Goal: Task Accomplishment & Management: Complete application form

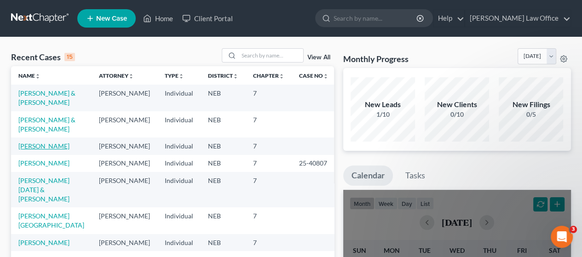
click at [50, 147] on link "[PERSON_NAME]" at bounding box center [43, 146] width 51 height 8
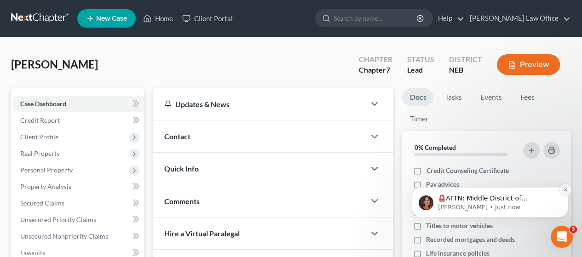
click at [567, 191] on icon "Dismiss notification" at bounding box center [565, 189] width 5 height 5
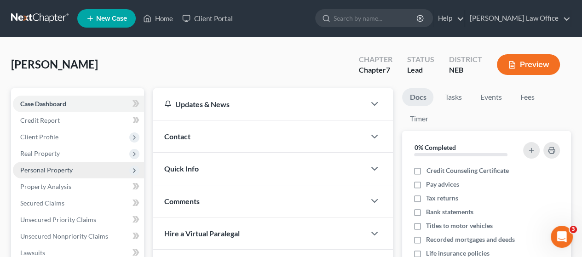
click at [51, 171] on span "Personal Property" at bounding box center [46, 170] width 52 height 8
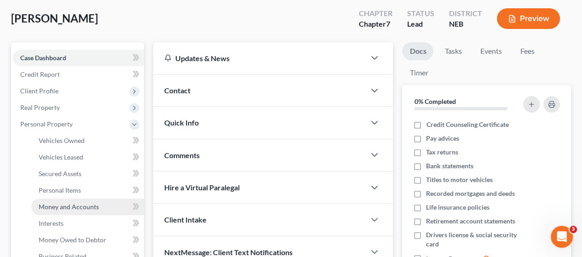
click at [66, 203] on span "Money and Accounts" at bounding box center [69, 207] width 60 height 8
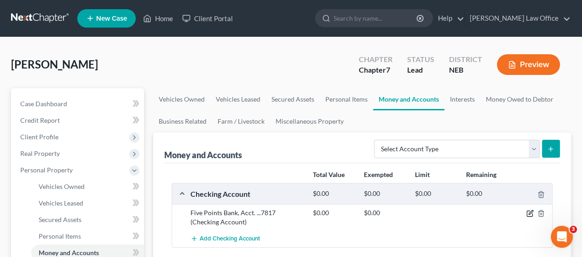
click at [529, 212] on icon "button" at bounding box center [530, 213] width 4 height 4
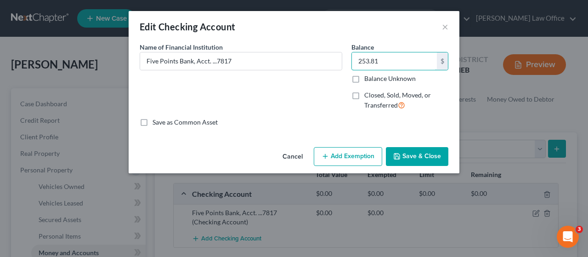
type input "253.81"
click at [355, 154] on button "Add Exemption" at bounding box center [348, 156] width 68 height 19
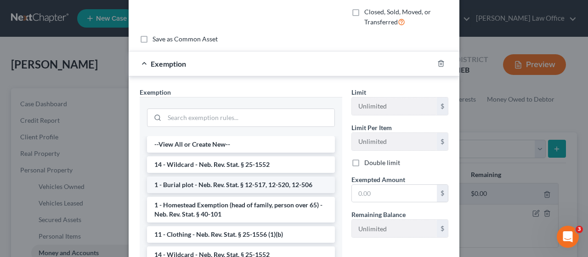
scroll to position [92, 0]
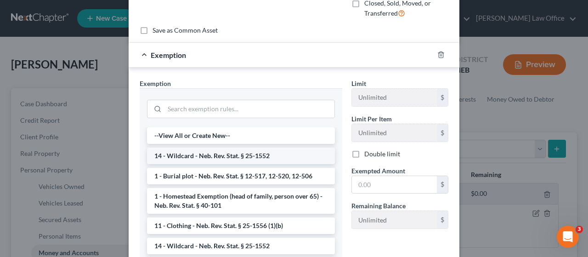
click at [233, 150] on li "14 - Wildcard - Neb. Rev. Stat. § 25-1552" at bounding box center [241, 156] width 188 height 17
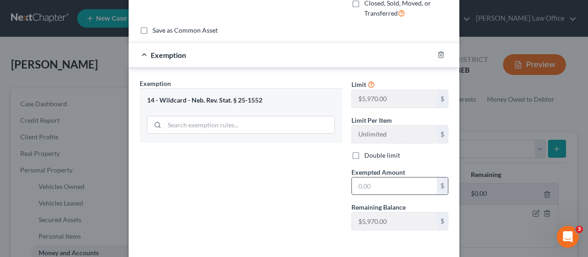
click at [375, 183] on input "text" at bounding box center [394, 185] width 85 height 17
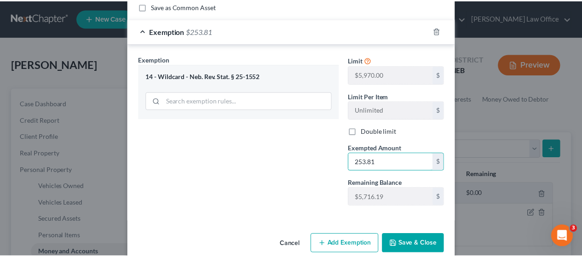
scroll to position [130, 0]
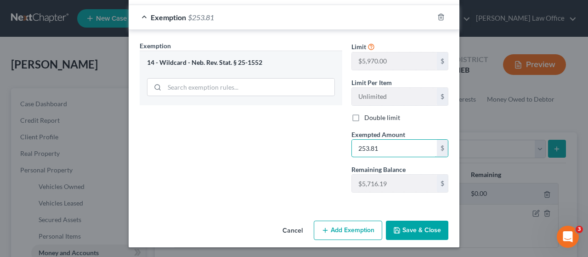
type input "253.81"
click at [415, 233] on button "Save & Close" at bounding box center [417, 230] width 63 height 19
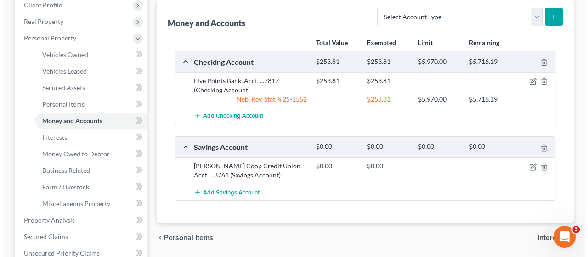
scroll to position [138, 0]
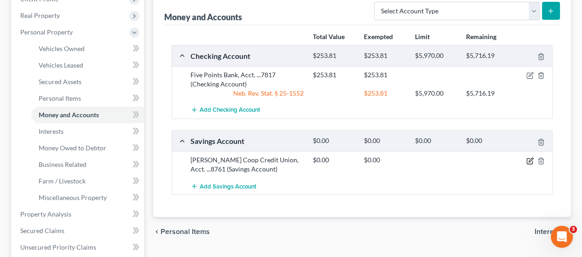
click at [531, 160] on icon "button" at bounding box center [529, 160] width 7 height 7
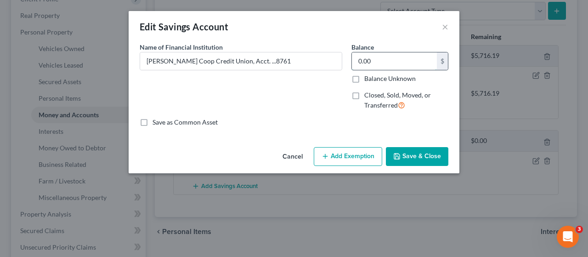
click at [381, 59] on input "0.00" at bounding box center [394, 60] width 85 height 17
type input "5.01"
click at [353, 154] on button "Add Exemption" at bounding box center [348, 156] width 68 height 19
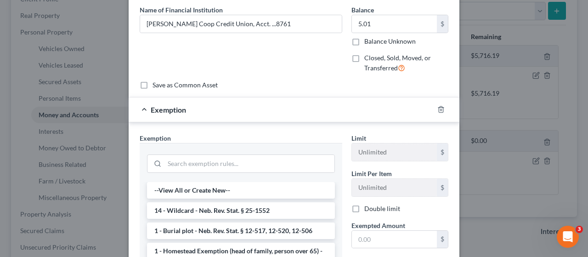
scroll to position [92, 0]
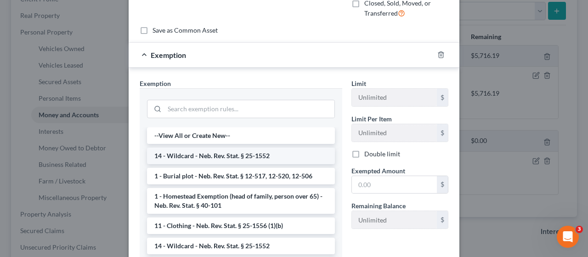
click at [235, 152] on li "14 - Wildcard - Neb. Rev. Stat. § 25-1552" at bounding box center [241, 156] width 188 height 17
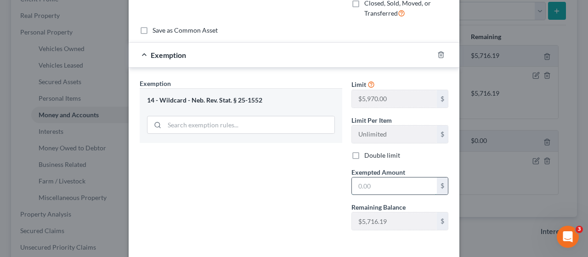
click at [379, 183] on input "text" at bounding box center [394, 185] width 85 height 17
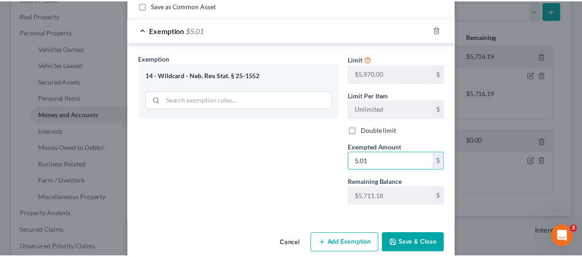
scroll to position [130, 0]
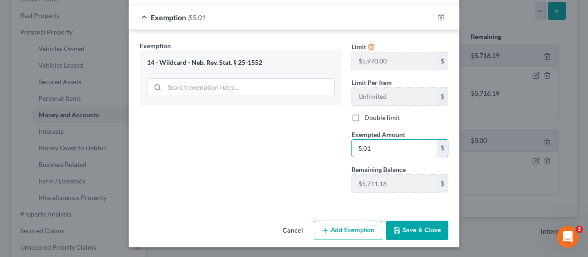
type input "5.01"
click at [423, 226] on button "Save & Close" at bounding box center [417, 230] width 63 height 19
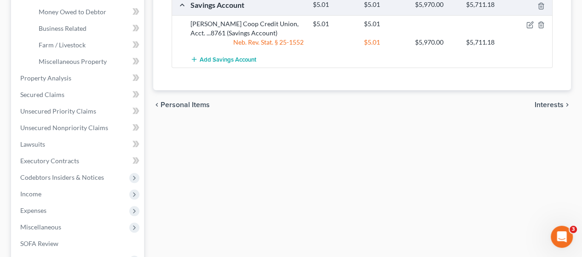
scroll to position [276, 0]
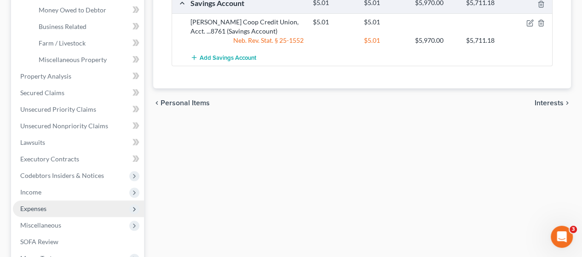
click at [41, 207] on span "Expenses" at bounding box center [33, 209] width 26 height 8
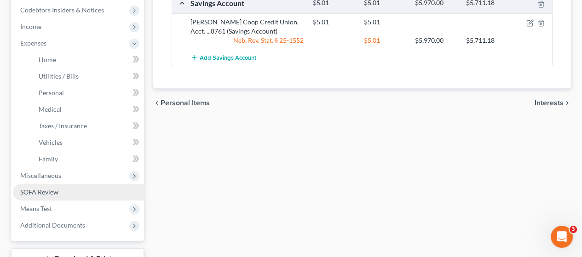
scroll to position [347, 0]
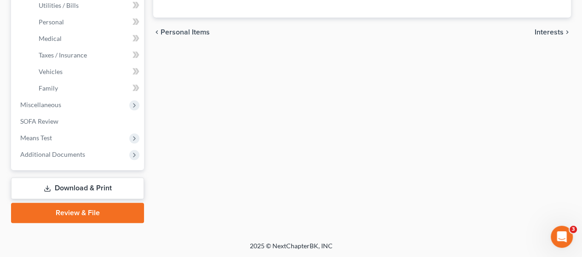
click at [85, 184] on link "Download & Print" at bounding box center [77, 188] width 133 height 22
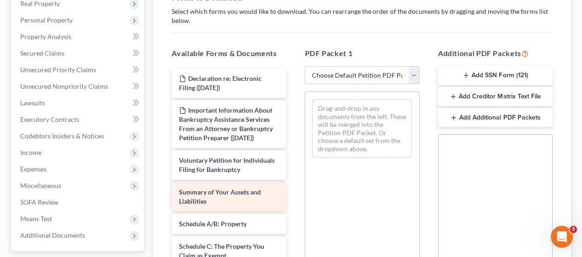
scroll to position [184, 0]
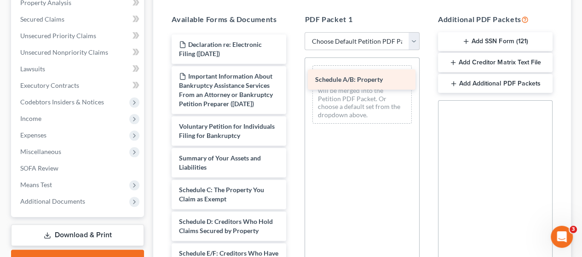
drag, startPoint x: 229, startPoint y: 207, endPoint x: 365, endPoint y: 83, distance: 183.8
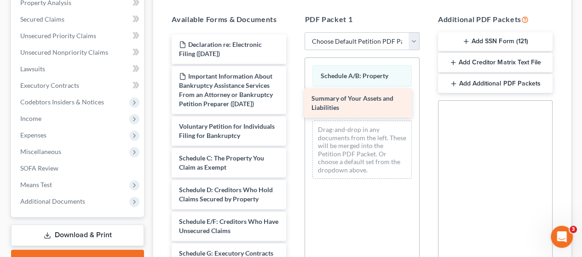
drag, startPoint x: 217, startPoint y: 176, endPoint x: 347, endPoint y: 98, distance: 151.8
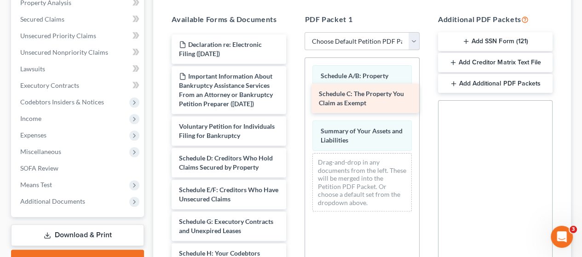
drag, startPoint x: 217, startPoint y: 182, endPoint x: 356, endPoint y: 100, distance: 161.9
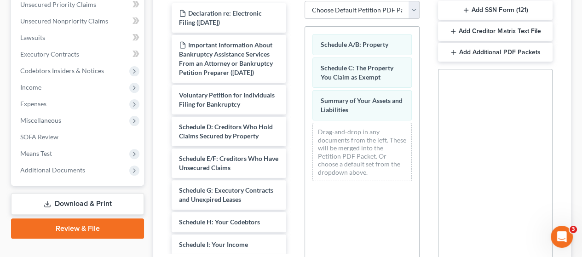
scroll to position [319, 0]
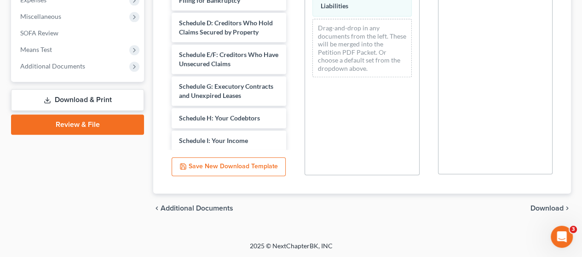
click at [547, 206] on span "Download" at bounding box center [546, 208] width 33 height 7
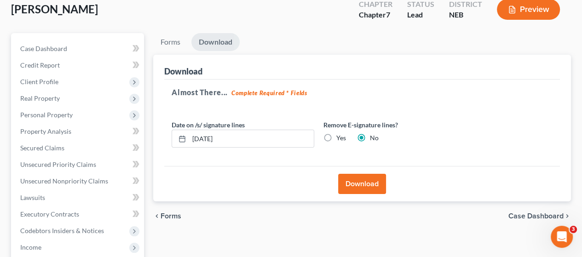
scroll to position [47, 0]
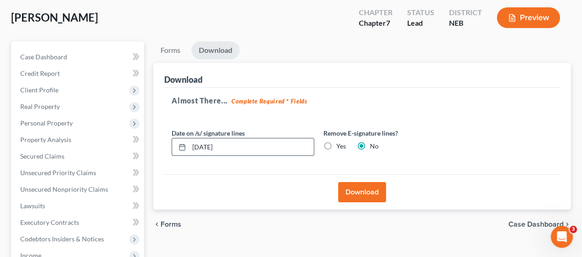
drag, startPoint x: 242, startPoint y: 142, endPoint x: 180, endPoint y: 142, distance: 62.5
click at [180, 142] on div "[DATE]" at bounding box center [242, 147] width 143 height 18
click at [336, 143] on label "Yes" at bounding box center [341, 146] width 10 height 9
click at [340, 143] on input "Yes" at bounding box center [343, 145] width 6 height 6
radio input "true"
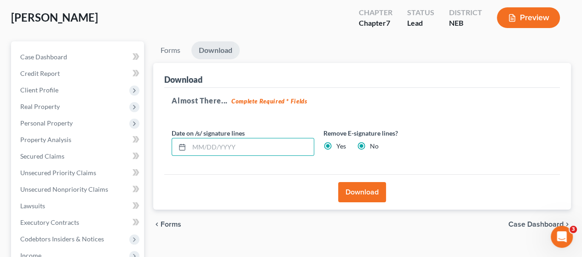
radio input "false"
click at [367, 191] on button "Download" at bounding box center [362, 192] width 48 height 20
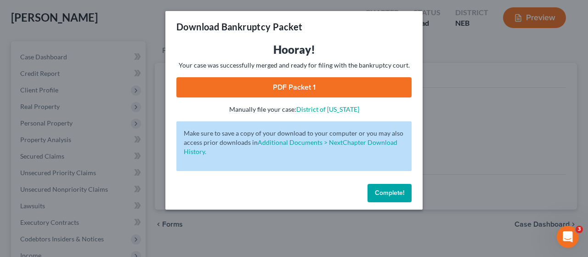
click at [337, 84] on link "PDF Packet 1" at bounding box center [294, 87] width 235 height 20
click at [394, 192] on span "Complete!" at bounding box center [389, 193] width 29 height 8
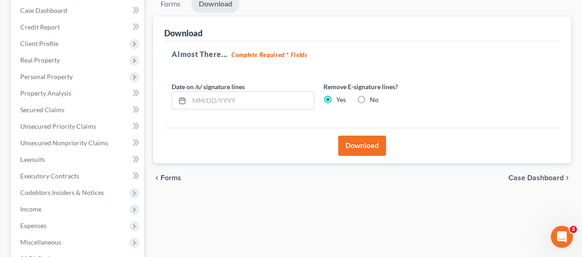
scroll to position [93, 0]
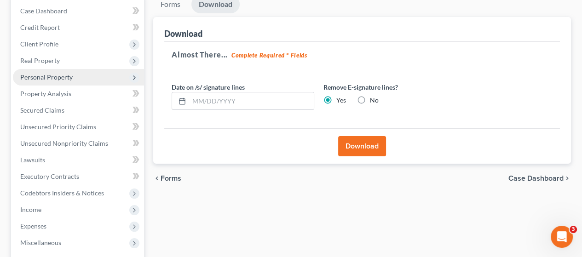
click at [65, 75] on span "Personal Property" at bounding box center [46, 77] width 52 height 8
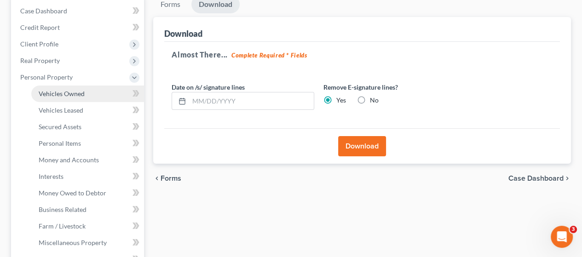
click at [83, 91] on span "Vehicles Owned" at bounding box center [62, 94] width 46 height 8
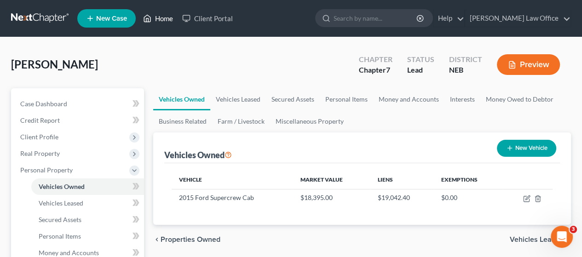
click at [165, 22] on link "Home" at bounding box center [157, 18] width 39 height 17
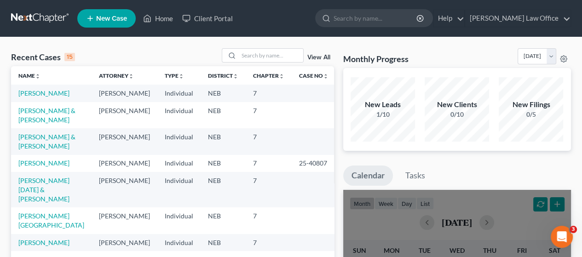
click at [50, 151] on td "[PERSON_NAME] & [PERSON_NAME]" at bounding box center [51, 141] width 80 height 26
click at [28, 145] on link "[PERSON_NAME] & [PERSON_NAME]" at bounding box center [46, 141] width 57 height 17
select select "4"
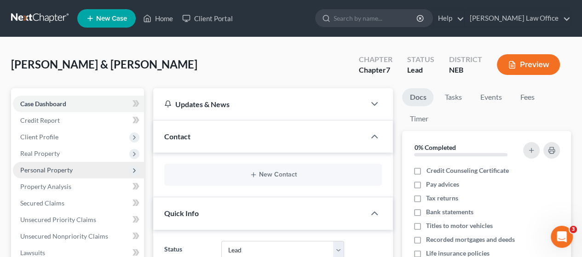
click at [69, 171] on span "Personal Property" at bounding box center [46, 170] width 52 height 8
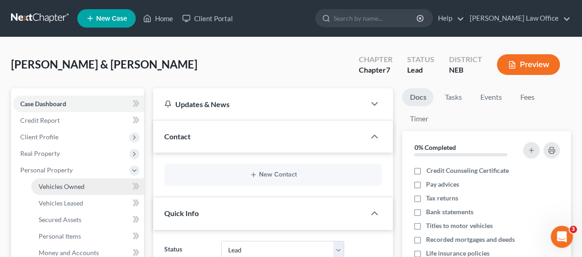
click at [81, 185] on span "Vehicles Owned" at bounding box center [62, 186] width 46 height 8
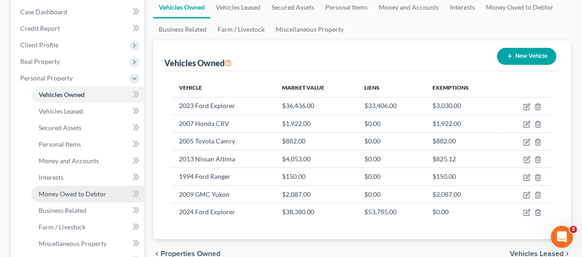
scroll to position [138, 0]
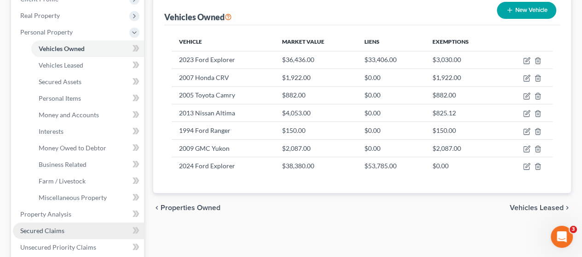
click at [70, 227] on link "Secured Claims" at bounding box center [78, 230] width 131 height 17
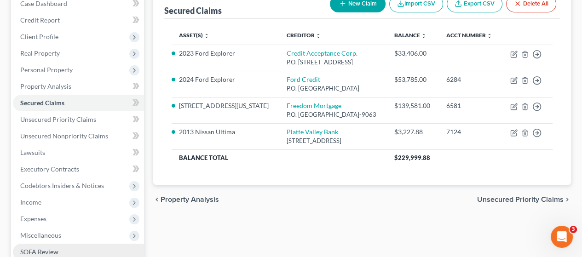
scroll to position [92, 0]
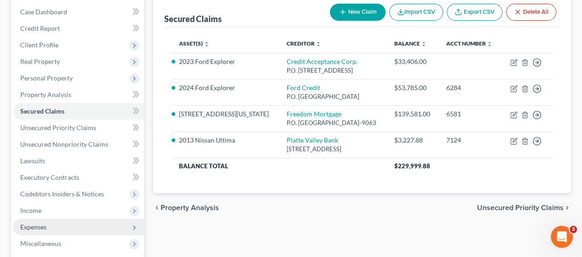
click at [70, 228] on span "Expenses" at bounding box center [78, 227] width 131 height 17
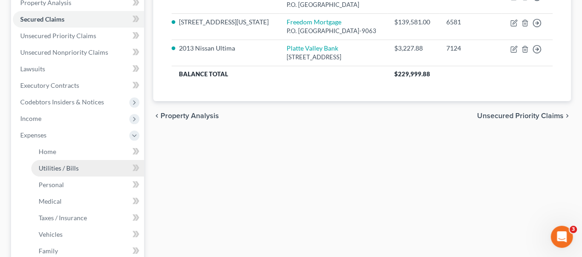
scroll to position [230, 0]
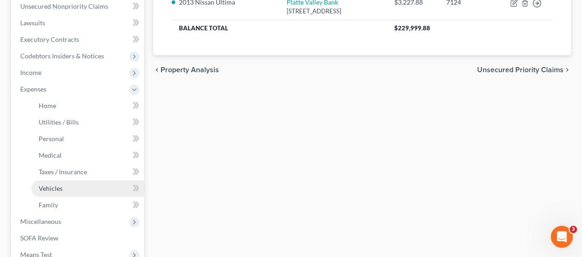
click at [74, 189] on link "Vehicles" at bounding box center [87, 188] width 113 height 17
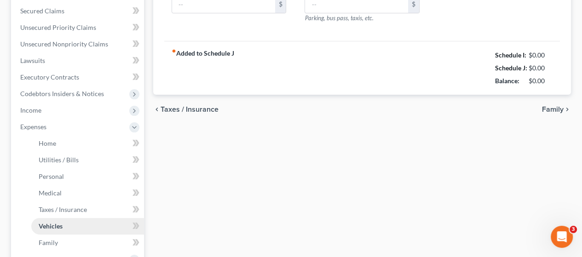
type input "372.00"
type input "350.00"
type input "150.00"
type input "0.00"
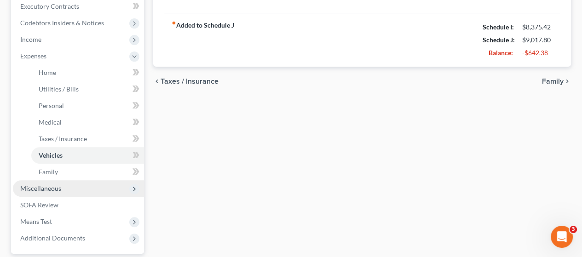
scroll to position [347, 0]
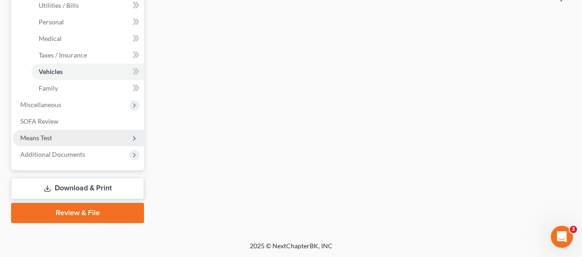
click at [63, 136] on span "Means Test" at bounding box center [78, 138] width 131 height 17
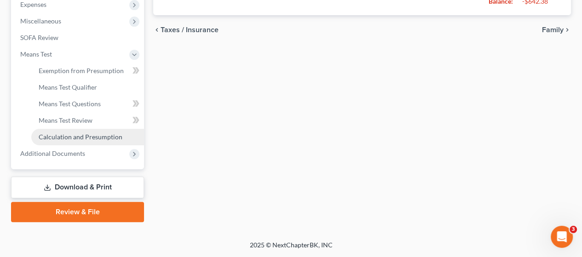
scroll to position [314, 0]
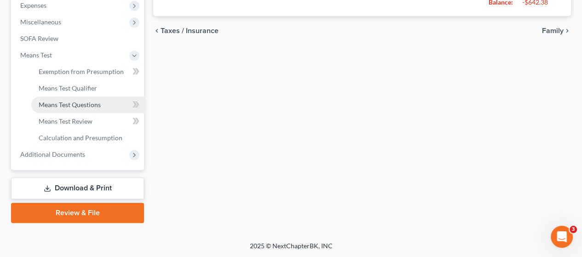
click at [83, 101] on span "Means Test Questions" at bounding box center [70, 105] width 62 height 8
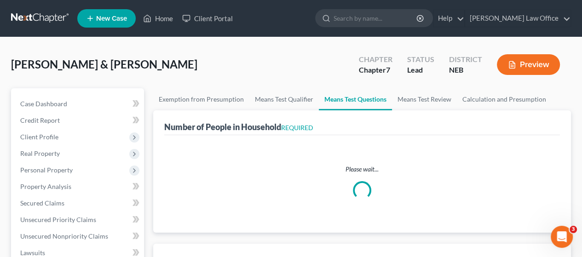
select select "0"
select select "60"
select select "1"
select select "60"
select select "1"
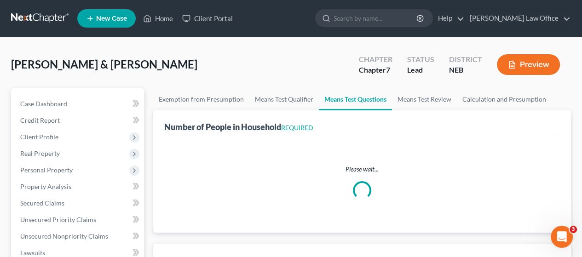
select select "60"
select select "3"
select select "5"
select select "0"
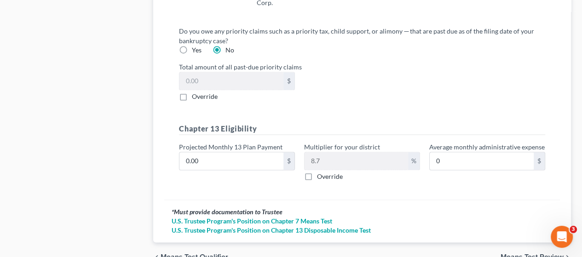
scroll to position [1209, 0]
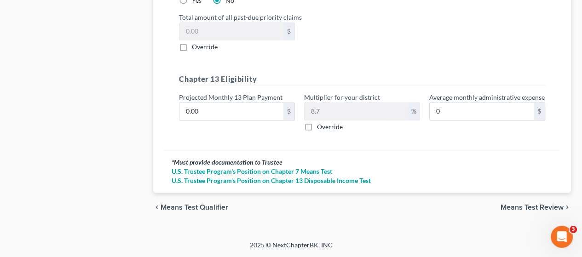
click at [528, 205] on span "Means Test Review" at bounding box center [531, 207] width 63 height 7
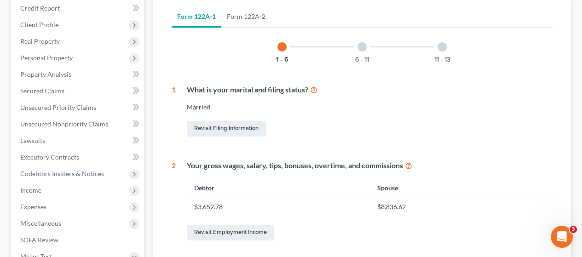
scroll to position [83, 0]
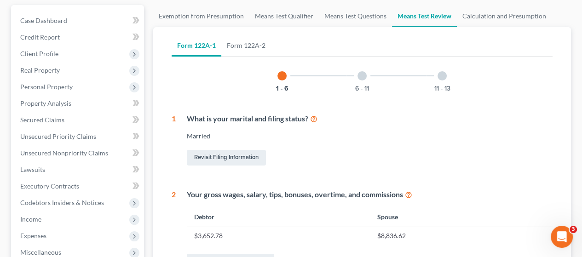
click at [361, 75] on div at bounding box center [361, 75] width 9 height 9
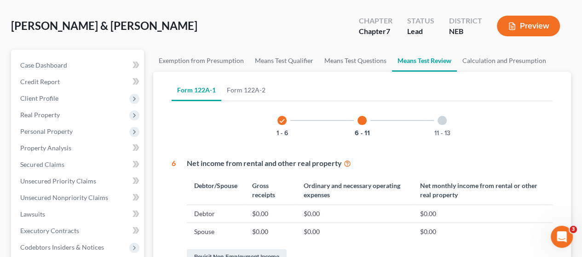
scroll to position [37, 0]
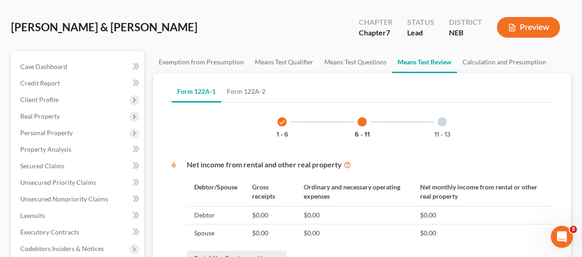
click at [443, 120] on div at bounding box center [441, 121] width 9 height 9
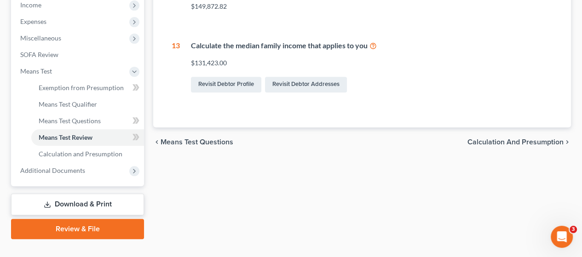
scroll to position [313, 0]
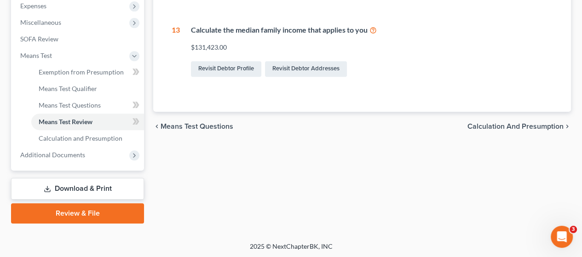
click at [111, 185] on link "Download & Print" at bounding box center [77, 189] width 133 height 22
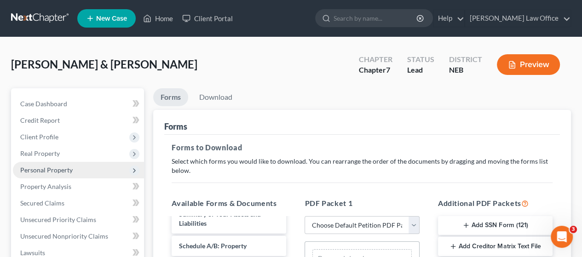
click at [62, 167] on span "Personal Property" at bounding box center [46, 170] width 52 height 8
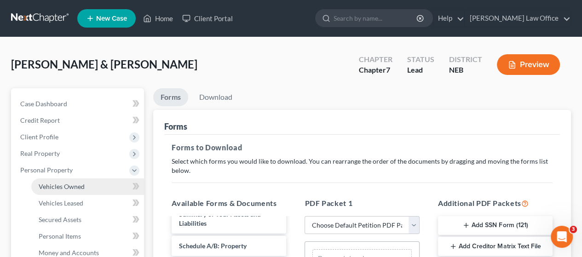
drag, startPoint x: 72, startPoint y: 186, endPoint x: 81, endPoint y: 180, distance: 10.3
click at [73, 185] on span "Vehicles Owned" at bounding box center [62, 186] width 46 height 8
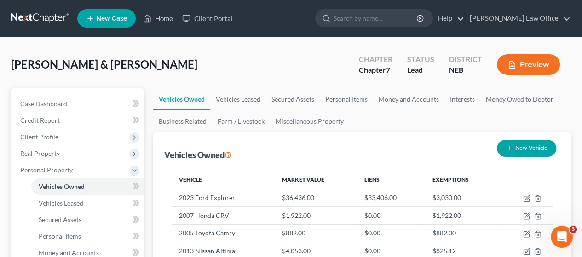
click at [534, 62] on button "Preview" at bounding box center [527, 64] width 63 height 21
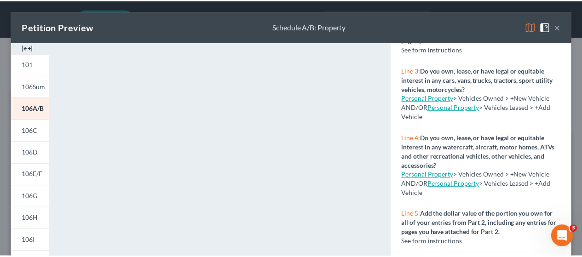
scroll to position [138, 0]
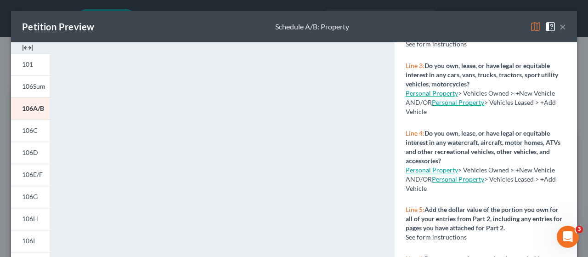
drag, startPoint x: 554, startPoint y: 26, endPoint x: 549, endPoint y: 32, distance: 7.8
click at [560, 26] on button "×" at bounding box center [563, 26] width 6 height 11
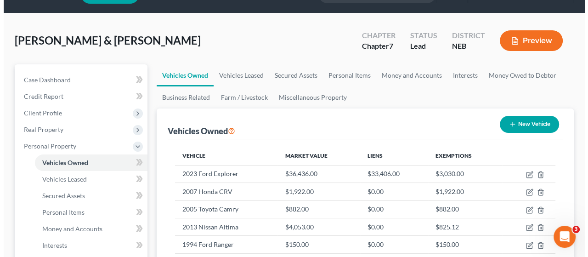
scroll to position [46, 0]
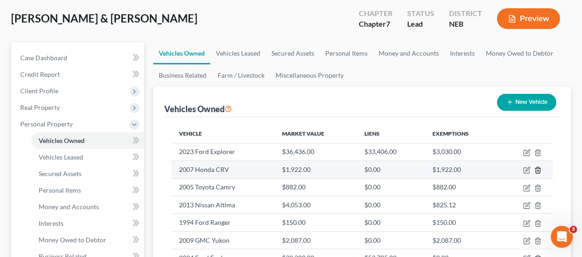
click at [537, 168] on polyline "button" at bounding box center [538, 168] width 6 height 0
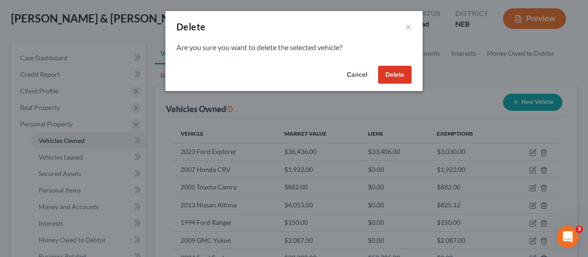
drag, startPoint x: 403, startPoint y: 76, endPoint x: 405, endPoint y: 81, distance: 5.4
click at [403, 77] on button "Delete" at bounding box center [395, 75] width 34 height 18
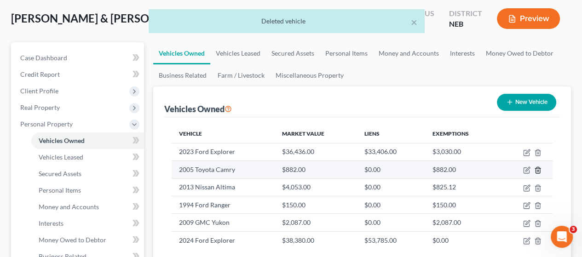
click at [537, 170] on line "button" at bounding box center [537, 171] width 0 height 2
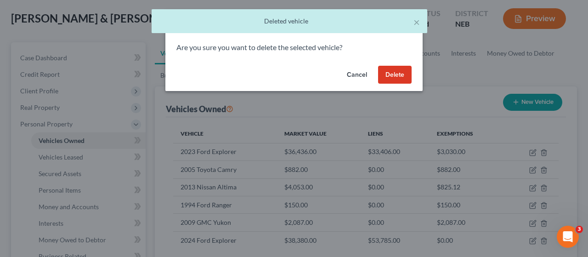
click at [394, 71] on button "Delete" at bounding box center [395, 75] width 34 height 18
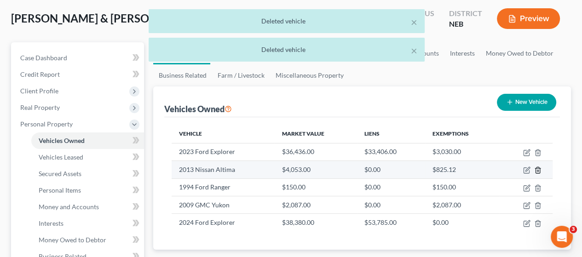
click at [536, 169] on icon "button" at bounding box center [537, 169] width 7 height 7
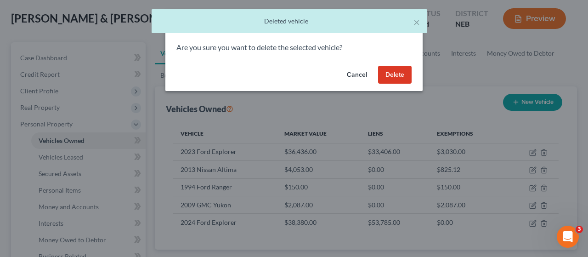
drag, startPoint x: 399, startPoint y: 73, endPoint x: 408, endPoint y: 85, distance: 15.1
click at [399, 76] on button "Delete" at bounding box center [395, 75] width 34 height 18
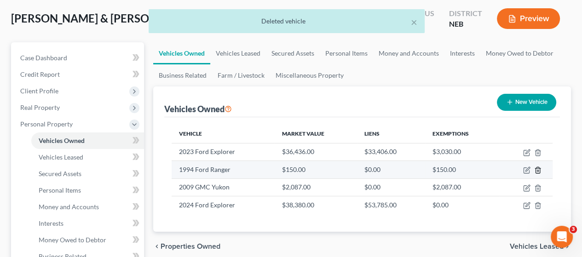
click at [539, 171] on icon "button" at bounding box center [537, 169] width 7 height 7
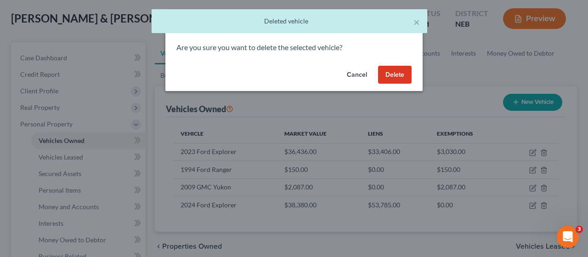
click at [394, 73] on button "Delete" at bounding box center [395, 75] width 34 height 18
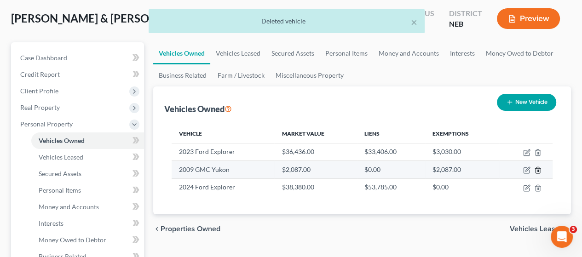
click at [539, 167] on icon "button" at bounding box center [537, 170] width 4 height 6
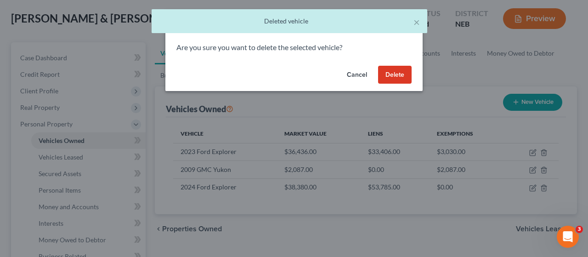
click at [396, 71] on div "Cancel Delete" at bounding box center [293, 76] width 257 height 29
click at [396, 71] on button "Delete" at bounding box center [395, 75] width 34 height 18
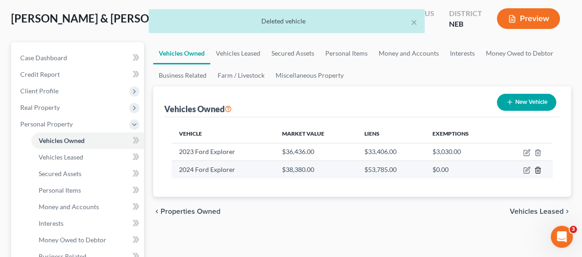
click at [536, 169] on icon "button" at bounding box center [537, 169] width 7 height 7
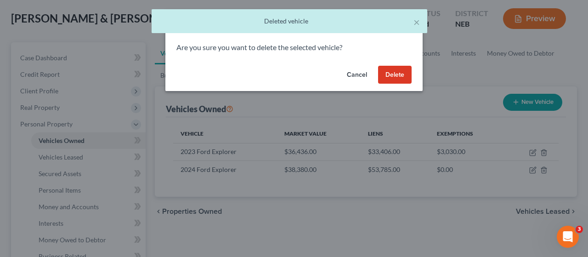
click at [403, 73] on button "Delete" at bounding box center [395, 75] width 34 height 18
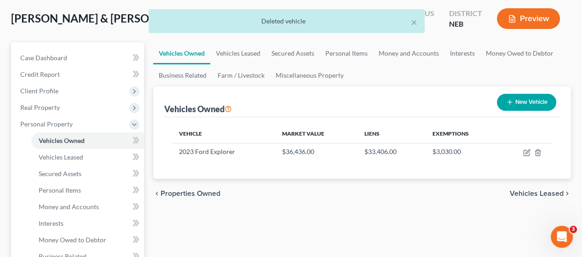
click at [534, 98] on button "New Vehicle" at bounding box center [525, 102] width 59 height 17
select select "0"
select select "2"
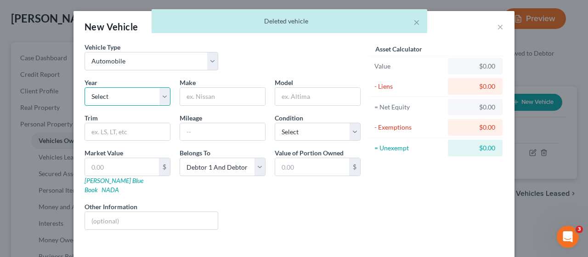
click at [160, 97] on select "Select 2026 2025 2024 2023 2022 2021 2020 2019 2018 2017 2016 2015 2014 2013 20…" at bounding box center [128, 96] width 86 height 18
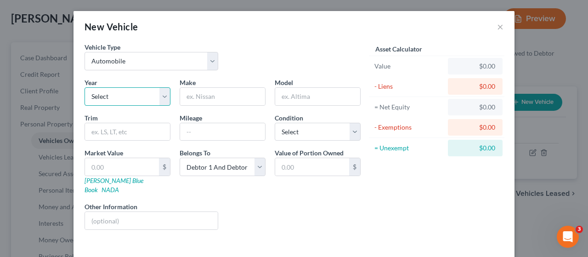
select select "13"
click at [85, 87] on select "Select 2026 2025 2024 2023 2022 2021 2020 2019 2018 2017 2016 2015 2014 2013 20…" at bounding box center [128, 96] width 86 height 18
drag, startPoint x: 204, startPoint y: 98, endPoint x: 218, endPoint y: 97, distance: 13.8
click at [206, 97] on input "text" at bounding box center [222, 96] width 85 height 17
type input "Nissan"
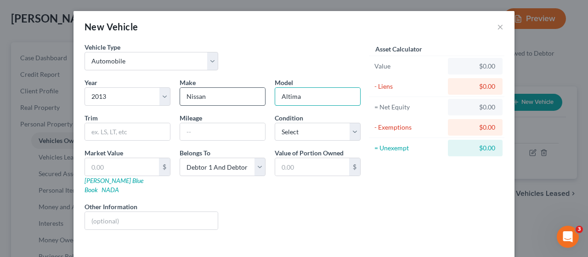
type input "Altima"
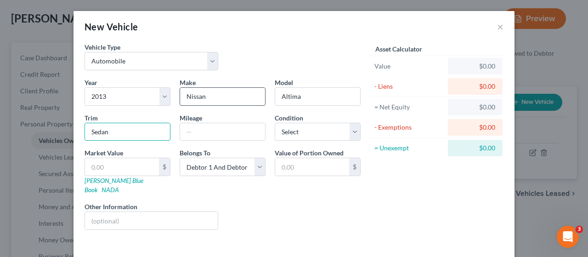
type input "Sedan"
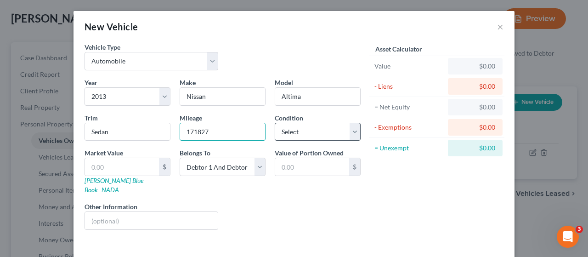
type input "171827"
click at [315, 128] on select "Select Excellent Very Good Good Fair Poor" at bounding box center [318, 132] width 86 height 18
select select "3"
click at [275, 123] on select "Select Excellent Very Good Good Fair Poor" at bounding box center [318, 132] width 86 height 18
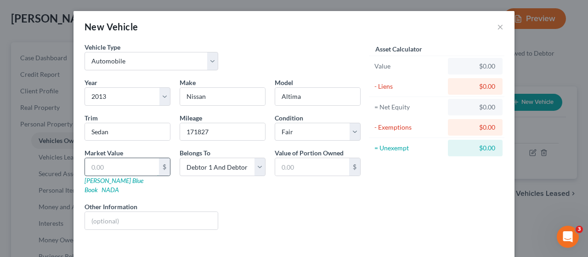
click at [105, 166] on input "text" at bounding box center [122, 166] width 74 height 17
type input "4"
type input "4.00"
type input "40"
type input "40.00"
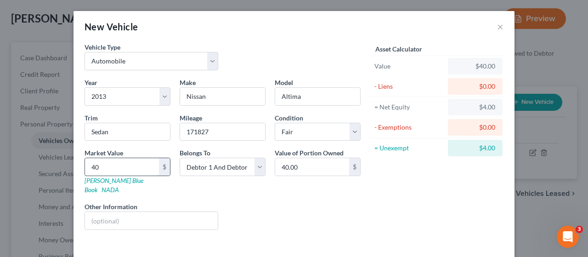
type input "405"
type input "405.00"
type input "4053"
type input "4,053.00"
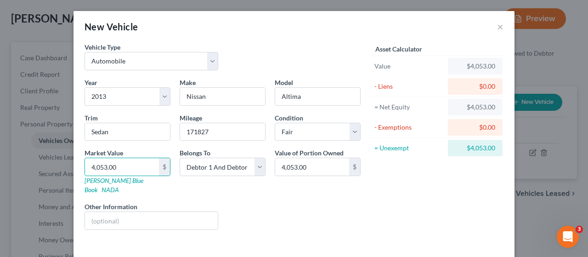
click at [296, 202] on div "Liens Select" at bounding box center [294, 216] width 143 height 28
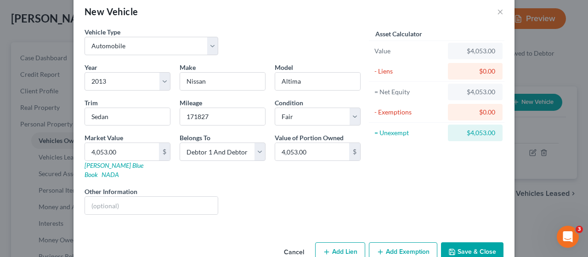
scroll to position [28, 0]
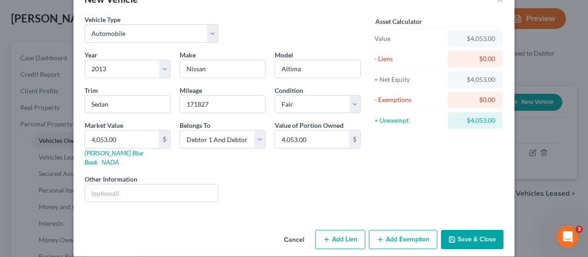
click at [291, 231] on button "Cancel" at bounding box center [294, 240] width 35 height 18
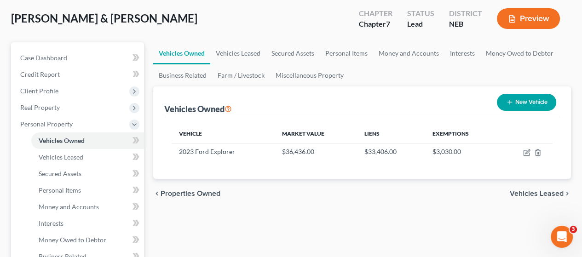
click at [528, 100] on button "New Vehicle" at bounding box center [525, 102] width 59 height 17
select select "0"
select select "2"
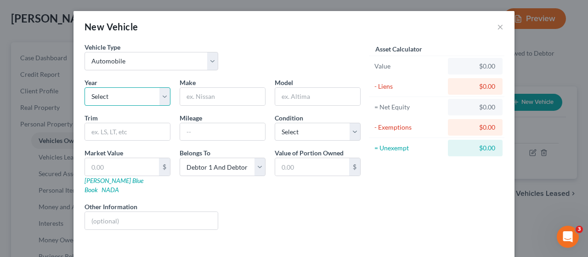
click at [160, 98] on select "Select 2026 2025 2024 2023 2022 2021 2020 2019 2018 2017 2016 2015 2014 2013 20…" at bounding box center [128, 96] width 86 height 18
select select "13"
click at [85, 87] on select "Select 2026 2025 2024 2023 2022 2021 2020 2019 2018 2017 2016 2015 2014 2013 20…" at bounding box center [128, 96] width 86 height 18
click at [210, 94] on input "text" at bounding box center [222, 96] width 85 height 17
type input "Nissan"
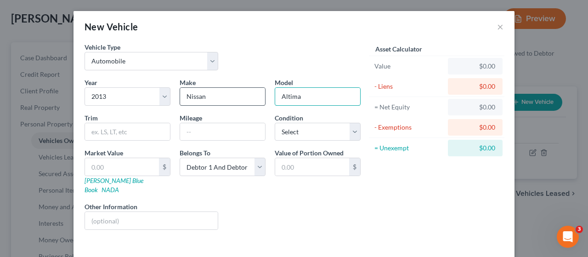
type input "Altima"
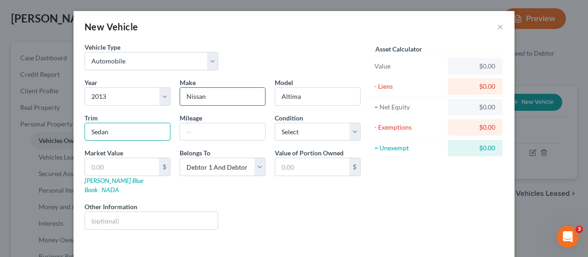
type input "Sedan"
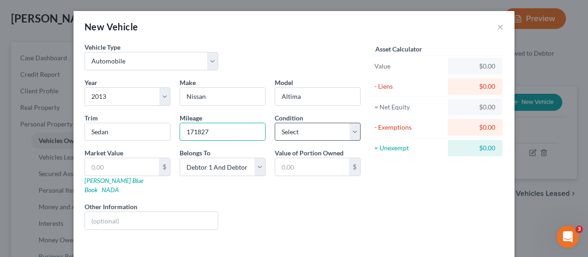
type input "171827"
click at [313, 126] on select "Select Excellent Very Good Good Fair Poor" at bounding box center [318, 132] width 86 height 18
select select "3"
click at [275, 123] on select "Select Excellent Very Good Good Fair Poor" at bounding box center [318, 132] width 86 height 18
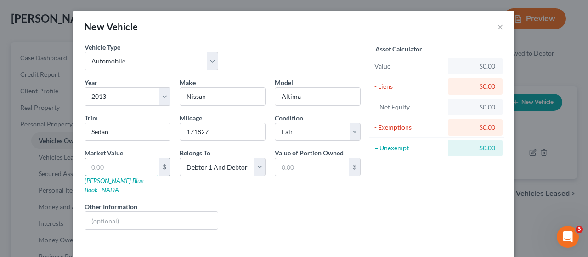
click at [128, 162] on input "text" at bounding box center [122, 166] width 74 height 17
type input "4"
type input "4.00"
type input "40"
type input "40.00"
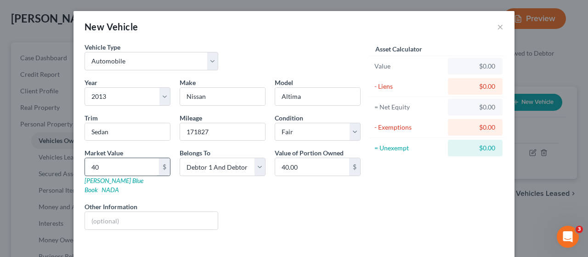
type input "405"
type input "405.00"
type input "4053"
type input "4,053.00"
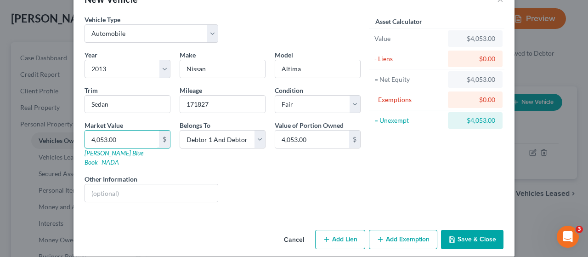
type input "4,053.00"
click at [344, 230] on button "Add Lien" at bounding box center [340, 239] width 50 height 19
select select "2"
select select "0"
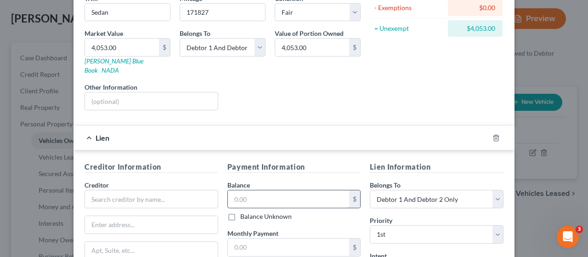
scroll to position [120, 0]
click at [110, 190] on input "text" at bounding box center [152, 199] width 134 height 18
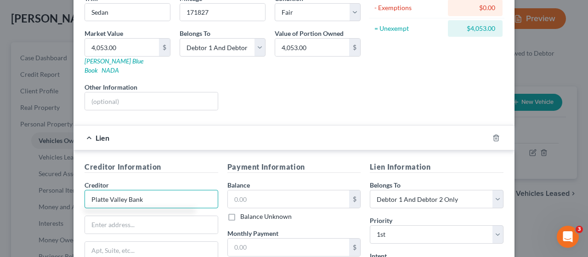
type input "Platte Valley Bank"
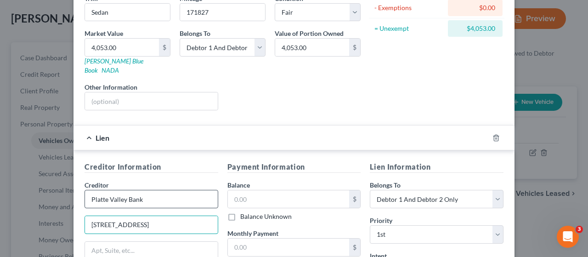
type input "[STREET_ADDRESS]"
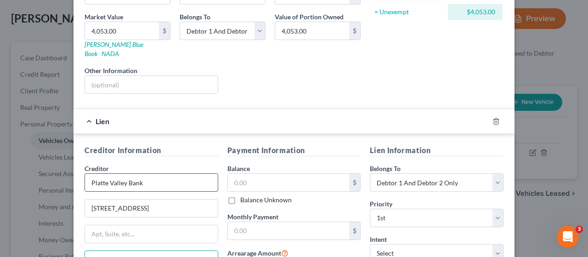
type input "Scottsbluff"
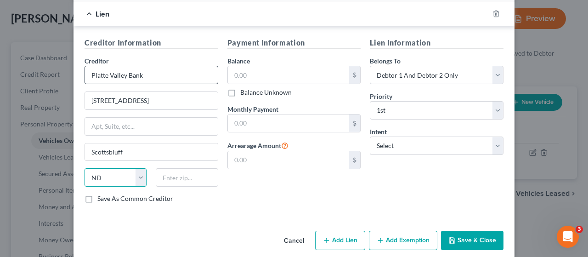
select select "30"
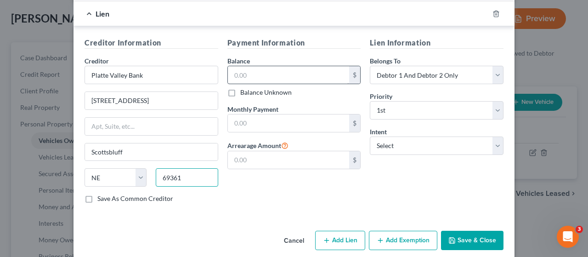
type input "69361"
click at [265, 66] on input "text" at bounding box center [289, 74] width 122 height 17
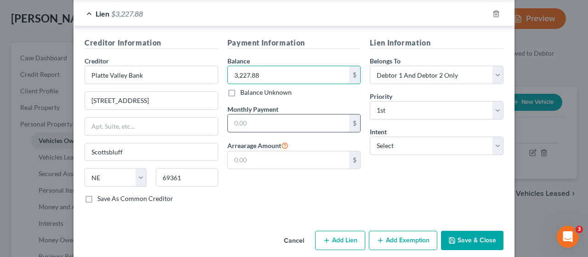
type input "3,227.88"
click at [260, 114] on input "text" at bounding box center [289, 122] width 122 height 17
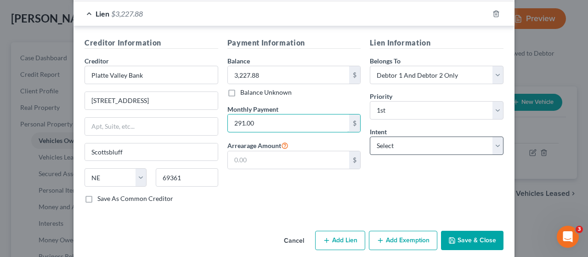
type input "291.00"
click at [420, 137] on select "Select Surrender Redeem Reaffirm Avoid Other" at bounding box center [437, 146] width 134 height 18
select select "2"
click at [370, 137] on select "Select Surrender Redeem Reaffirm Avoid Other" at bounding box center [437, 146] width 134 height 18
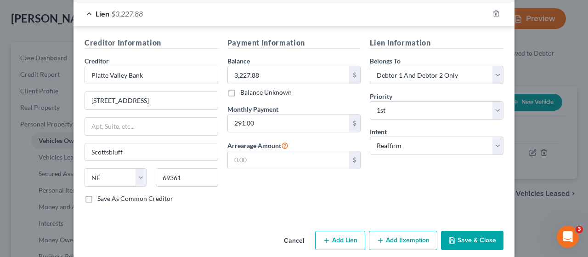
click at [395, 231] on button "Add Exemption" at bounding box center [403, 240] width 68 height 19
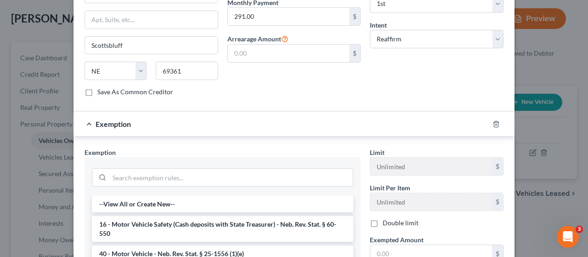
scroll to position [382, 0]
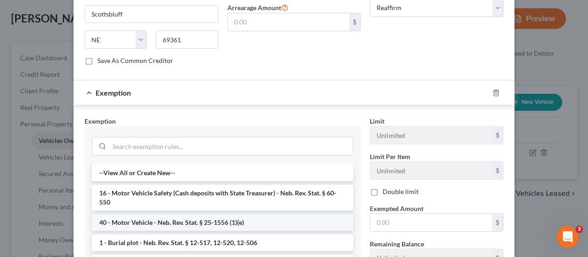
click at [153, 214] on li "40 - Motor Vehicle - Neb. Rev. Stat. § 25-1556 (1)(e)" at bounding box center [223, 222] width 262 height 17
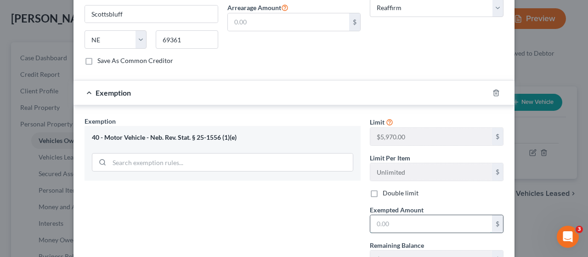
click at [402, 215] on input "text" at bounding box center [432, 223] width 122 height 17
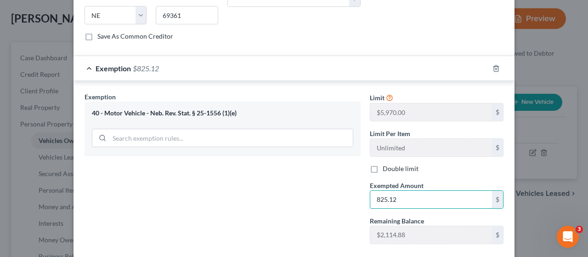
scroll to position [446, 0]
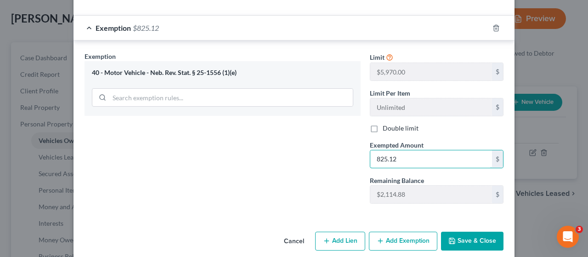
type input "825.12"
click at [468, 232] on button "Save & Close" at bounding box center [472, 241] width 63 height 19
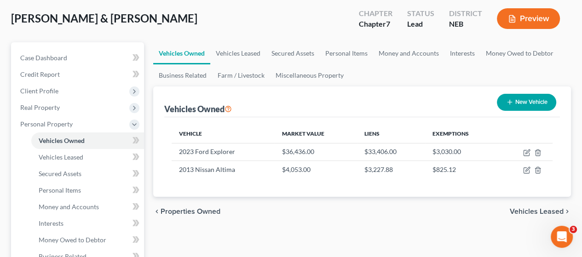
click at [531, 99] on button "New Vehicle" at bounding box center [525, 102] width 59 height 17
select select "0"
select select "2"
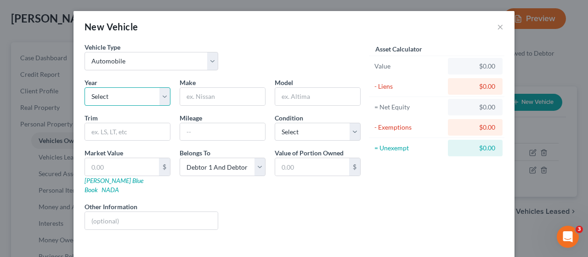
click at [158, 97] on select "Select 2026 2025 2024 2023 2022 2021 2020 2019 2018 2017 2016 2015 2014 2013 20…" at bounding box center [128, 96] width 86 height 18
select select "2"
click at [85, 87] on select "Select 2026 2025 2024 2023 2022 2021 2020 2019 2018 2017 2016 2015 2014 2013 20…" at bounding box center [128, 96] width 86 height 18
click at [213, 95] on input "text" at bounding box center [222, 96] width 85 height 17
type input "Ford"
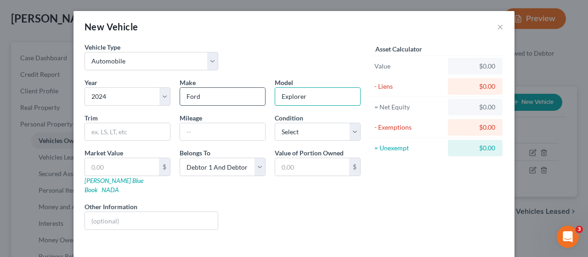
type input "Explorer"
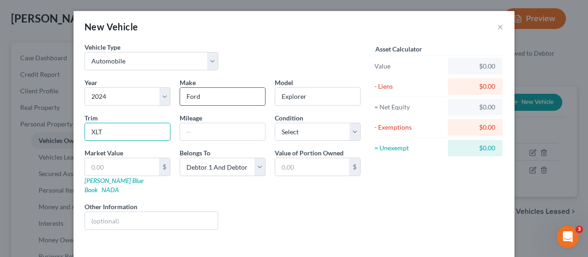
type input "XLT"
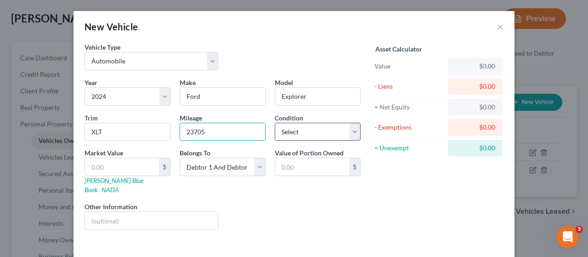
type input "23705"
click at [315, 128] on select "Select Excellent Very Good Good Fair Poor" at bounding box center [318, 132] width 86 height 18
select select "2"
click at [275, 123] on select "Select Excellent Very Good Good Fair Poor" at bounding box center [318, 132] width 86 height 18
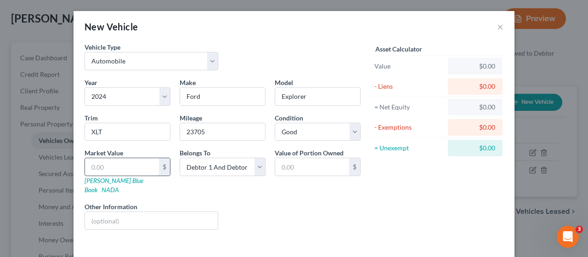
click at [124, 169] on input "text" at bounding box center [122, 166] width 74 height 17
type input "3"
type input "3.00"
type input "38"
type input "38.00"
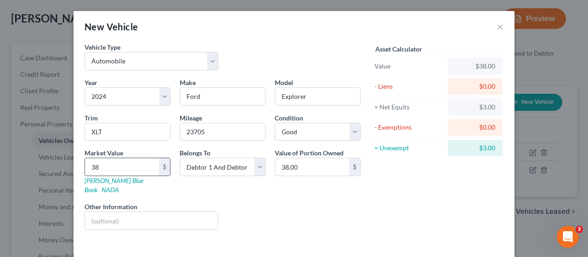
type input "383"
type input "383.00"
type input "3838"
type input "3,838.00"
type input "3,8380"
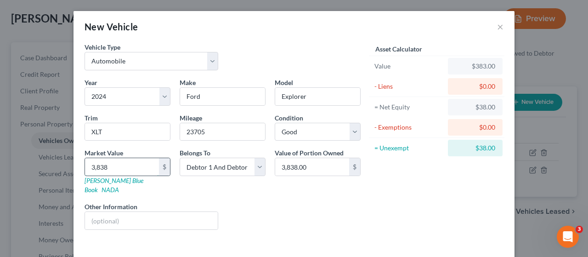
type input "38,380.00"
type input "38,380"
click at [268, 202] on div "Liens Select" at bounding box center [294, 216] width 143 height 28
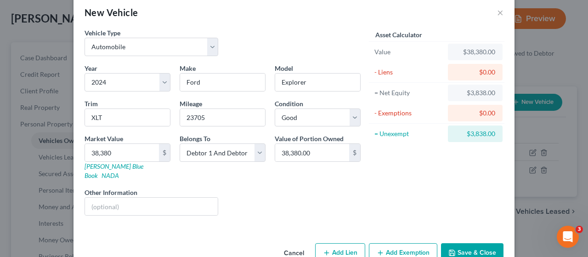
scroll to position [28, 0]
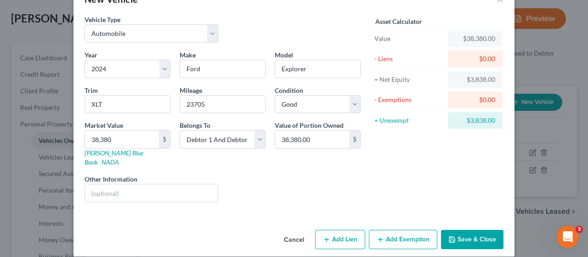
click at [338, 235] on button "Add Lien" at bounding box center [340, 239] width 50 height 19
select select "2"
select select "0"
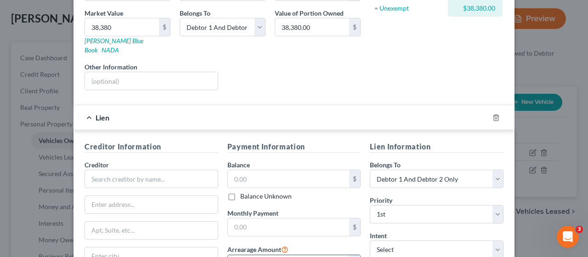
scroll to position [165, 0]
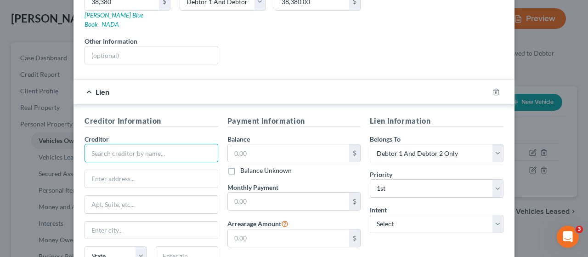
click at [114, 144] on input "text" at bounding box center [152, 153] width 134 height 18
type input "Ford Credit"
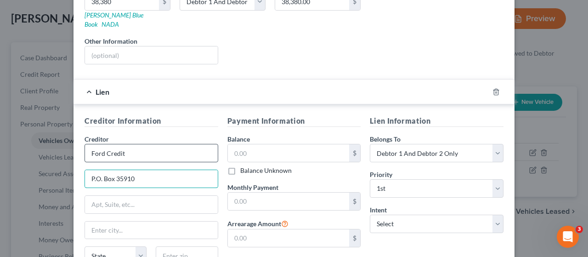
type input "P.O. Box 35910"
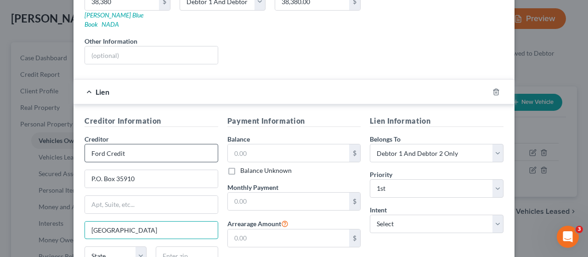
type input "[GEOGRAPHIC_DATA]"
select select "36"
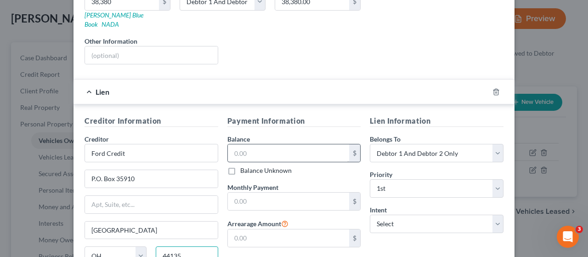
type input "44135"
click at [263, 144] on input "text" at bounding box center [289, 152] width 122 height 17
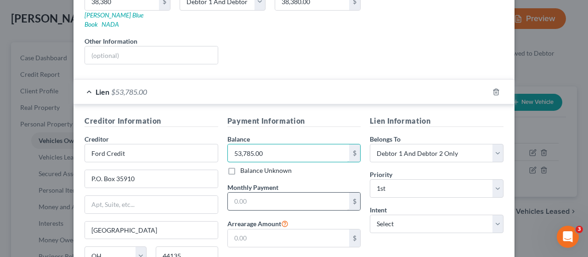
type input "53,785.00"
click at [254, 193] on input "text" at bounding box center [289, 201] width 122 height 17
type input "928.00"
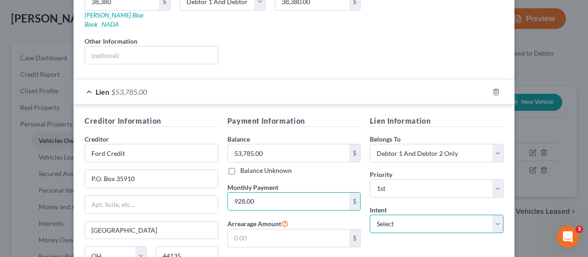
click at [422, 215] on select "Select Surrender Redeem Reaffirm Avoid Other" at bounding box center [437, 224] width 134 height 18
select select "0"
click at [370, 215] on select "Select Surrender Redeem Reaffirm Avoid Other" at bounding box center [437, 224] width 134 height 18
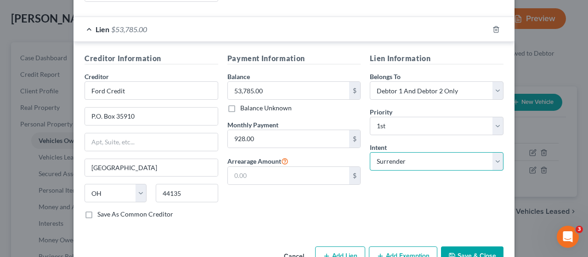
scroll to position [244, 0]
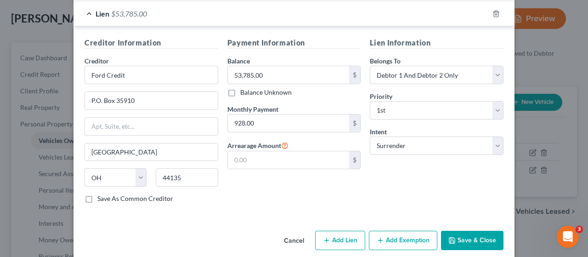
click at [471, 231] on button "Save & Close" at bounding box center [472, 240] width 63 height 19
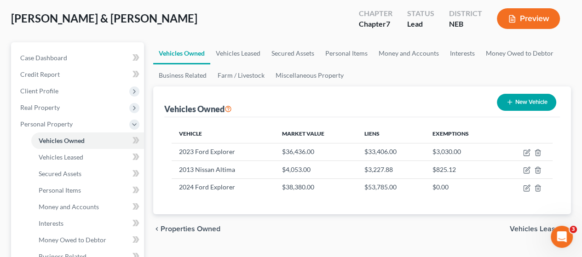
click at [528, 101] on button "New Vehicle" at bounding box center [525, 102] width 59 height 17
select select "0"
select select "2"
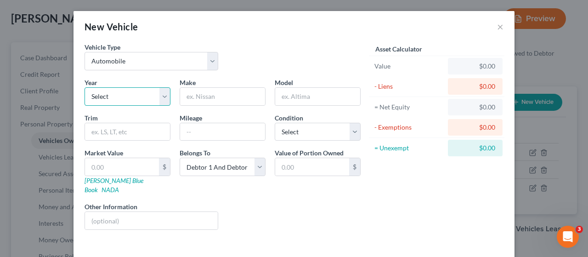
click at [162, 97] on select "Select 2026 2025 2024 2023 2022 2021 2020 2019 2018 2017 2016 2015 2014 2013 20…" at bounding box center [128, 96] width 86 height 18
select select "17"
click at [85, 87] on select "Select 2026 2025 2024 2023 2022 2021 2020 2019 2018 2017 2016 2015 2014 2013 20…" at bounding box center [128, 96] width 86 height 18
click at [213, 95] on input "text" at bounding box center [222, 96] width 85 height 17
type input "GMC"
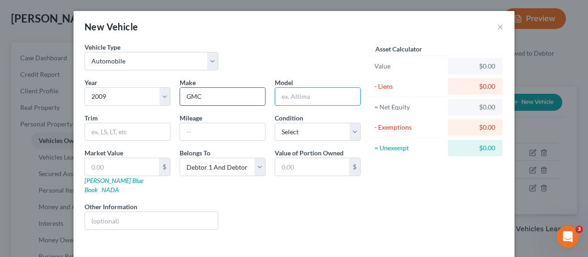
type input "U"
type input "Yukon"
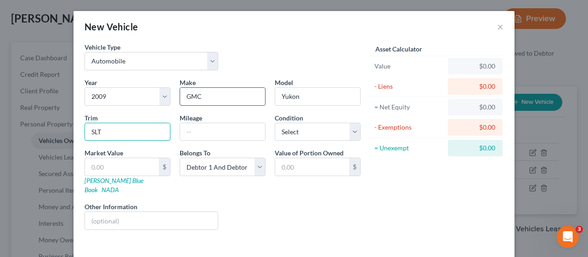
type input "SLT"
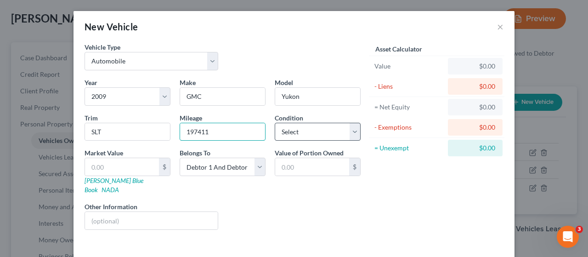
type input "197411"
click at [304, 126] on select "Select Excellent Very Good Good Fair Poor" at bounding box center [318, 132] width 86 height 18
select select "3"
click at [275, 123] on select "Select Excellent Very Good Good Fair Poor" at bounding box center [318, 132] width 86 height 18
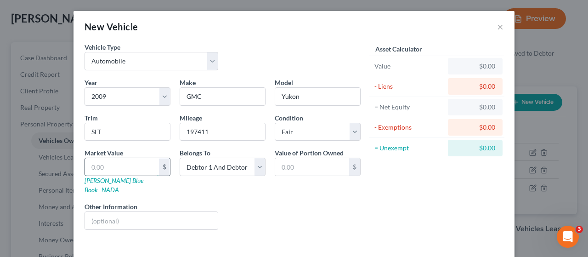
click at [113, 165] on input "text" at bounding box center [122, 166] width 74 height 17
type input "2"
type input "2.00"
type input "20"
type input "20.00"
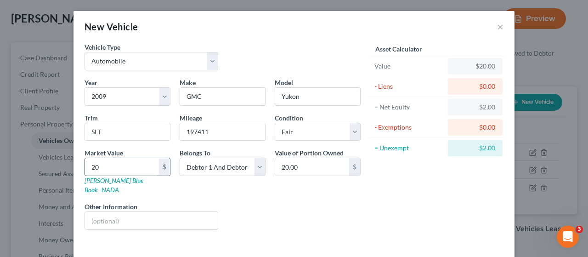
type input "208"
type input "208.00"
type input "2087"
type input "2,087.00"
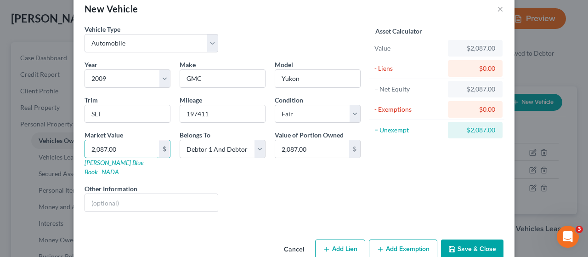
scroll to position [28, 0]
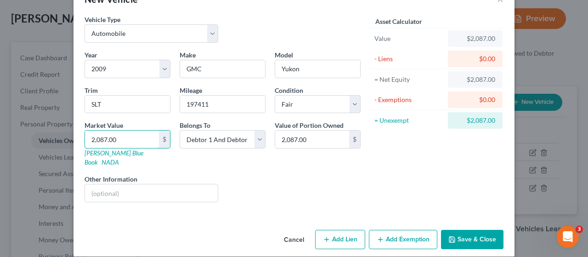
type input "2,087.00"
click at [405, 230] on button "Add Exemption" at bounding box center [403, 239] width 68 height 19
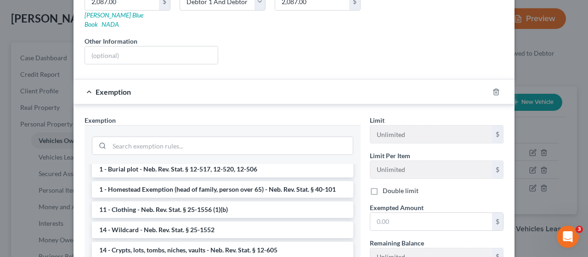
scroll to position [92, 0]
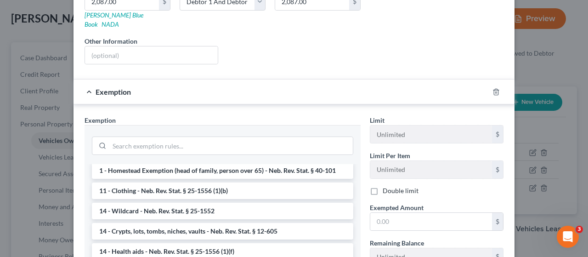
click at [146, 203] on li "14 - Wildcard - Neb. Rev. Stat. § 25-1552" at bounding box center [223, 211] width 262 height 17
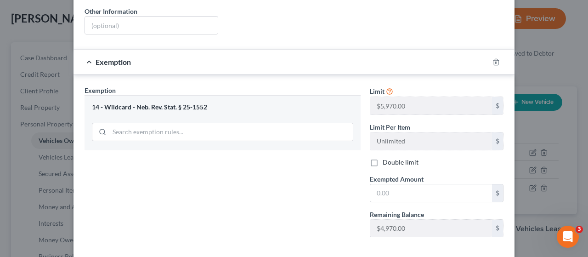
scroll to position [230, 0]
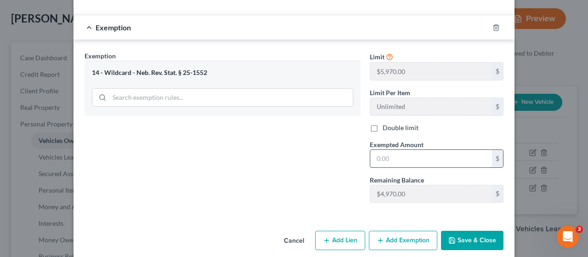
click at [393, 150] on input "text" at bounding box center [432, 158] width 122 height 17
type input "2,087.00"
click at [471, 231] on button "Save & Close" at bounding box center [472, 240] width 63 height 19
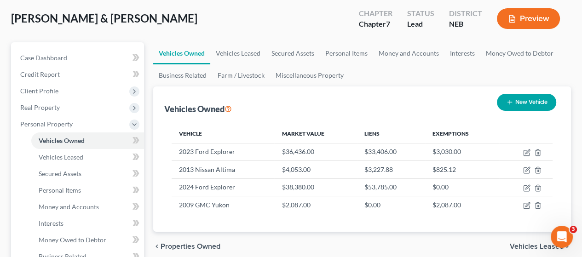
click at [528, 100] on button "New Vehicle" at bounding box center [525, 102] width 59 height 17
select select "0"
select select "2"
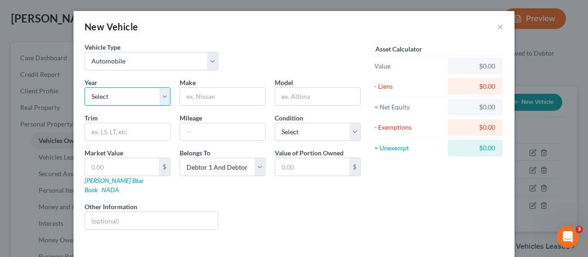
click at [164, 97] on select "Select 2026 2025 2024 2023 2022 2021 2020 2019 2018 2017 2016 2015 2014 2013 20…" at bounding box center [128, 96] width 86 height 18
select select "19"
click at [85, 87] on select "Select 2026 2025 2024 2023 2022 2021 2020 2019 2018 2017 2016 2015 2014 2013 20…" at bounding box center [128, 96] width 86 height 18
click at [211, 90] on input "text" at bounding box center [222, 96] width 85 height 17
type input "Honda"
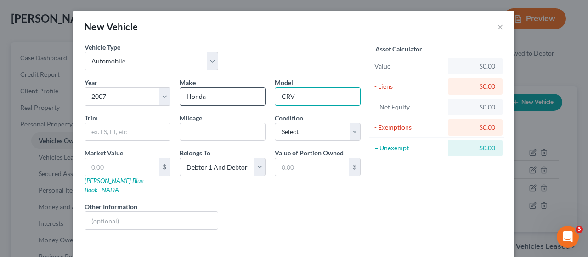
type input "CRV"
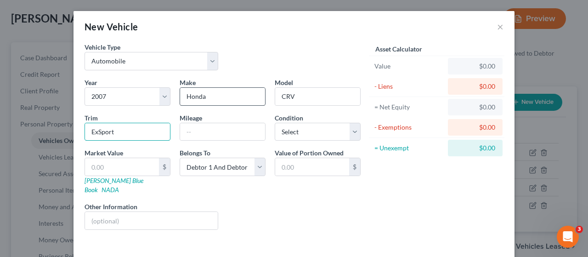
type input "ExSport"
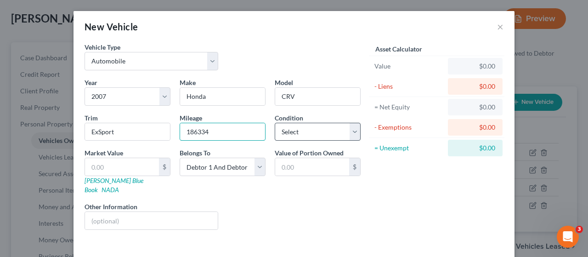
type input "186334"
click at [319, 126] on select "Select Excellent Very Good Good Fair Poor" at bounding box center [318, 132] width 86 height 18
select select "3"
click at [275, 123] on select "Select Excellent Very Good Good Fair Poor" at bounding box center [318, 132] width 86 height 18
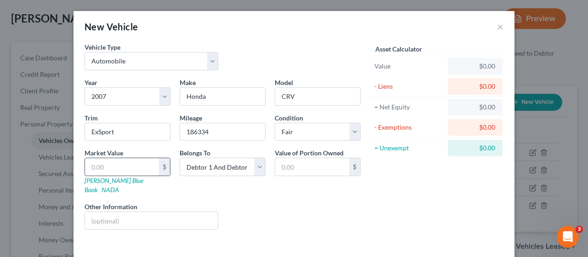
click at [108, 167] on input "text" at bounding box center [122, 166] width 74 height 17
type input "1"
type input "1.00"
type input "19"
type input "19.00"
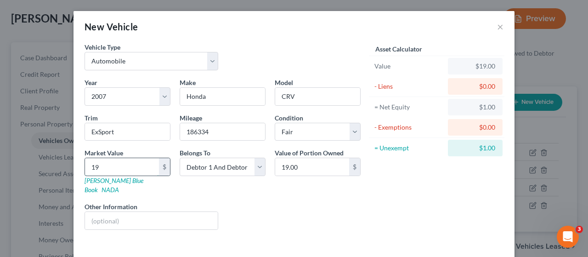
type input "192"
type input "192.00"
type input "1922"
type input "1,922.00"
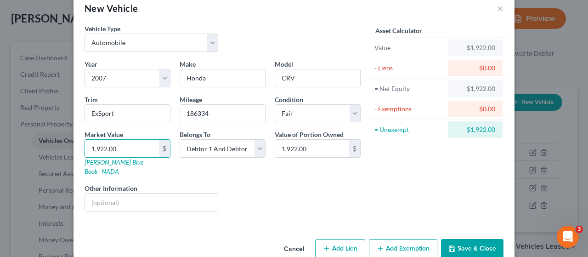
scroll to position [28, 0]
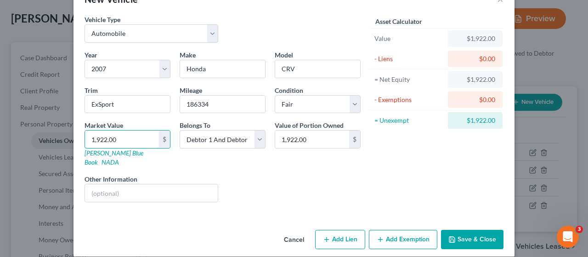
type input "1,922.00"
click at [400, 230] on button "Add Exemption" at bounding box center [403, 239] width 68 height 19
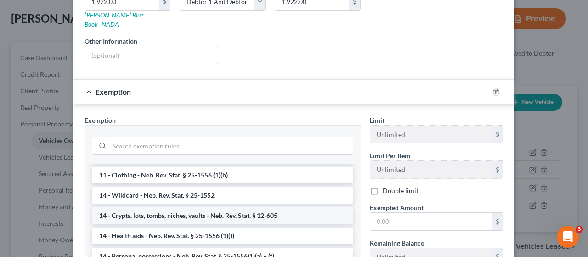
scroll to position [92, 0]
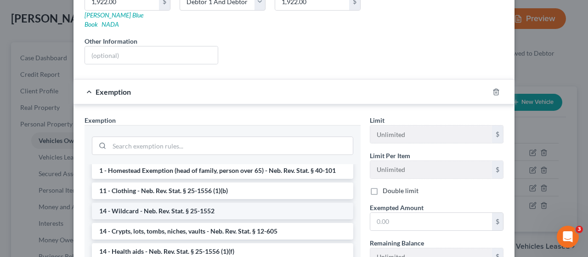
click at [191, 203] on li "14 - Wildcard - Neb. Rev. Stat. § 25-1552" at bounding box center [223, 211] width 262 height 17
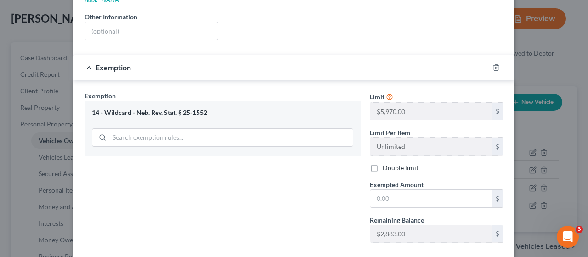
scroll to position [211, 0]
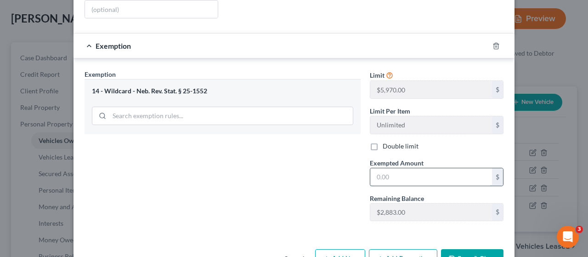
click at [383, 168] on input "text" at bounding box center [432, 176] width 122 height 17
type input "1,922.00"
click at [470, 249] on button "Save & Close" at bounding box center [472, 258] width 63 height 19
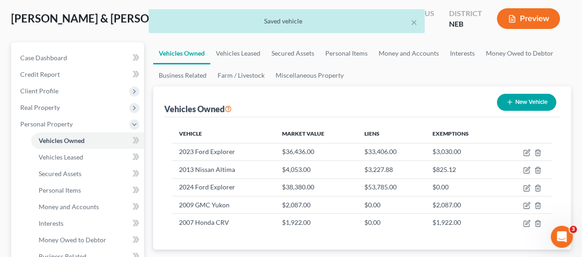
click at [532, 101] on button "New Vehicle" at bounding box center [525, 102] width 59 height 17
select select "0"
select select "2"
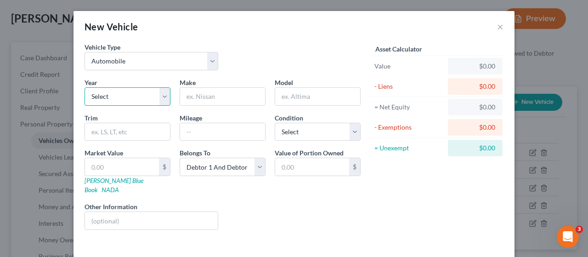
click at [160, 95] on select "Select 2026 2025 2024 2023 2022 2021 2020 2019 2018 2017 2016 2015 2014 2013 20…" at bounding box center [128, 96] width 86 height 18
select select "21"
click at [85, 87] on select "Select 2026 2025 2024 2023 2022 2021 2020 2019 2018 2017 2016 2015 2014 2013 20…" at bounding box center [128, 96] width 86 height 18
click at [206, 97] on input "text" at bounding box center [222, 96] width 85 height 17
type input "Toyota"
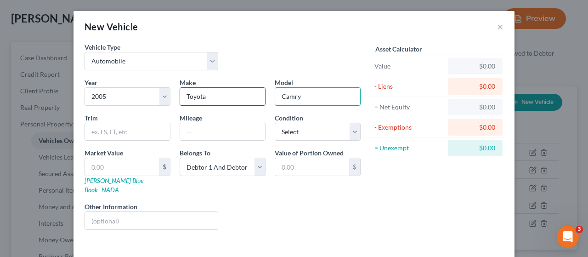
type input "Camry"
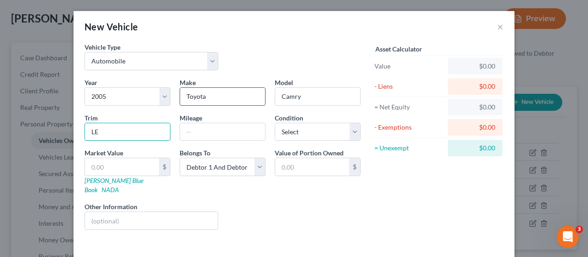
type input "LE"
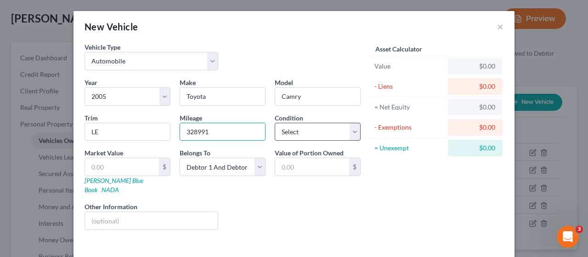
type input "328991"
click at [307, 128] on select "Select Excellent Very Good Good Fair Poor" at bounding box center [318, 132] width 86 height 18
select select "3"
click at [275, 123] on select "Select Excellent Very Good Good Fair Poor" at bounding box center [318, 132] width 86 height 18
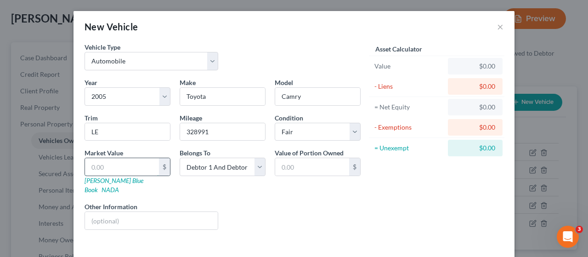
click at [115, 166] on input "text" at bounding box center [122, 166] width 74 height 17
type input "8"
type input "8.00"
type input "88"
type input "88.00"
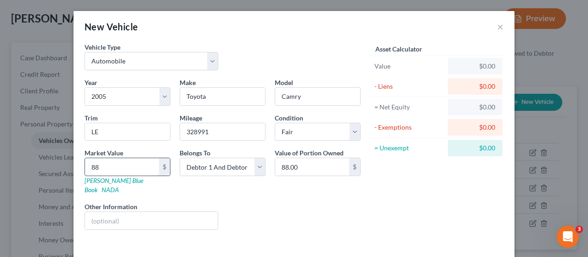
type input "882"
type input "882.00"
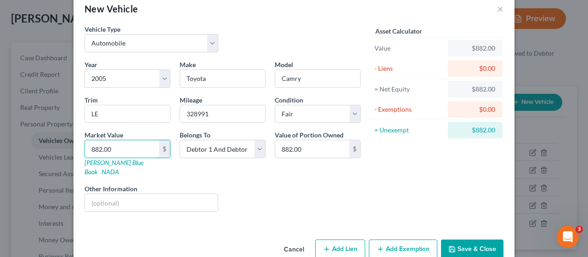
scroll to position [28, 0]
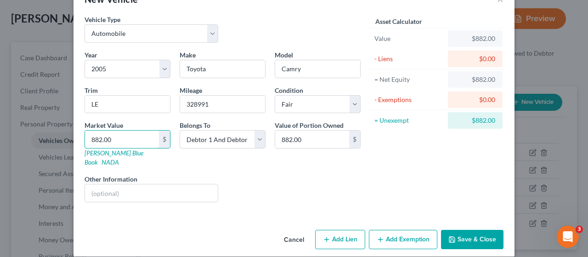
type input "882.00"
click at [408, 230] on button "Add Exemption" at bounding box center [403, 239] width 68 height 19
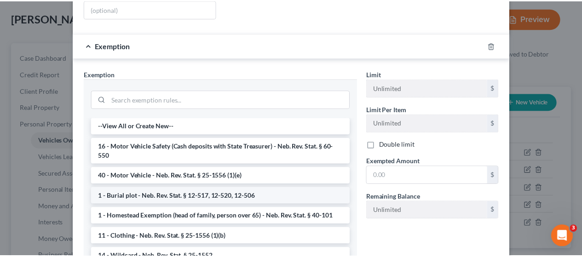
scroll to position [46, 0]
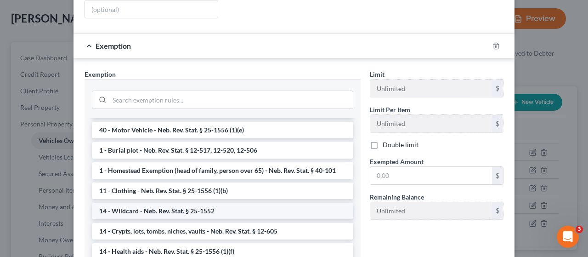
click at [174, 203] on li "14 - Wildcard - Neb. Rev. Stat. § 25-1552" at bounding box center [223, 211] width 262 height 17
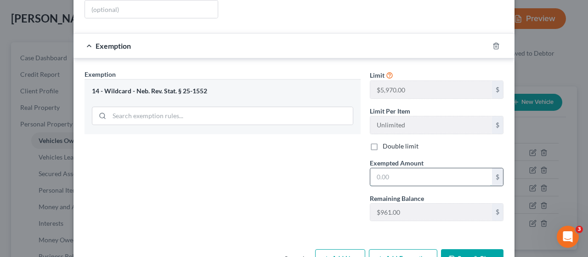
click at [398, 168] on input "text" at bounding box center [432, 176] width 122 height 17
type input "882.00"
click at [469, 249] on button "Save & Close" at bounding box center [472, 258] width 63 height 19
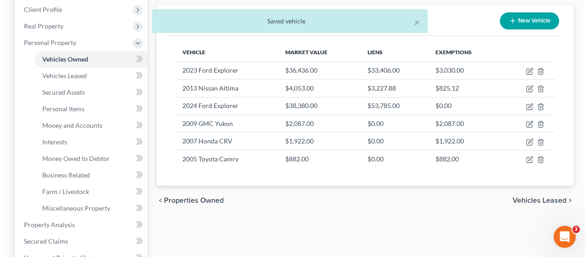
scroll to position [138, 0]
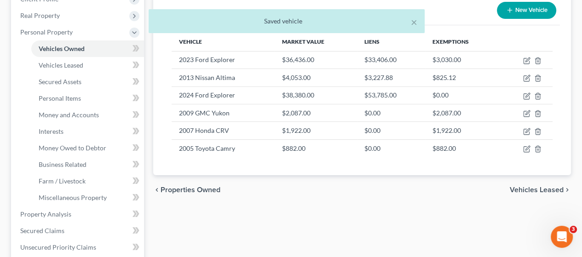
drag, startPoint x: 526, startPoint y: 5, endPoint x: 492, endPoint y: 16, distance: 35.8
click at [526, 7] on button "New Vehicle" at bounding box center [525, 10] width 59 height 17
select select "0"
select select "2"
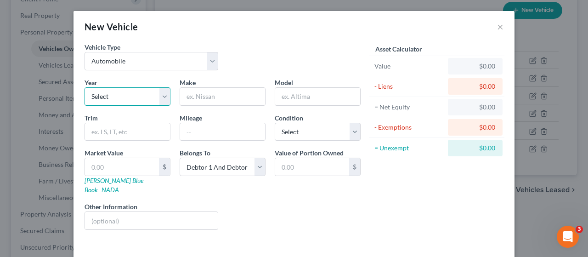
click at [160, 97] on select "Select 2026 2025 2024 2023 2022 2021 2020 2019 2018 2017 2016 2015 2014 2013 20…" at bounding box center [128, 96] width 86 height 18
select select "32"
click at [85, 87] on select "Select 2026 2025 2024 2023 2022 2021 2020 2019 2018 2017 2016 2015 2014 2013 20…" at bounding box center [128, 96] width 86 height 18
click at [200, 98] on input "text" at bounding box center [222, 96] width 85 height 17
type input "Ford"
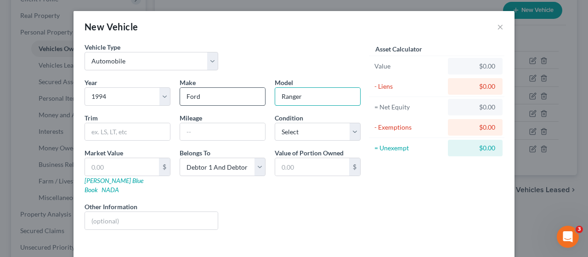
type input "Ranger"
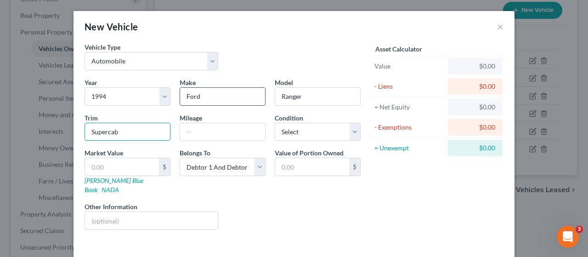
type input "Supercab"
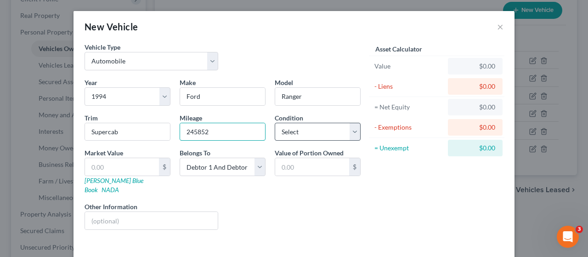
type input "245852"
click at [314, 130] on select "Select Excellent Very Good Good Fair Poor" at bounding box center [318, 132] width 86 height 18
select select "4"
click at [275, 123] on select "Select Excellent Very Good Good Fair Poor" at bounding box center [318, 132] width 86 height 18
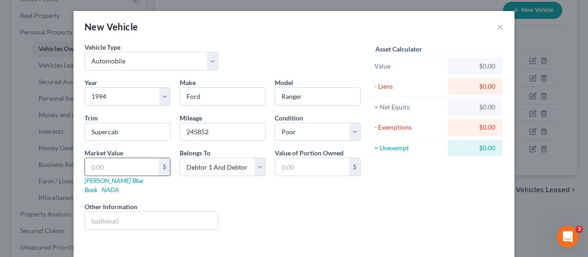
click at [105, 164] on input "text" at bounding box center [122, 166] width 74 height 17
type input "1"
type input "1.00"
type input "15"
type input "15.00"
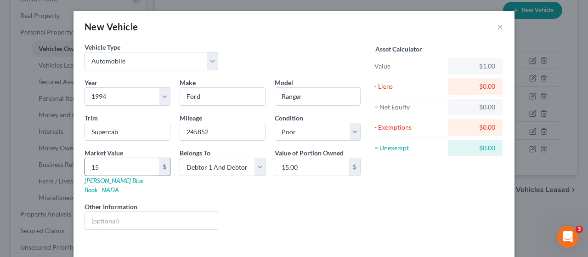
type input "150"
type input "150.00"
click at [128, 212] on input "text" at bounding box center [151, 220] width 133 height 17
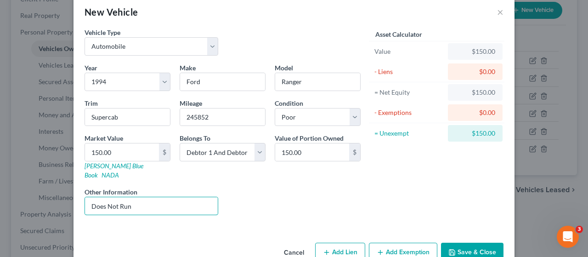
scroll to position [28, 0]
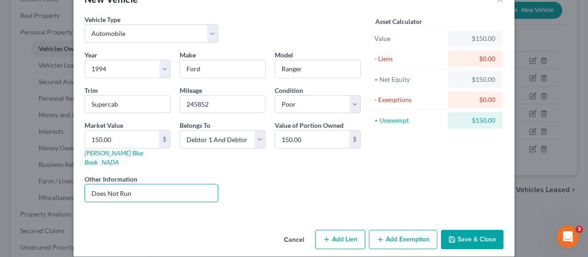
type input "Does Not Run"
click at [408, 230] on button "Add Exemption" at bounding box center [403, 239] width 68 height 19
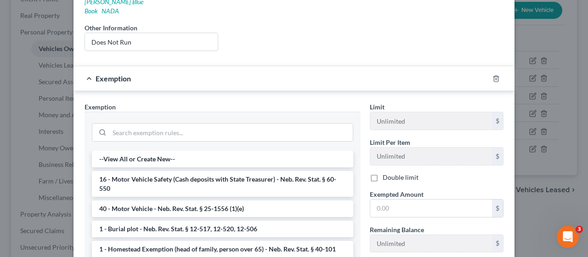
scroll to position [211, 0]
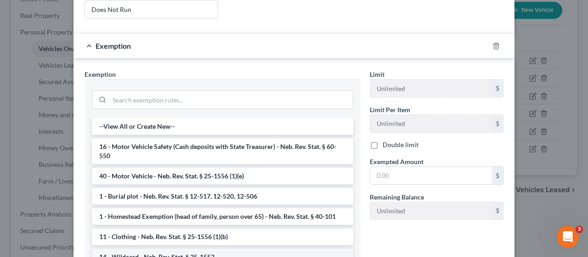
click at [161, 249] on li "14 - Wildcard - Neb. Rev. Stat. § 25-1552" at bounding box center [223, 257] width 262 height 17
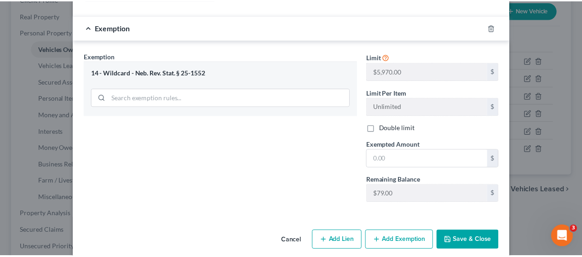
scroll to position [230, 0]
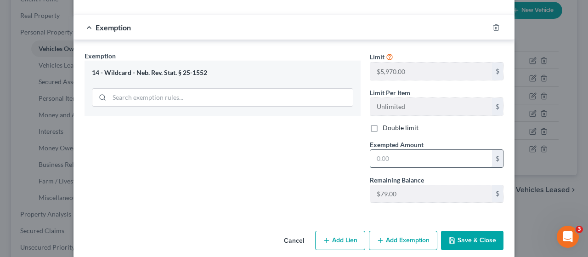
click at [392, 150] on input "text" at bounding box center [432, 158] width 122 height 17
type input "79.00"
click at [468, 231] on button "Save & Close" at bounding box center [472, 240] width 63 height 19
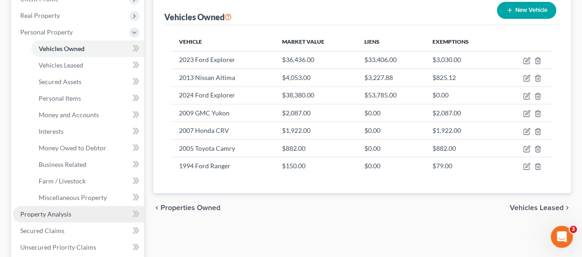
click at [57, 213] on span "Property Analysis" at bounding box center [45, 214] width 51 height 8
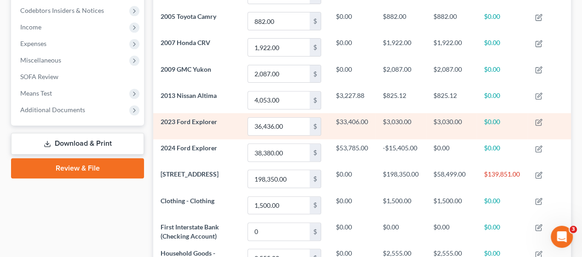
scroll to position [276, 0]
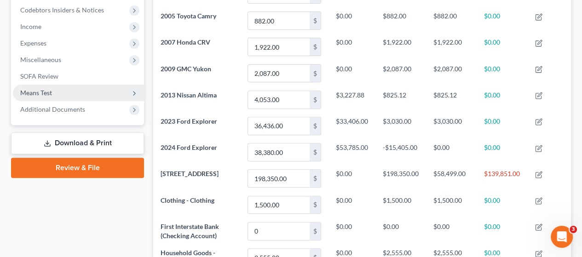
click at [49, 91] on span "Means Test" at bounding box center [36, 93] width 32 height 8
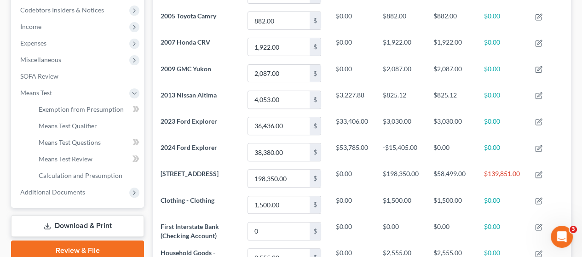
click at [114, 222] on link "Download & Print" at bounding box center [77, 226] width 133 height 22
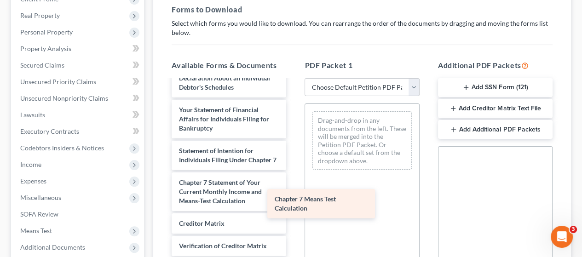
scroll to position [320, 0]
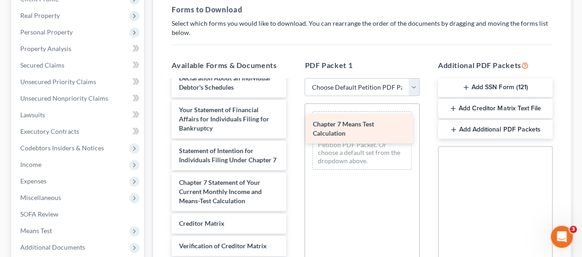
drag, startPoint x: 219, startPoint y: 222, endPoint x: 354, endPoint y: 121, distance: 168.4
click at [293, 121] on div "Chapter 7 Means Test Calculation Voluntary Petition for Individuals Filing for …" at bounding box center [228, 58] width 129 height 541
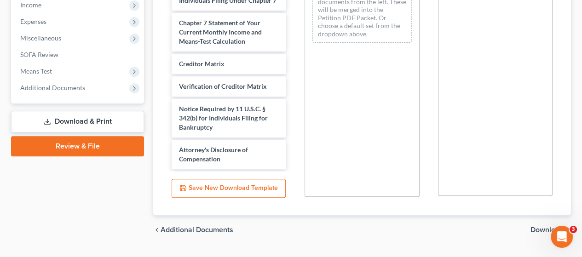
scroll to position [319, 0]
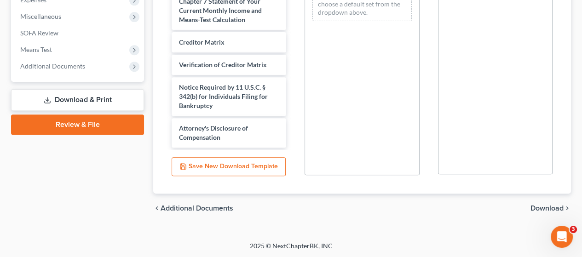
click at [549, 205] on span "Download" at bounding box center [546, 208] width 33 height 7
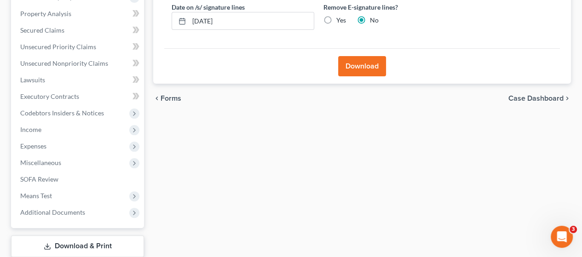
scroll to position [1, 0]
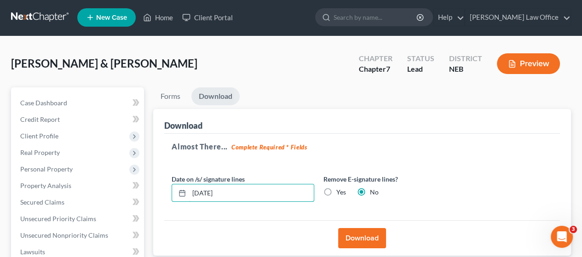
drag, startPoint x: 221, startPoint y: 194, endPoint x: 160, endPoint y: 193, distance: 61.1
click at [160, 193] on div "Download Almost There... Complete Required * Fields Date on /s/ signature lines…" at bounding box center [361, 182] width 417 height 147
click at [336, 190] on label "Yes" at bounding box center [341, 192] width 10 height 9
click at [340, 190] on input "Yes" at bounding box center [343, 191] width 6 height 6
radio input "true"
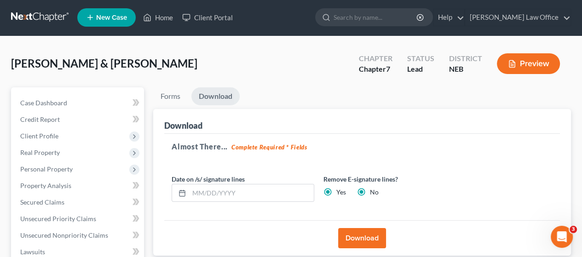
radio input "false"
click at [370, 238] on button "Download" at bounding box center [362, 238] width 48 height 20
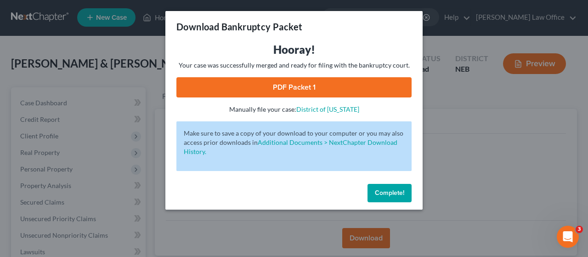
click at [335, 82] on link "PDF Packet 1" at bounding box center [294, 87] width 235 height 20
click at [392, 198] on button "Complete!" at bounding box center [390, 193] width 44 height 18
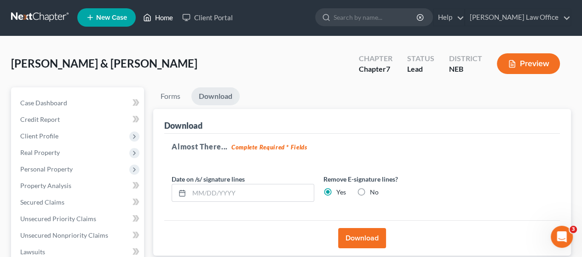
click at [156, 17] on link "Home" at bounding box center [157, 17] width 39 height 17
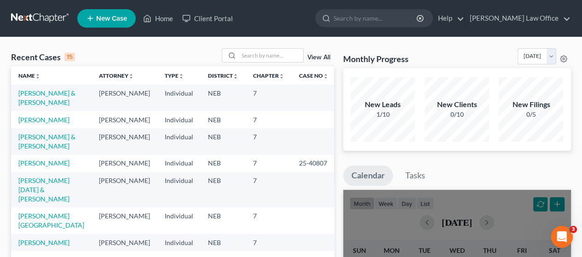
click at [52, 124] on td "[PERSON_NAME]" at bounding box center [51, 119] width 80 height 17
click at [51, 118] on link "[PERSON_NAME]" at bounding box center [43, 120] width 51 height 8
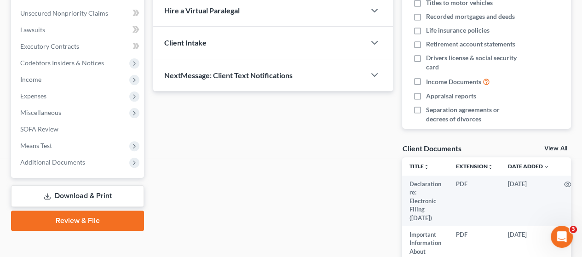
scroll to position [276, 0]
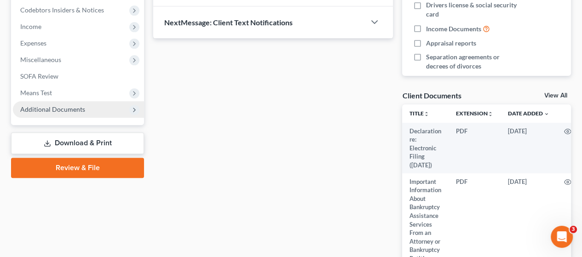
click at [77, 106] on span "Additional Documents" at bounding box center [52, 109] width 65 height 8
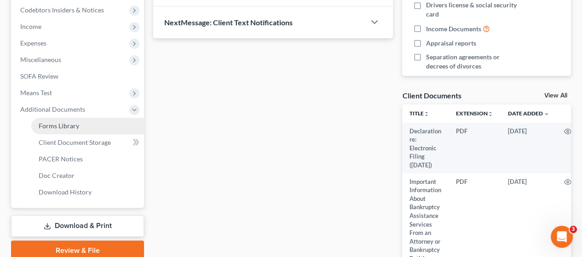
click at [77, 120] on link "Forms Library" at bounding box center [87, 126] width 113 height 17
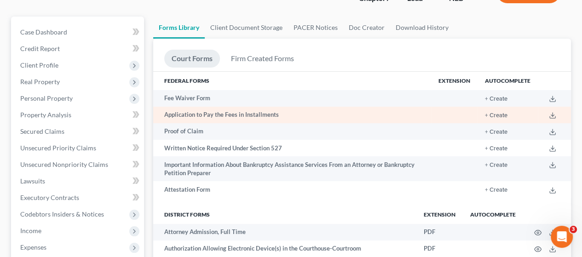
scroll to position [92, 0]
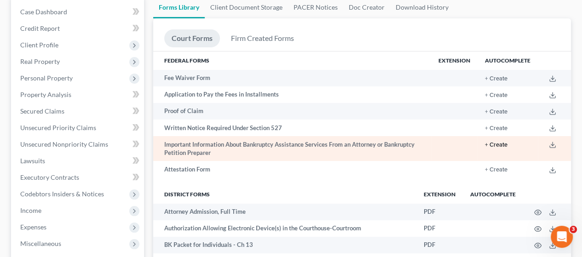
click at [500, 143] on button "+ Create" at bounding box center [496, 145] width 23 height 6
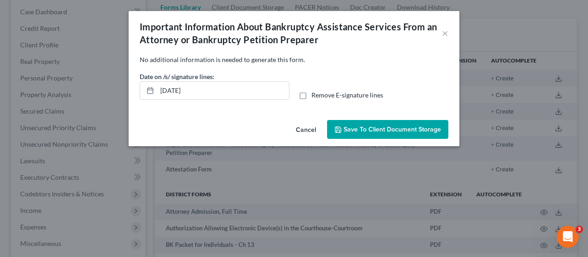
click at [377, 127] on span "Save to Client Document Storage" at bounding box center [392, 129] width 97 height 8
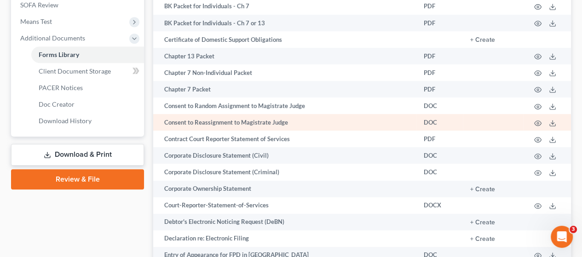
scroll to position [368, 0]
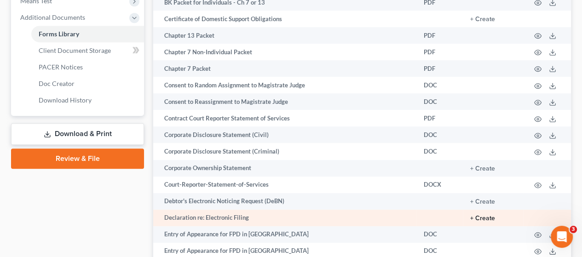
click at [481, 219] on button "+ Create" at bounding box center [482, 218] width 25 height 6
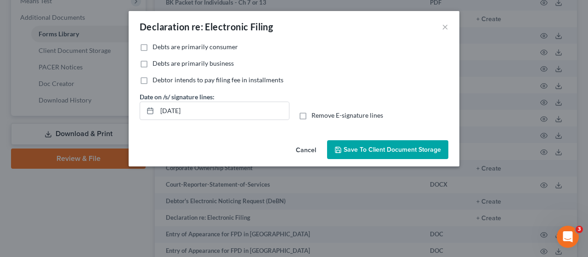
click at [370, 148] on span "Save to Client Document Storage" at bounding box center [392, 150] width 97 height 8
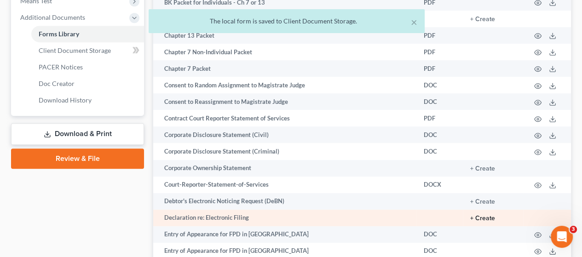
click at [480, 221] on button "+ Create" at bounding box center [482, 218] width 25 height 6
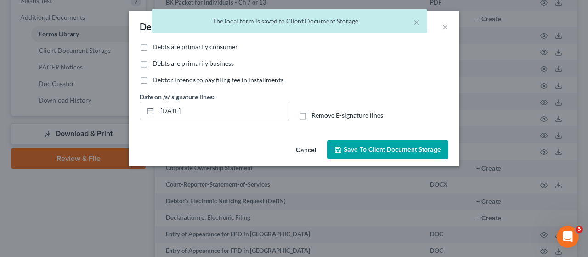
click at [153, 44] on label "Debts are primarily consumer" at bounding box center [196, 46] width 86 height 9
click at [156, 44] on input "Debts are primarily consumer" at bounding box center [159, 45] width 6 height 6
checkbox input "true"
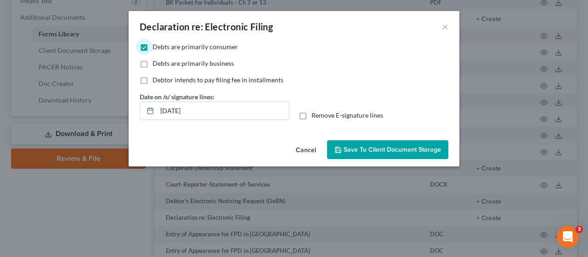
click at [402, 146] on span "Save to Client Document Storage" at bounding box center [392, 150] width 97 height 8
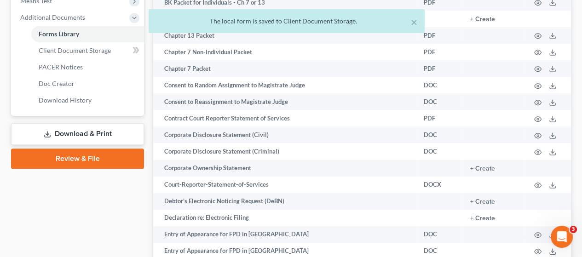
click at [85, 132] on link "Download & Print" at bounding box center [77, 134] width 133 height 22
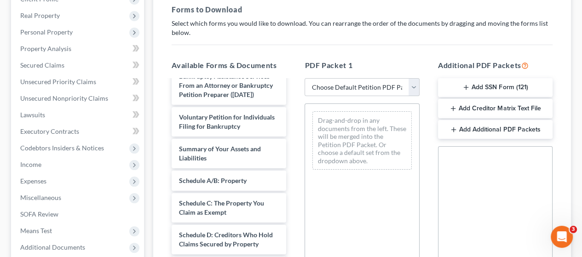
scroll to position [184, 0]
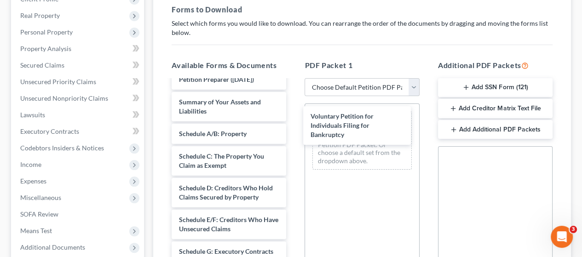
drag, startPoint x: 235, startPoint y: 126, endPoint x: 346, endPoint y: 130, distance: 110.4
click at [293, 123] on div "Voluntary Petition for Individuals Filing for Bankruptcy Declaration re: Electr…" at bounding box center [228, 249] width 129 height 705
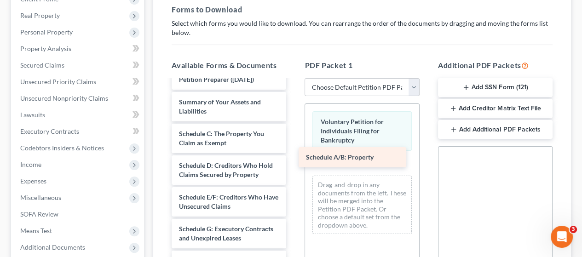
drag, startPoint x: 245, startPoint y: 149, endPoint x: 371, endPoint y: 155, distance: 126.1
click at [293, 155] on div "Schedule A/B: Property Declaration re: Electronic Filing ([DATE]) Declaration r…" at bounding box center [228, 238] width 129 height 682
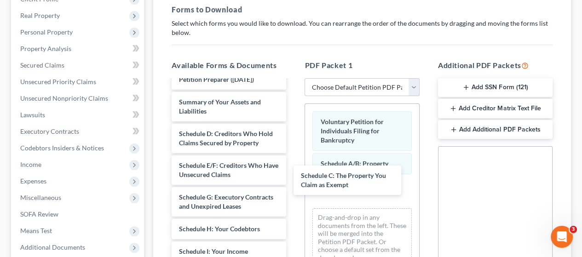
drag, startPoint x: 225, startPoint y: 154, endPoint x: 318, endPoint y: 174, distance: 95.4
click at [293, 178] on div "Schedule C: The Property You Claim as Exempt Declaration re: Electronic Filing …" at bounding box center [228, 222] width 129 height 650
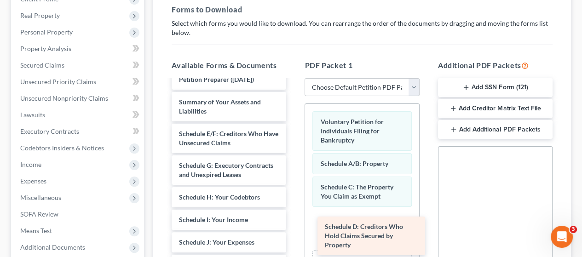
drag, startPoint x: 221, startPoint y: 152, endPoint x: 360, endPoint y: 224, distance: 156.7
click at [293, 225] on div "Schedule D: Creditors Who Hold Claims Secured by Property Declaration re: Elect…" at bounding box center [228, 206] width 129 height 619
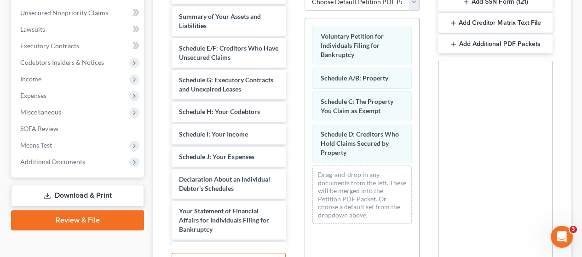
scroll to position [230, 0]
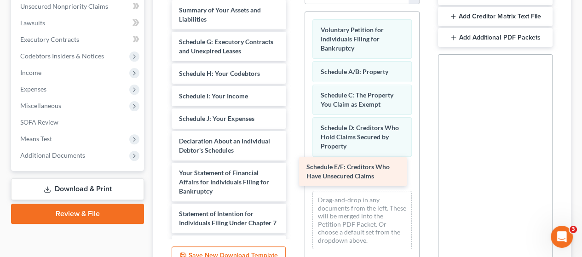
drag, startPoint x: 227, startPoint y: 56, endPoint x: 354, endPoint y: 163, distance: 166.7
click at [293, 163] on div "Schedule E/F: Creditors Who Have Unsecured Claims Declaration re: Electronic Fi…" at bounding box center [228, 98] width 129 height 587
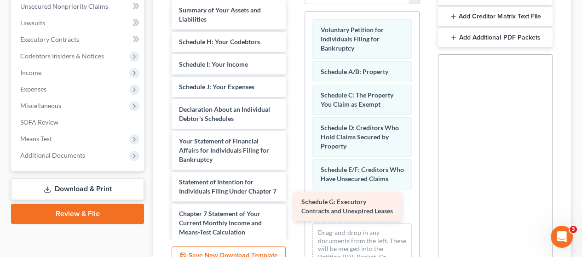
drag, startPoint x: 228, startPoint y: 57, endPoint x: 348, endPoint y: 196, distance: 183.9
click at [293, 196] on div "Schedule G: Executory Contracts and Unexpired Leases Declaration re: Electronic…" at bounding box center [228, 82] width 129 height 555
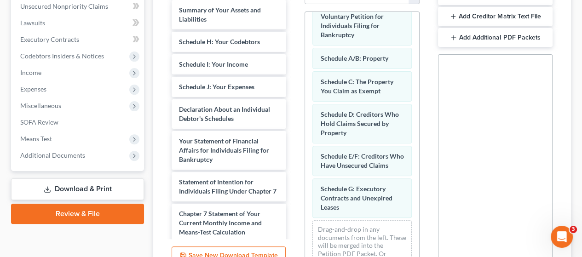
scroll to position [43, 0]
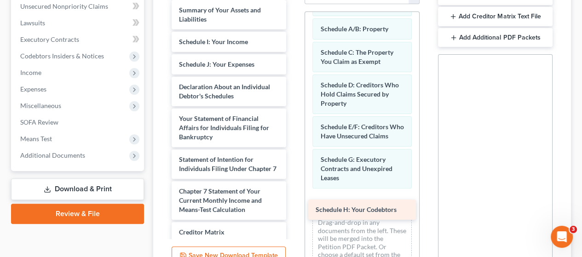
drag, startPoint x: 233, startPoint y: 51, endPoint x: 361, endPoint y: 200, distance: 196.3
click at [293, 200] on div "Schedule H: Your Codebtors Declaration re: Electronic Filing ([DATE]) Declarati…" at bounding box center [228, 71] width 129 height 533
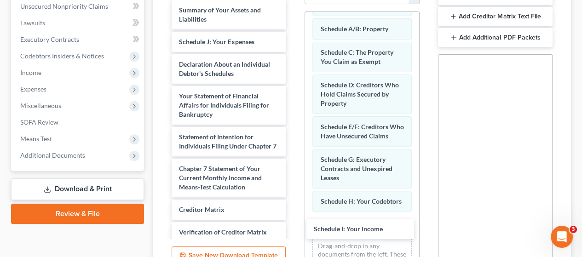
drag, startPoint x: 231, startPoint y: 56, endPoint x: 359, endPoint y: 228, distance: 214.6
click at [293, 229] on div "Schedule I: Your Income Declaration re: Electronic Filing ([DATE]) Declaration …" at bounding box center [228, 60] width 129 height 510
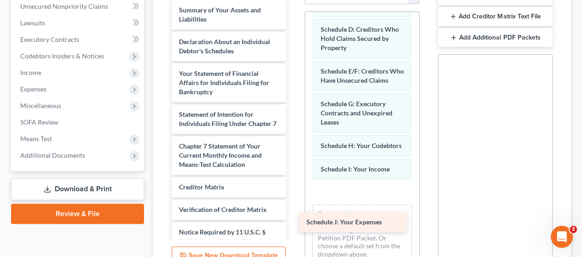
drag, startPoint x: 224, startPoint y: 54, endPoint x: 347, endPoint y: 197, distance: 188.7
click at [293, 200] on div "Schedule J: Your Expenses Declaration re: Electronic Filing ([DATE]) Declaratio…" at bounding box center [228, 49] width 129 height 488
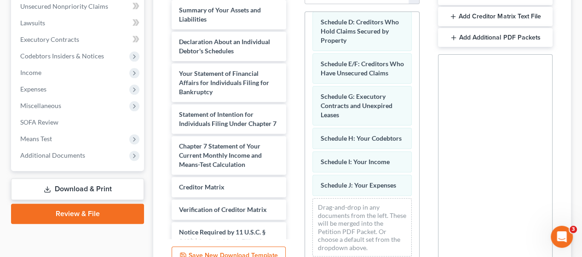
scroll to position [122, 0]
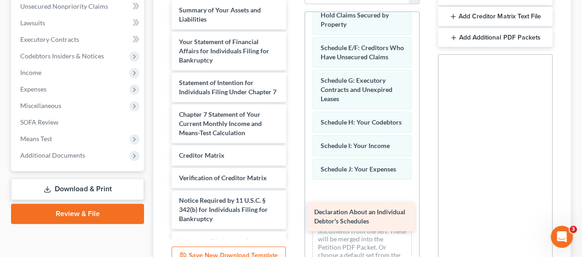
drag, startPoint x: 217, startPoint y: 59, endPoint x: 352, endPoint y: 212, distance: 203.6
click at [293, 212] on div "Declaration About an Individual Debtor's Schedules Declaration re: Electronic F…" at bounding box center [228, 33] width 129 height 456
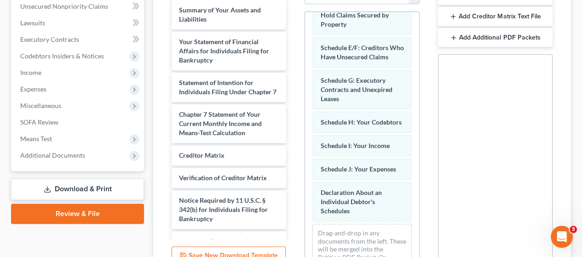
scroll to position [164, 0]
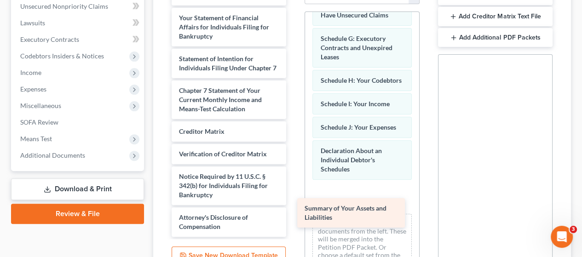
drag, startPoint x: 219, startPoint y: 25, endPoint x: 344, endPoint y: 205, distance: 219.7
click at [293, 205] on div "Summary of Your Assets and Liabilities Declaration re: Electronic Filing ([DATE…" at bounding box center [228, 24] width 129 height 424
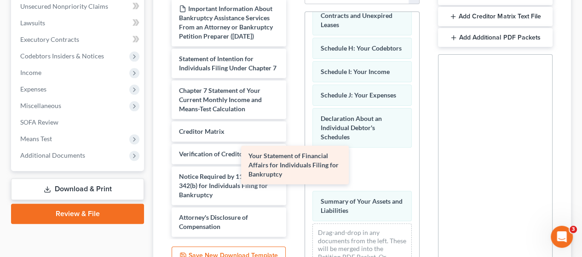
scroll to position [162, 0]
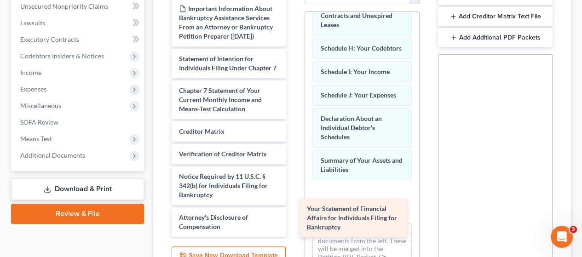
drag, startPoint x: 227, startPoint y: 23, endPoint x: 354, endPoint y: 205, distance: 221.7
click at [293, 205] on div "Your Statement of Financial Affairs for Individuals Filing for Bankruptcy Decla…" at bounding box center [228, 44] width 129 height 383
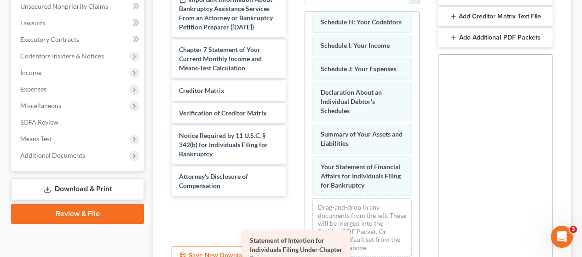
scroll to position [121, 0]
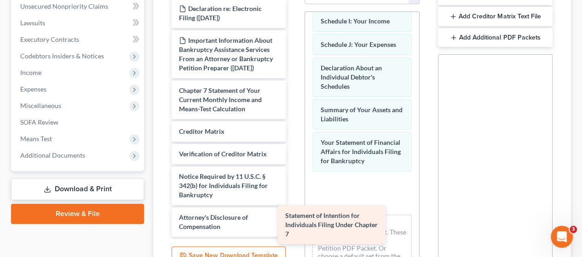
drag, startPoint x: 219, startPoint y: 55, endPoint x: 327, endPoint y: 219, distance: 196.1
click at [293, 219] on div "Statement of Intention for Individuals Filing Under Chapter 7 Declaration re: E…" at bounding box center [228, 61] width 129 height 352
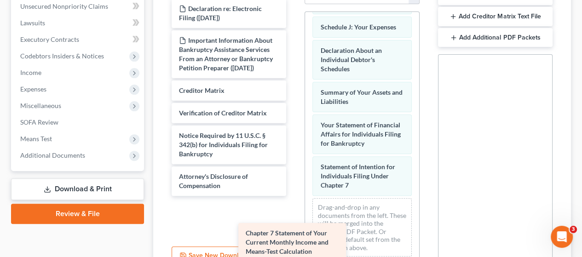
scroll to position [81, 0]
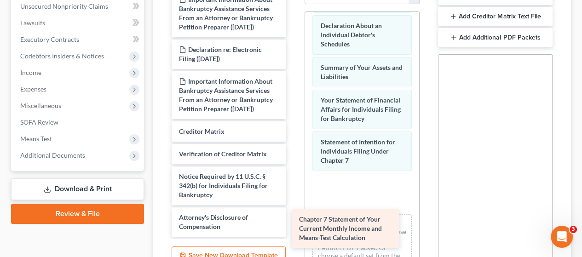
drag, startPoint x: 224, startPoint y: 97, endPoint x: 347, endPoint y: 222, distance: 175.5
click at [293, 223] on div "Chapter 7 Statement of Your Current Monthly Income and Means-Test Calculation D…" at bounding box center [228, 81] width 129 height 311
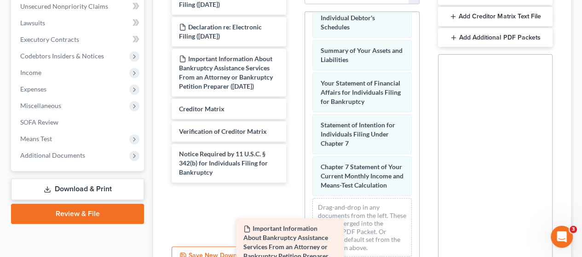
scroll to position [21, 0]
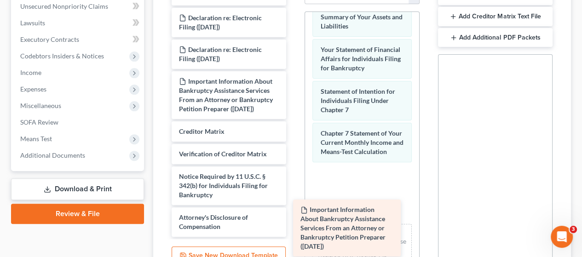
drag, startPoint x: 215, startPoint y: 31, endPoint x: 336, endPoint y: 215, distance: 219.9
click at [293, 215] on div "Important Information About Bankruptcy Assistance Services From an Attorney or …" at bounding box center [228, 106] width 129 height 261
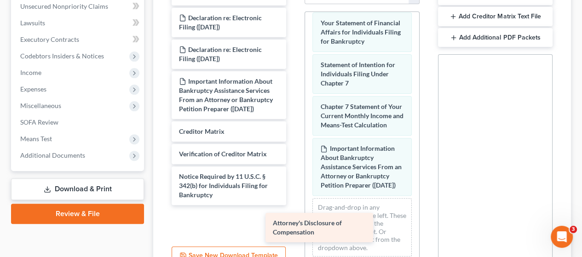
scroll to position [0, 0]
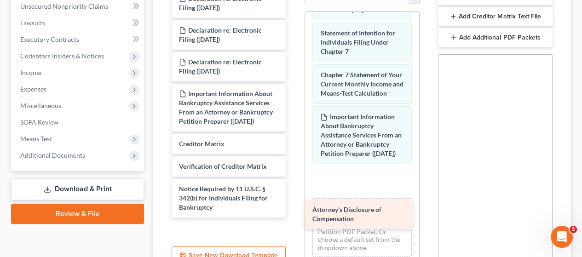
drag, startPoint x: 213, startPoint y: 226, endPoint x: 347, endPoint y: 218, distance: 134.0
click at [293, 217] on div "Attorney's Disclosure of Compensation Declaration re: Electronic Filing ([DATE]…" at bounding box center [228, 103] width 129 height 229
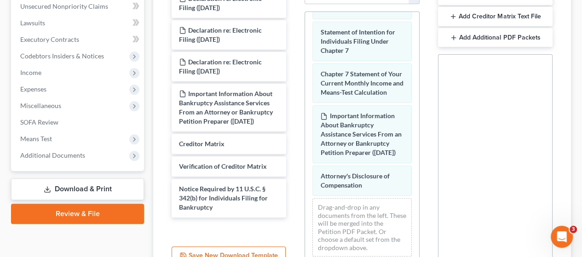
scroll to position [441, 0]
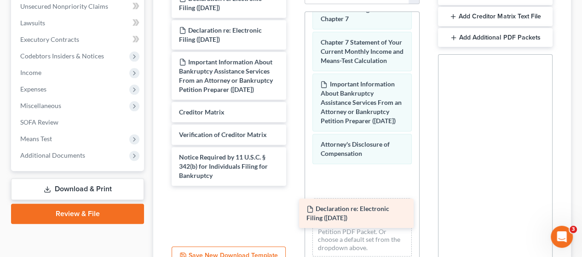
drag, startPoint x: 231, startPoint y: 5, endPoint x: 358, endPoint y: 216, distance: 246.4
click at [293, 186] on div "Declaration re: Electronic Filing ([DATE]) Declaration re: Electronic Filing ([…" at bounding box center [228, 87] width 129 height 197
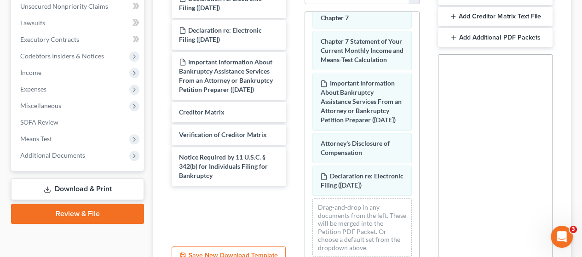
scroll to position [483, 0]
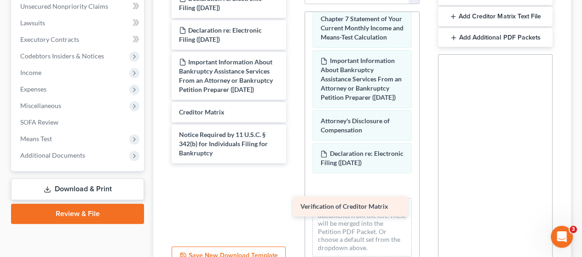
drag, startPoint x: 232, startPoint y: 129, endPoint x: 349, endPoint y: 205, distance: 139.6
click at [293, 163] on div "Verification of Creditor Matrix Declaration re: Electronic Filing ([DATE]) Decl…" at bounding box center [228, 76] width 129 height 175
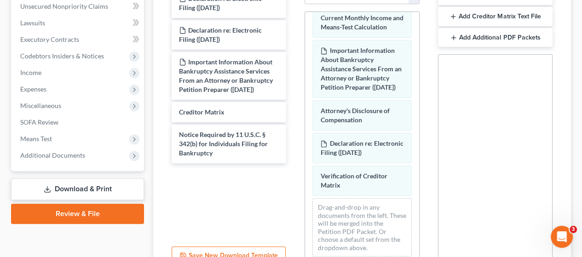
scroll to position [515, 0]
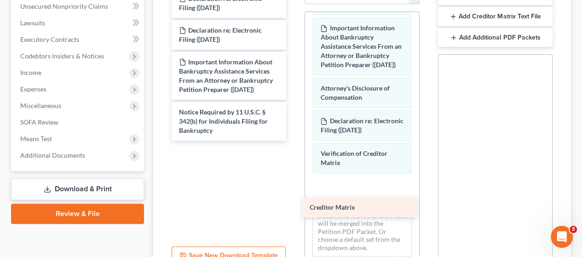
drag, startPoint x: 228, startPoint y: 108, endPoint x: 358, endPoint y: 204, distance: 161.5
click at [293, 141] on div "Creditor Matrix Declaration re: Electronic Filing ([DATE]) Declaration re: Elec…" at bounding box center [228, 65] width 129 height 152
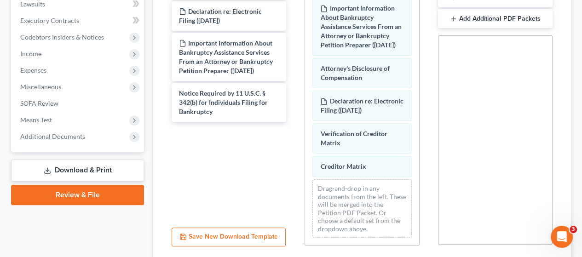
scroll to position [138, 0]
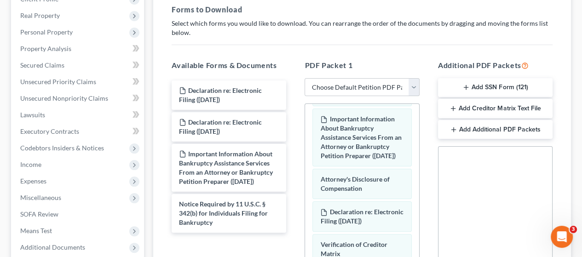
click at [494, 85] on button "Add SSN Form (121)" at bounding box center [495, 87] width 114 height 19
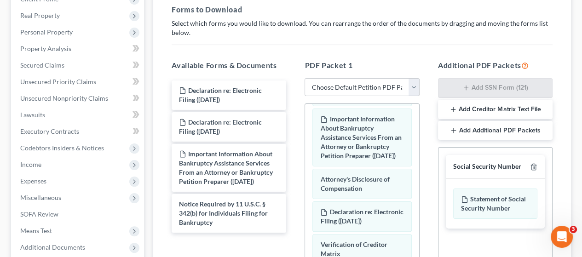
click at [495, 108] on button "Add Creditor Matrix Text File" at bounding box center [495, 109] width 114 height 19
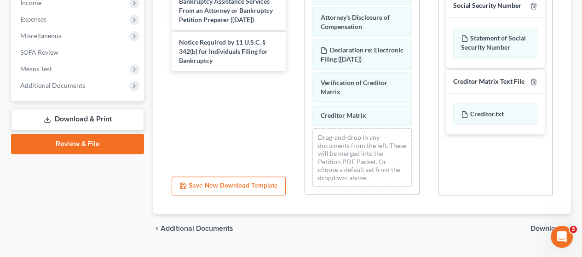
scroll to position [320, 0]
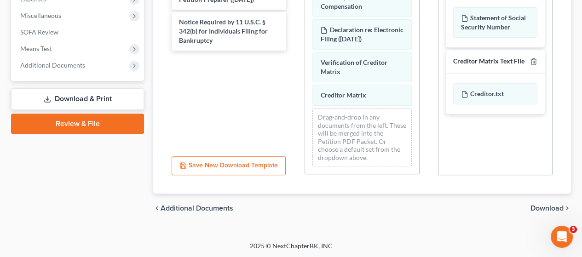
click at [548, 206] on span "Download" at bounding box center [546, 208] width 33 height 7
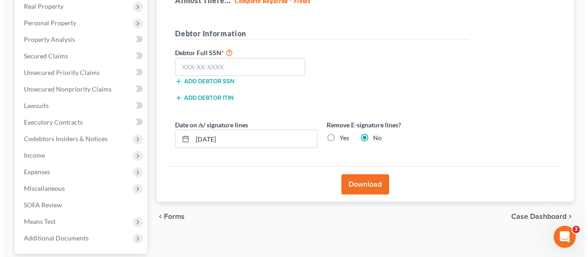
scroll to position [139, 0]
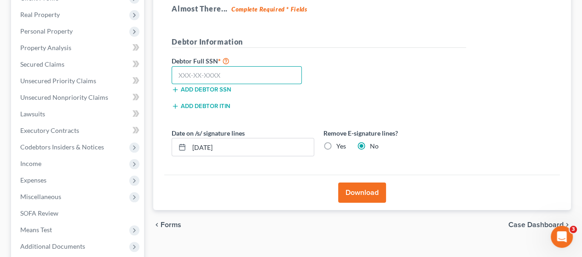
click at [228, 69] on input "text" at bounding box center [236, 75] width 130 height 18
type input "506-90-9942"
click at [360, 189] on button "Download" at bounding box center [362, 192] width 48 height 20
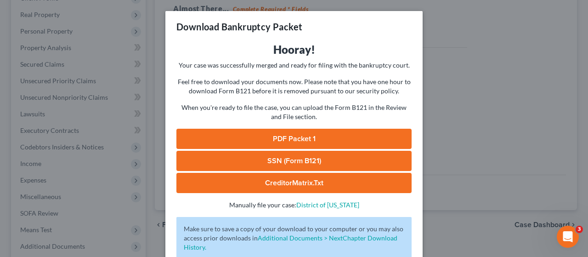
click at [314, 135] on link "PDF Packet 1" at bounding box center [294, 139] width 235 height 20
click at [329, 158] on link "SSN (Form B121)" at bounding box center [294, 161] width 235 height 20
click at [392, 182] on link "CreditorMatrix.txt" at bounding box center [294, 183] width 235 height 20
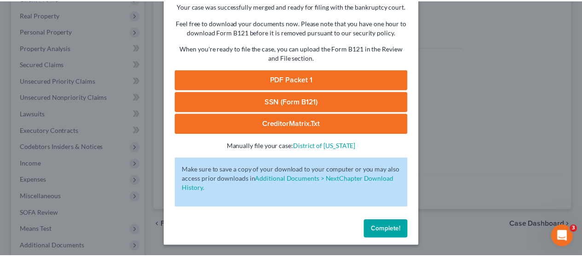
scroll to position [59, 0]
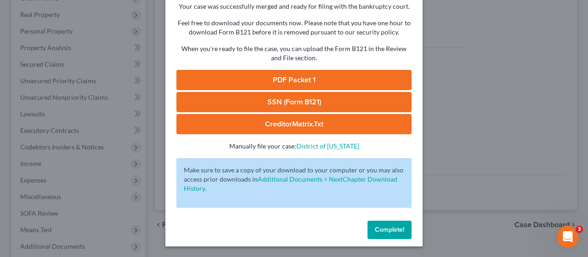
click at [390, 224] on button "Complete!" at bounding box center [390, 230] width 44 height 18
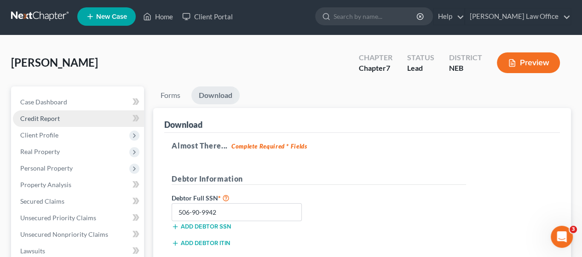
scroll to position [0, 0]
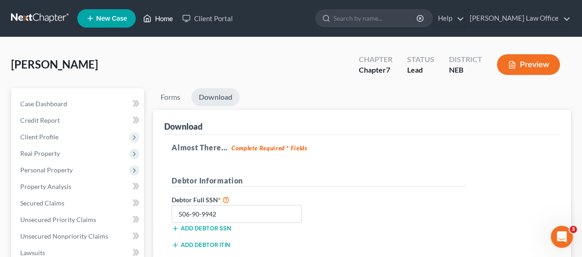
click at [171, 18] on link "Home" at bounding box center [157, 18] width 39 height 17
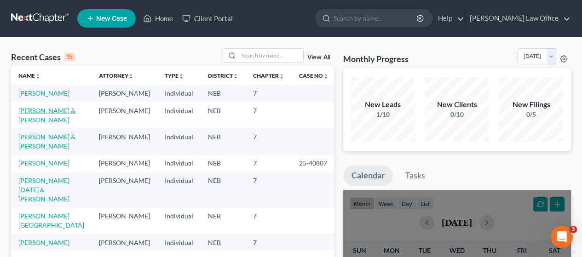
click at [46, 123] on link "[PERSON_NAME] & [PERSON_NAME]" at bounding box center [46, 115] width 57 height 17
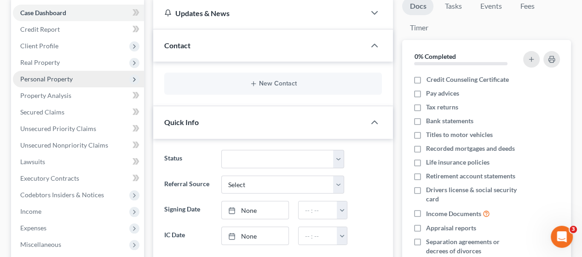
scroll to position [230, 0]
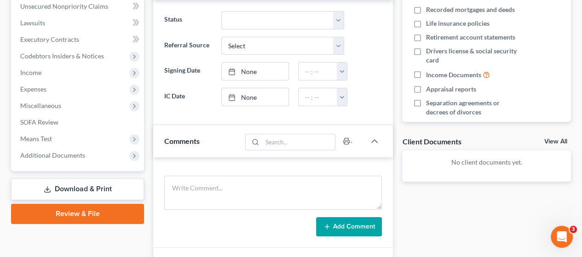
click at [107, 185] on link "Download & Print" at bounding box center [77, 189] width 133 height 22
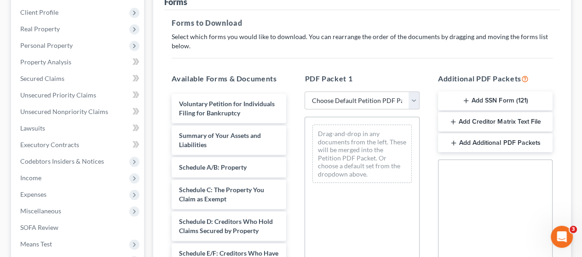
scroll to position [184, 0]
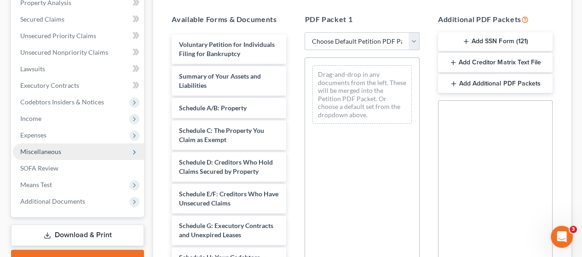
select select "4"
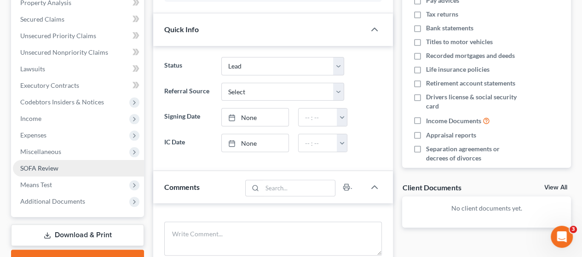
scroll to position [230, 0]
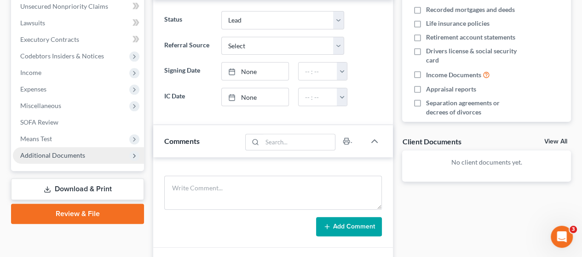
click at [71, 153] on span "Additional Documents" at bounding box center [52, 155] width 65 height 8
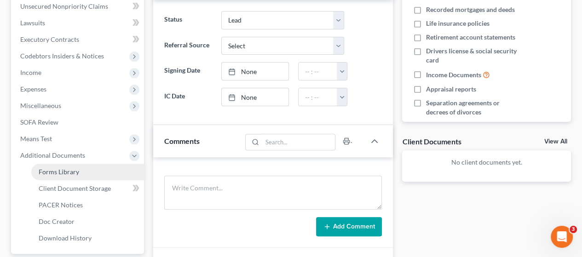
click at [69, 169] on span "Forms Library" at bounding box center [59, 172] width 40 height 8
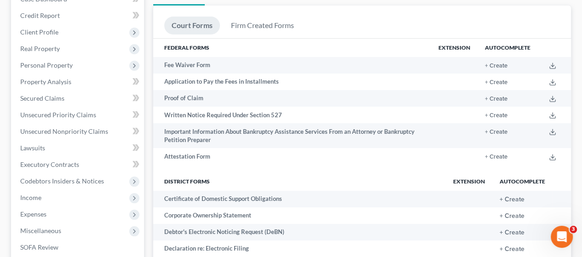
scroll to position [138, 0]
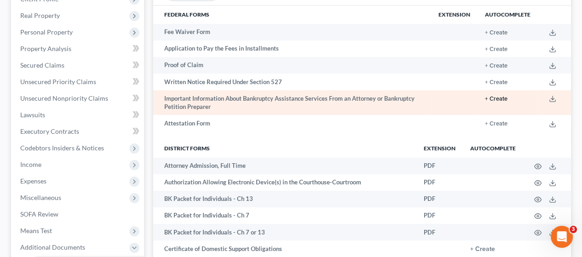
click at [500, 98] on button "+ Create" at bounding box center [496, 99] width 23 height 6
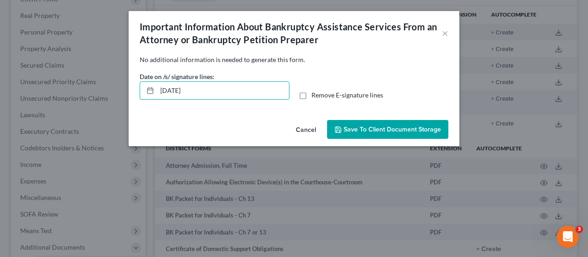
drag, startPoint x: 208, startPoint y: 91, endPoint x: 93, endPoint y: 101, distance: 115.3
click at [93, 101] on div "Important Information About Bankruptcy Assistance Services From an Attorney or …" at bounding box center [294, 128] width 588 height 257
drag, startPoint x: 305, startPoint y: 91, endPoint x: 308, endPoint y: 100, distance: 8.6
click at [312, 93] on label "Remove E-signature lines" at bounding box center [348, 95] width 72 height 9
click at [315, 93] on input "Remove E-signature lines" at bounding box center [318, 94] width 6 height 6
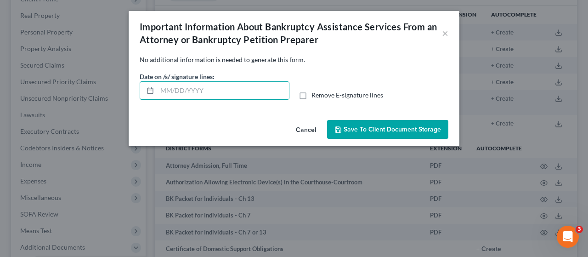
checkbox input "true"
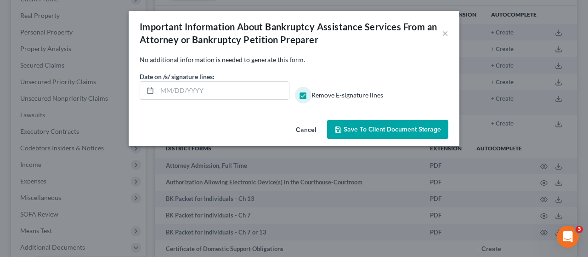
click at [379, 129] on span "Save to Client Document Storage" at bounding box center [392, 129] width 97 height 8
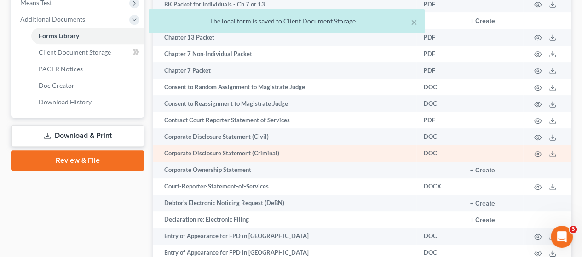
scroll to position [368, 0]
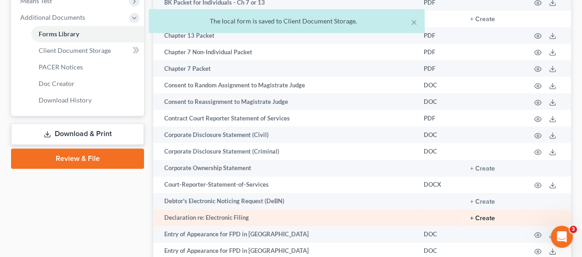
click at [490, 220] on button "+ Create" at bounding box center [482, 218] width 25 height 6
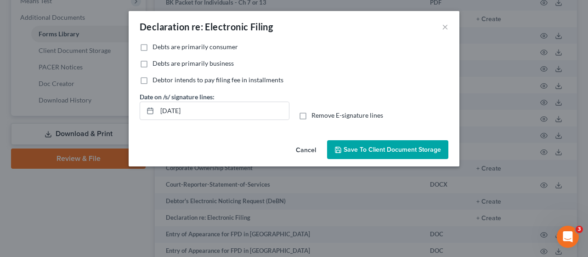
click at [153, 47] on label "Debts are primarily consumer" at bounding box center [196, 46] width 86 height 9
click at [156, 47] on input "Debts are primarily consumer" at bounding box center [159, 45] width 6 height 6
checkbox input "true"
drag, startPoint x: 199, startPoint y: 112, endPoint x: 188, endPoint y: 110, distance: 11.2
click at [188, 109] on input "[DATE]" at bounding box center [223, 110] width 132 height 17
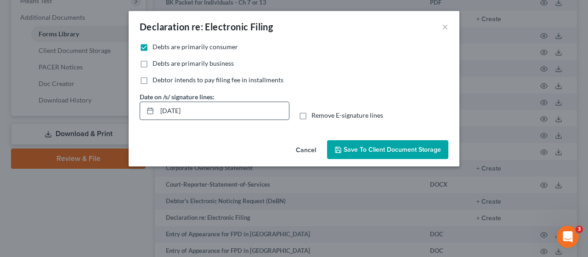
click at [204, 110] on input "[DATE]" at bounding box center [223, 110] width 132 height 17
drag, startPoint x: 201, startPoint y: 109, endPoint x: 160, endPoint y: 108, distance: 41.4
click at [160, 108] on input "[DATE]" at bounding box center [223, 110] width 132 height 17
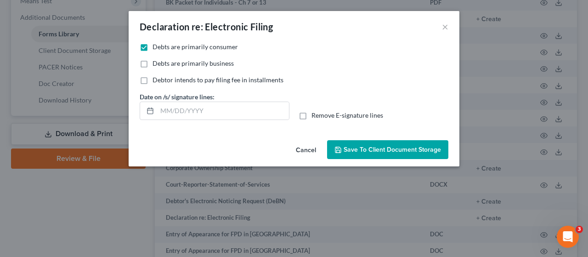
drag, startPoint x: 302, startPoint y: 114, endPoint x: 305, endPoint y: 128, distance: 15.2
click at [312, 114] on label "Remove E-signature lines" at bounding box center [348, 115] width 72 height 9
click at [315, 114] on input "Remove E-signature lines" at bounding box center [318, 114] width 6 height 6
checkbox input "true"
click at [371, 147] on span "Save to Client Document Storage" at bounding box center [392, 150] width 97 height 8
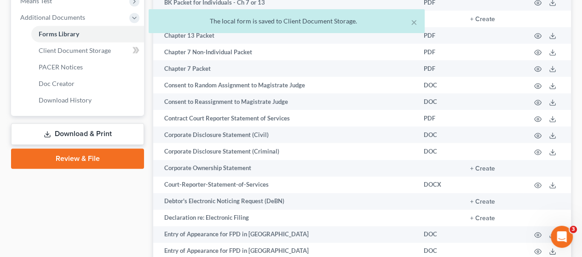
click at [79, 134] on link "Download & Print" at bounding box center [77, 134] width 133 height 22
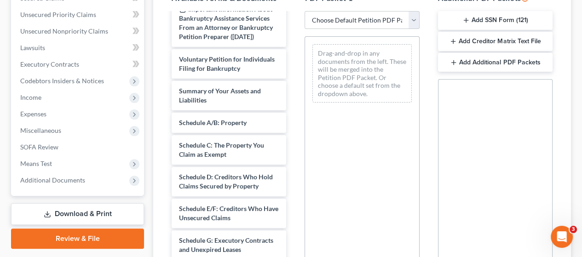
scroll to position [206, 0]
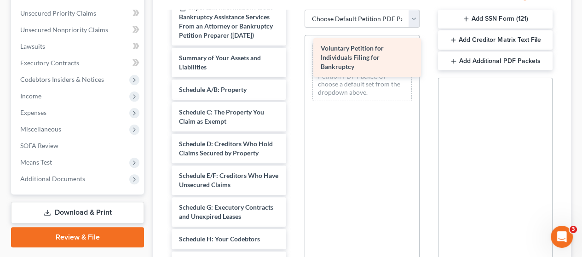
drag, startPoint x: 227, startPoint y: 72, endPoint x: 365, endPoint y: 60, distance: 138.0
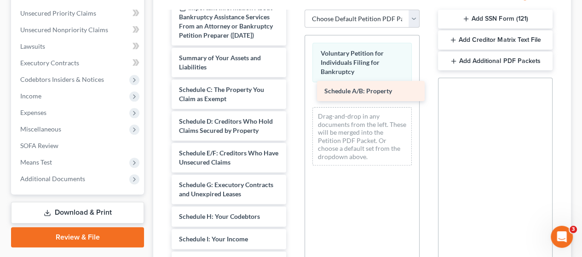
drag, startPoint x: 226, startPoint y: 100, endPoint x: 362, endPoint y: 98, distance: 135.6
click at [293, 95] on div "Schedule A/B: Property Declaration re: Electronic Filing ([DATE]) Important Inf…" at bounding box center [228, 261] width 129 height 591
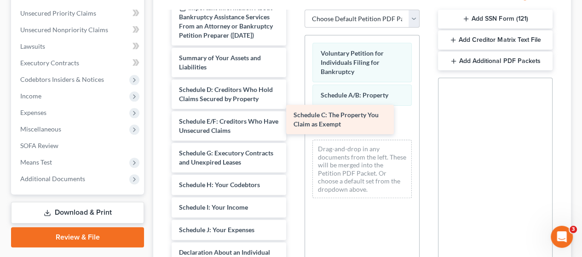
drag, startPoint x: 234, startPoint y: 102, endPoint x: 355, endPoint y: 115, distance: 122.5
click at [293, 115] on div "Schedule C: The Property You Claim as Exempt Declaration re: Electronic Filing …" at bounding box center [228, 245] width 129 height 559
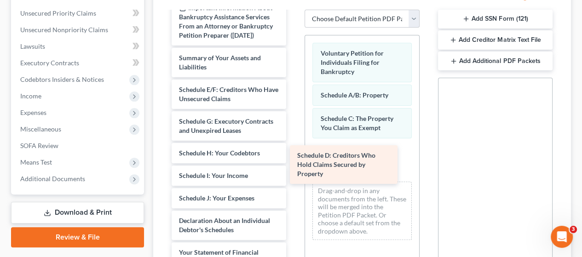
drag, startPoint x: 228, startPoint y: 105, endPoint x: 355, endPoint y: 156, distance: 137.8
click at [293, 159] on div "Schedule D: Creditors Who Hold Claims Secured by Property Declaration re: Elect…" at bounding box center [228, 230] width 129 height 528
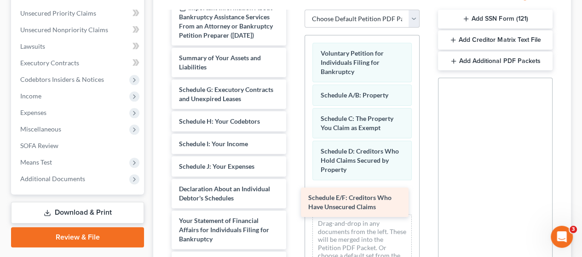
drag, startPoint x: 235, startPoint y: 93, endPoint x: 366, endPoint y: 182, distance: 157.6
click at [293, 182] on div "Schedule E/F: Creditors Who Have Unsecured Claims Declaration re: Electronic Fi…" at bounding box center [228, 214] width 129 height 496
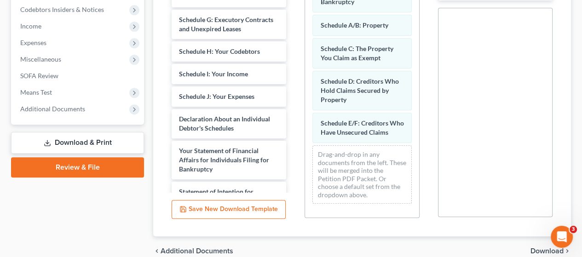
scroll to position [298, 0]
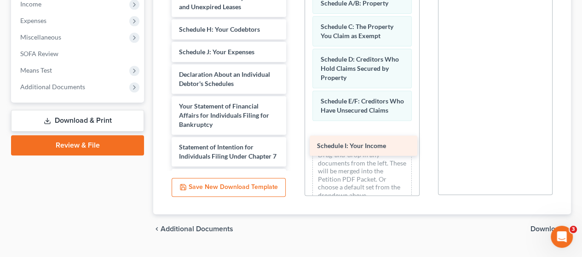
drag, startPoint x: 237, startPoint y: 56, endPoint x: 364, endPoint y: 142, distance: 153.3
click at [293, 141] on div "Schedule I: Your Income Declaration re: Electronic Filing ([DATE]) Important In…" at bounding box center [228, 110] width 129 height 473
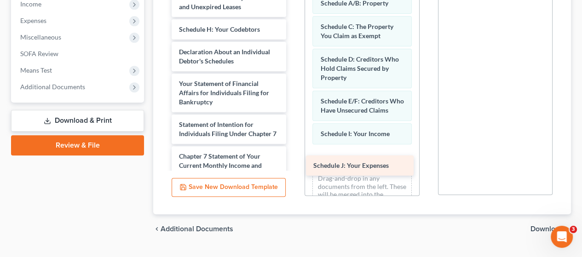
drag, startPoint x: 237, startPoint y: 65, endPoint x: 375, endPoint y: 165, distance: 169.9
click at [293, 165] on div "Schedule J: Your Expenses Declaration re: Electronic Filing ([DATE]) Important …" at bounding box center [228, 99] width 129 height 451
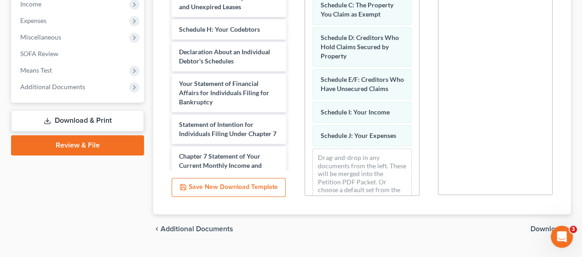
scroll to position [48, 0]
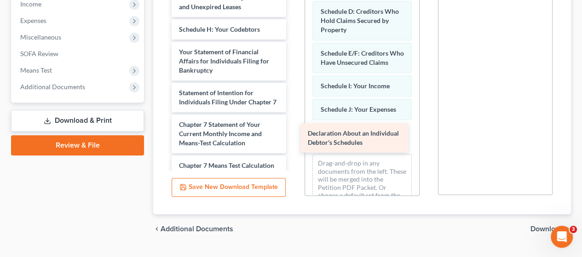
drag, startPoint x: 222, startPoint y: 61, endPoint x: 349, endPoint y: 135, distance: 147.3
click at [293, 135] on div "Declaration About an Individual Debtor's Schedules Declaration re: Electronic F…" at bounding box center [228, 83] width 129 height 419
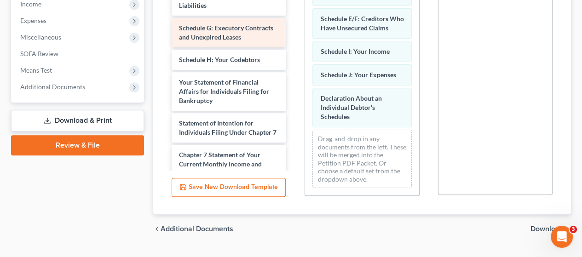
scroll to position [0, 0]
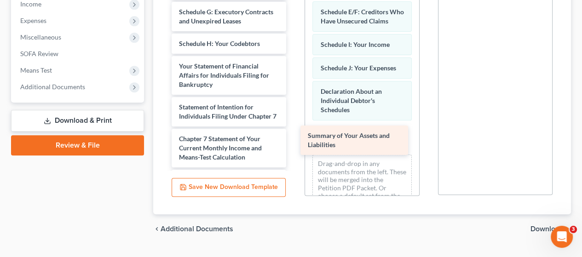
drag, startPoint x: 234, startPoint y: 23, endPoint x: 360, endPoint y: 139, distance: 172.1
click at [293, 139] on div "Summary of Your Assets and Liabilities Declaration re: Electronic Filing ([DATE…" at bounding box center [228, 114] width 129 height 388
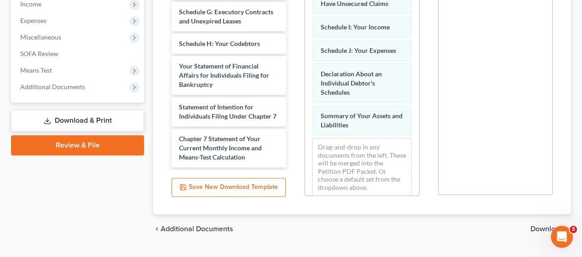
scroll to position [122, 0]
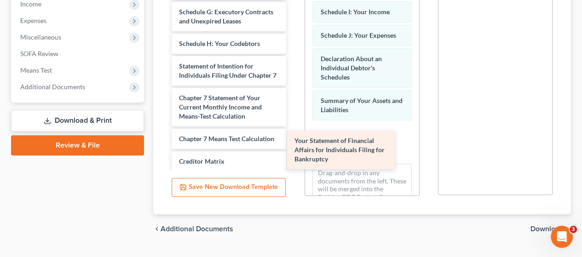
drag, startPoint x: 221, startPoint y: 75, endPoint x: 342, endPoint y: 135, distance: 134.9
click at [293, 135] on div "Your Statement of Financial Affairs for Individuals Filing for Bankruptcy Decla…" at bounding box center [228, 93] width 129 height 347
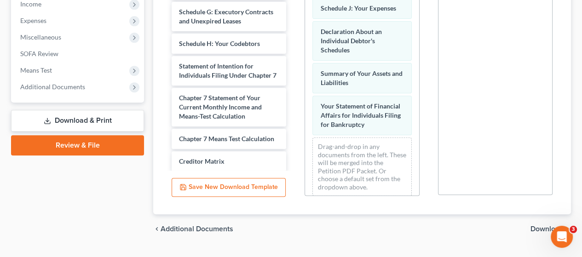
scroll to position [173, 0]
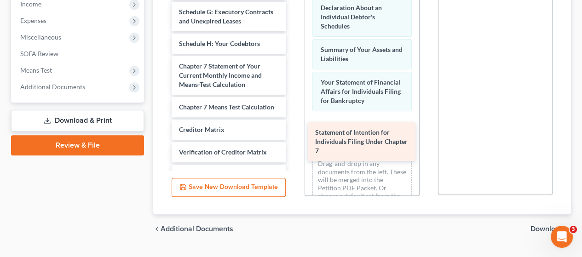
drag, startPoint x: 213, startPoint y: 76, endPoint x: 349, endPoint y: 134, distance: 147.9
click at [293, 134] on div "Statement of Intention for Individuals Filing Under Chapter 7 Declaration re: E…" at bounding box center [228, 77] width 129 height 315
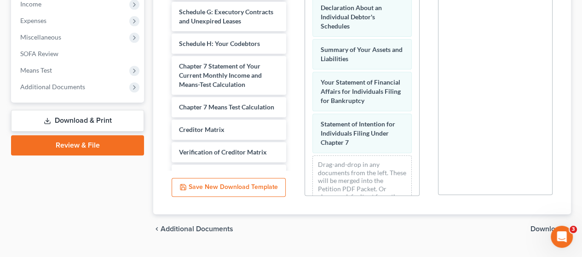
scroll to position [214, 0]
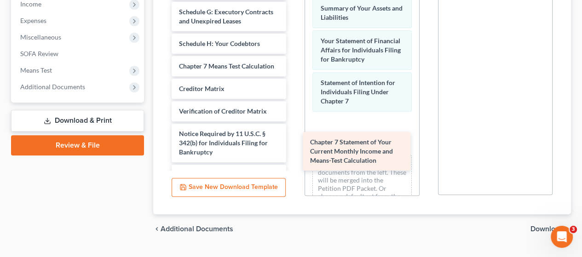
drag, startPoint x: 206, startPoint y: 79, endPoint x: 337, endPoint y: 144, distance: 146.8
click at [293, 144] on div "Chapter 7 Statement of Your Current Monthly Income and Means-Test Calculation D…" at bounding box center [228, 57] width 129 height 274
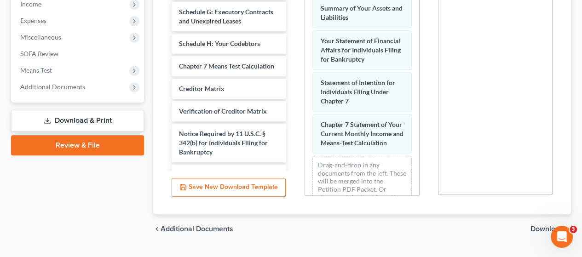
scroll to position [265, 0]
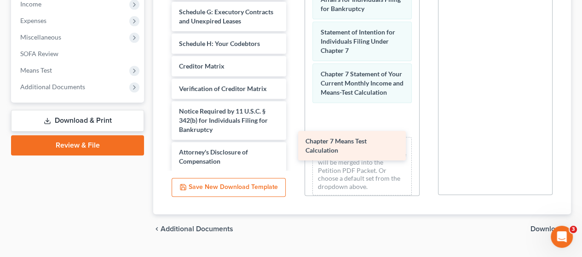
drag, startPoint x: 231, startPoint y: 76, endPoint x: 362, endPoint y: 132, distance: 142.9
click at [293, 132] on div "Chapter 7 Means Test Calculation Declaration re: Electronic Filing ([DATE]) Imp…" at bounding box center [228, 45] width 129 height 251
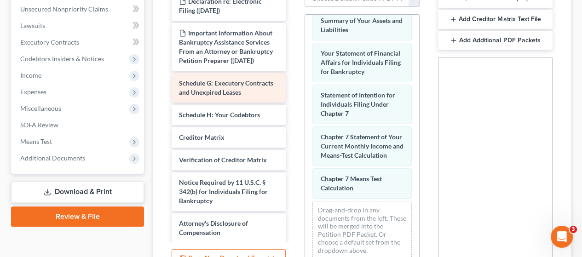
scroll to position [206, 0]
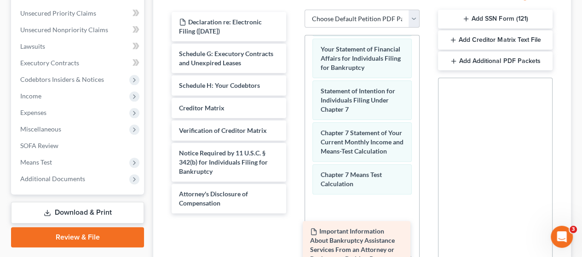
drag, startPoint x: 219, startPoint y: 62, endPoint x: 346, endPoint y: 235, distance: 214.7
click at [293, 213] on div "Important Information About Bankruptcy Assistance Services From an Attorney or …" at bounding box center [228, 112] width 129 height 201
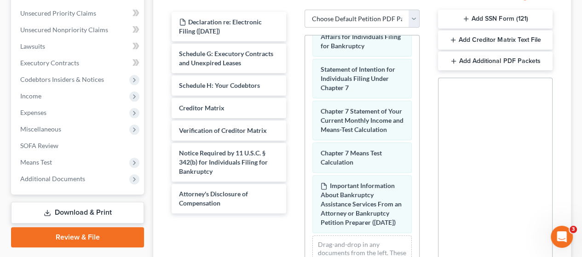
scroll to position [367, 0]
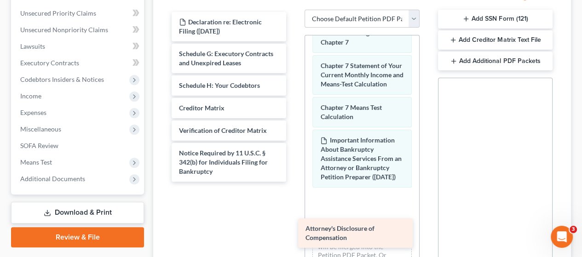
drag, startPoint x: 219, startPoint y: 196, endPoint x: 342, endPoint y: 233, distance: 128.1
click at [293, 182] on div "Attorney's Disclosure of Compensation Declaration re: Electronic Filing ([DATE]…" at bounding box center [228, 97] width 129 height 170
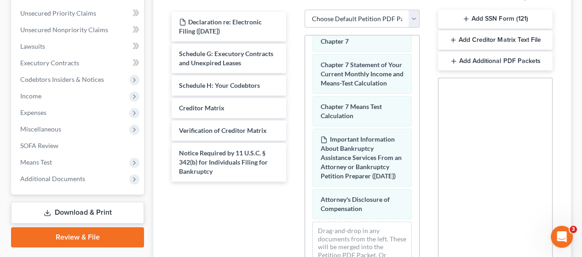
scroll to position [399, 0]
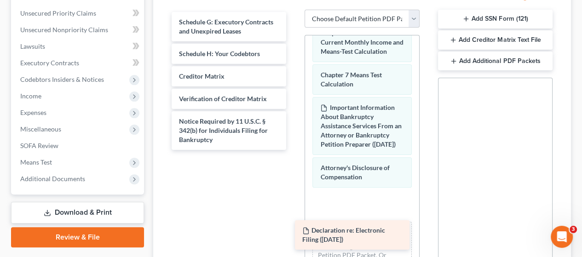
drag, startPoint x: 232, startPoint y: 18, endPoint x: 354, endPoint y: 229, distance: 243.2
click at [293, 150] on div "Declaration re: Electronic Filing ([DATE]) Declaration re: Electronic Filing ([…" at bounding box center [228, 81] width 129 height 138
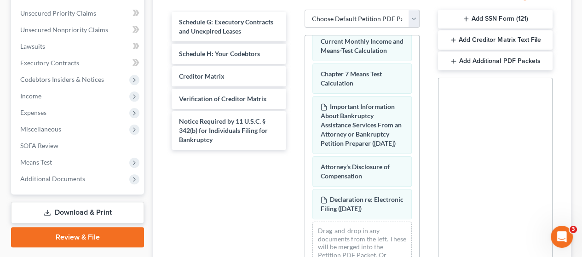
scroll to position [441, 0]
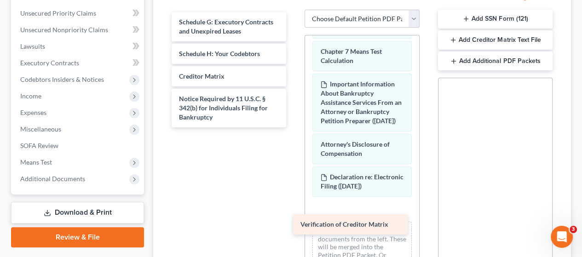
drag, startPoint x: 228, startPoint y: 93, endPoint x: 349, endPoint y: 220, distance: 175.6
click at [293, 127] on div "Verification of Creditor Matrix Schedule G: Executory Contracts and Unexpired L…" at bounding box center [228, 69] width 129 height 115
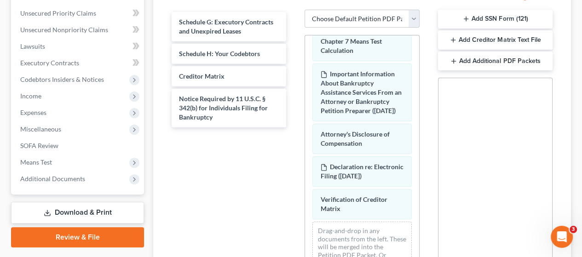
scroll to position [473, 0]
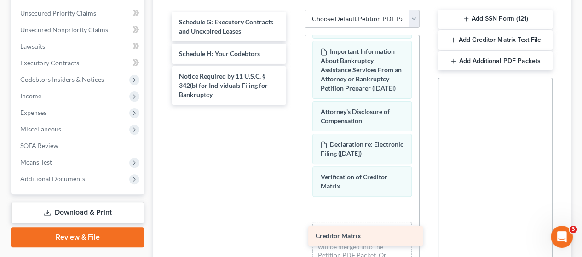
drag, startPoint x: 222, startPoint y: 70, endPoint x: 357, endPoint y: 231, distance: 209.5
click at [293, 105] on div "Creditor Matrix Schedule G: Executory Contracts and Unexpired Leases Schedule H…" at bounding box center [228, 58] width 129 height 93
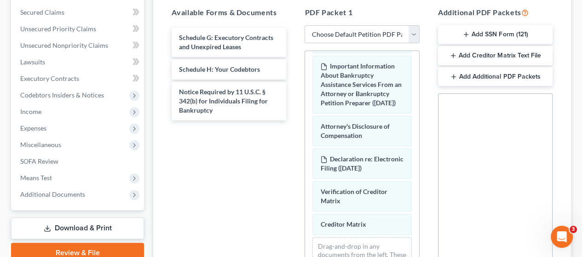
scroll to position [206, 0]
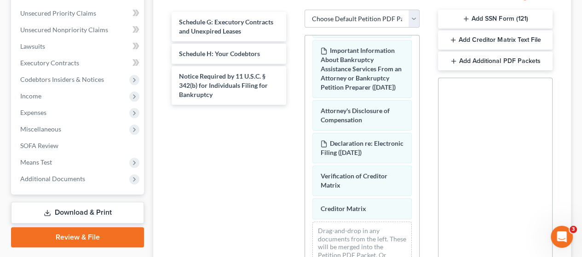
click at [501, 14] on button "Add SSN Form (121)" at bounding box center [495, 19] width 114 height 19
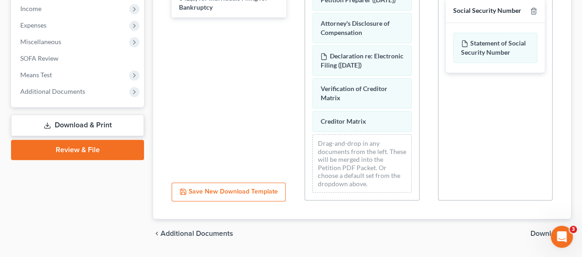
scroll to position [319, 0]
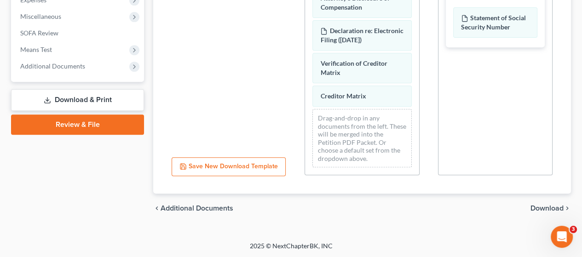
click at [542, 205] on span "Download" at bounding box center [546, 208] width 33 height 7
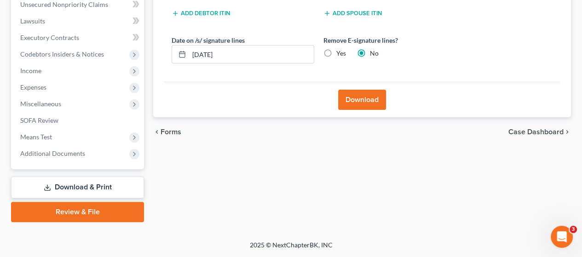
scroll to position [231, 0]
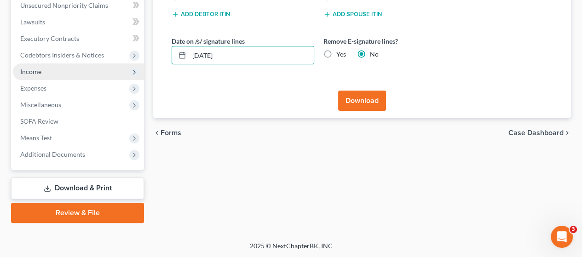
drag, startPoint x: 223, startPoint y: 58, endPoint x: 136, endPoint y: 63, distance: 87.5
click at [136, 63] on div "Petition Navigation Case Dashboard Payments Invoices Payments Payments Credit R…" at bounding box center [290, 39] width 569 height 365
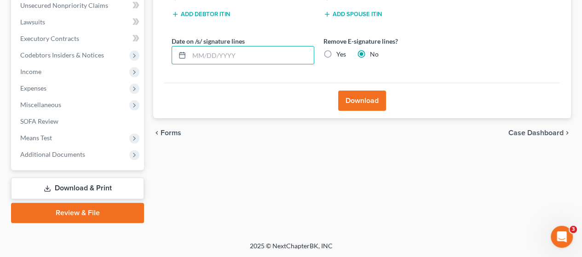
click at [336, 52] on label "Yes" at bounding box center [341, 54] width 10 height 9
click at [340, 52] on input "Yes" at bounding box center [343, 53] width 6 height 6
radio input "true"
radio input "false"
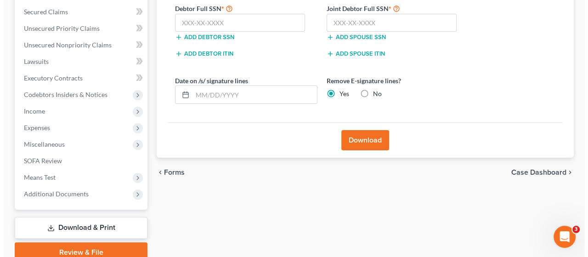
scroll to position [139, 0]
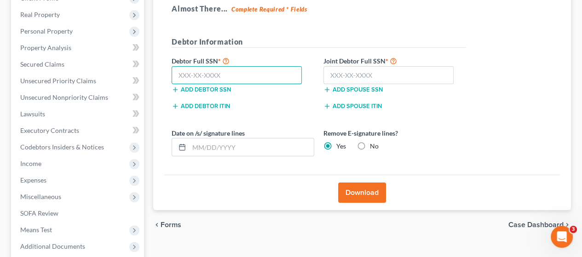
click at [224, 72] on input "text" at bounding box center [236, 75] width 130 height 18
type input "508-02-1736"
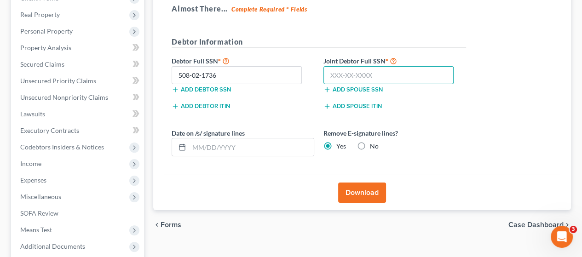
click at [379, 74] on input "text" at bounding box center [388, 75] width 130 height 18
type input "506-17-1784"
click at [363, 189] on button "Download" at bounding box center [362, 192] width 48 height 20
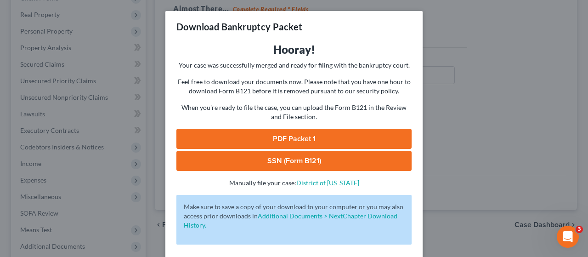
click at [359, 137] on link "PDF Packet 1" at bounding box center [294, 139] width 235 height 20
click at [360, 158] on link "SSN (Form B121)" at bounding box center [294, 161] width 235 height 20
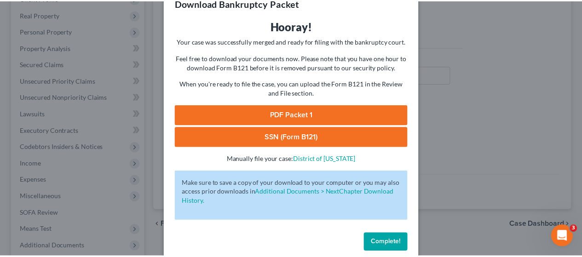
scroll to position [37, 0]
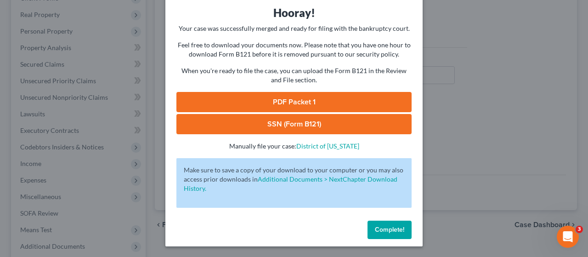
click at [394, 230] on span "Complete!" at bounding box center [389, 230] width 29 height 8
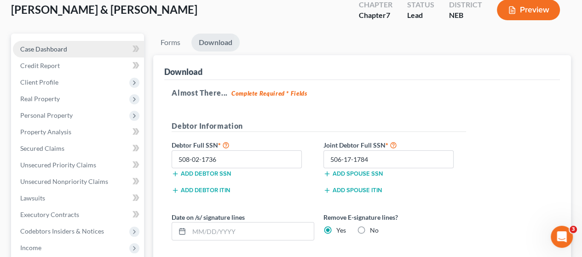
scroll to position [0, 0]
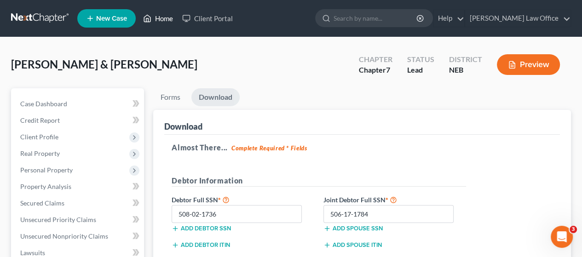
click at [164, 17] on link "Home" at bounding box center [157, 18] width 39 height 17
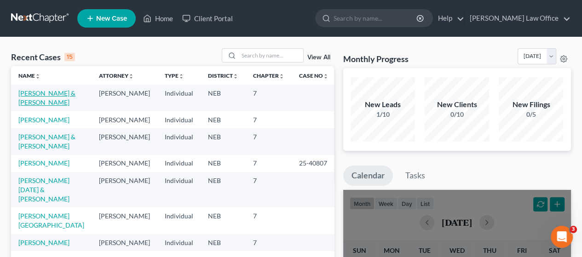
click at [34, 93] on link "[PERSON_NAME] & [PERSON_NAME]" at bounding box center [46, 97] width 57 height 17
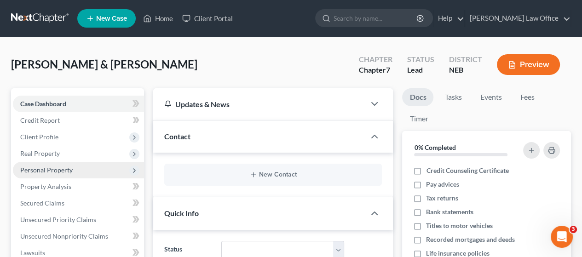
click at [57, 167] on span "Personal Property" at bounding box center [46, 170] width 52 height 8
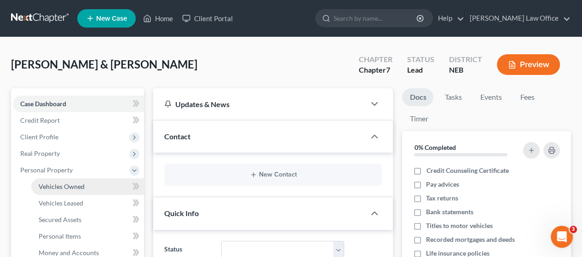
click at [74, 185] on span "Vehicles Owned" at bounding box center [62, 186] width 46 height 8
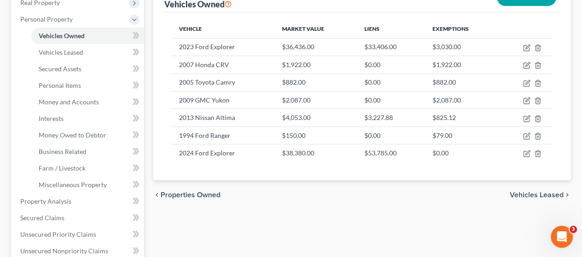
scroll to position [184, 0]
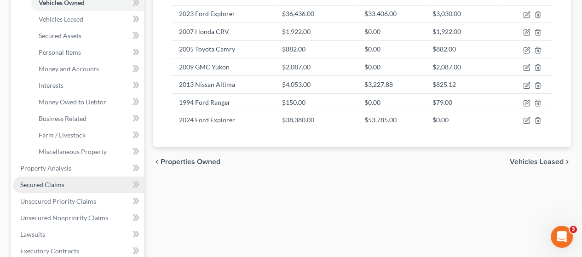
click at [81, 182] on link "Secured Claims" at bounding box center [78, 185] width 131 height 17
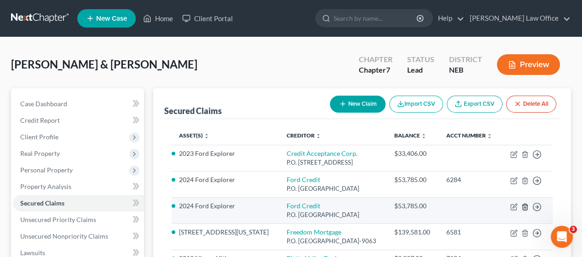
click at [525, 206] on line "button" at bounding box center [525, 207] width 0 height 2
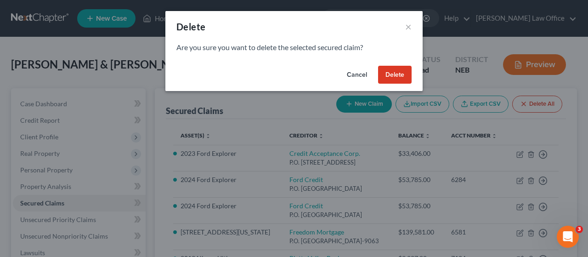
click at [395, 73] on button "Delete" at bounding box center [395, 75] width 34 height 18
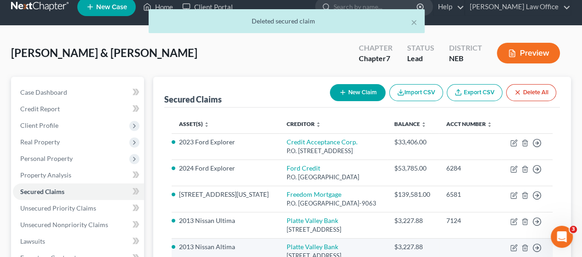
scroll to position [46, 0]
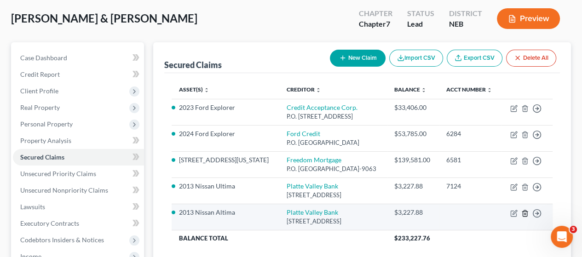
click at [523, 210] on icon "button" at bounding box center [524, 213] width 4 height 6
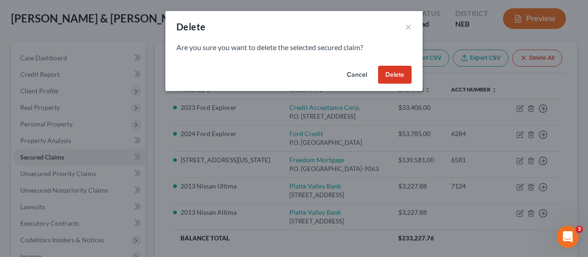
click at [399, 75] on button "Delete" at bounding box center [395, 75] width 34 height 18
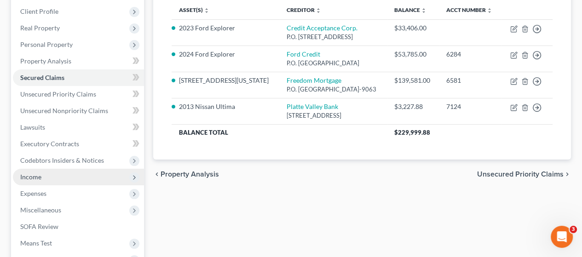
scroll to position [138, 0]
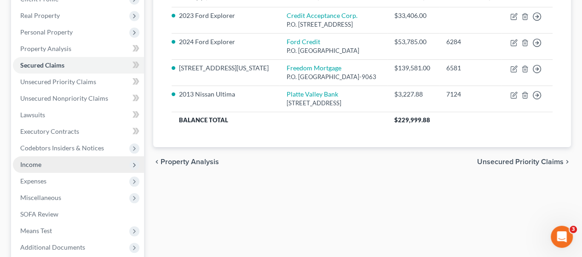
click at [54, 160] on span "Income" at bounding box center [78, 164] width 131 height 17
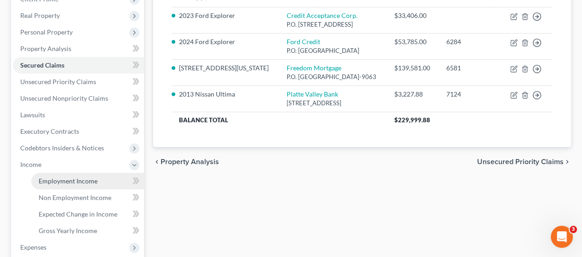
click at [61, 178] on span "Employment Income" at bounding box center [68, 181] width 59 height 8
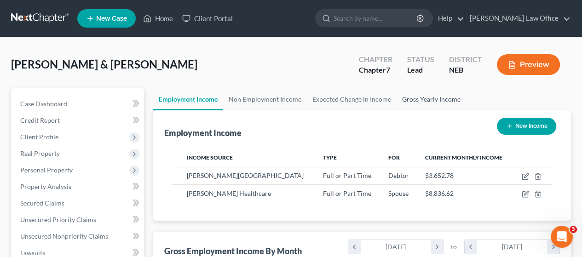
click at [424, 100] on link "Gross Yearly Income" at bounding box center [430, 99] width 69 height 22
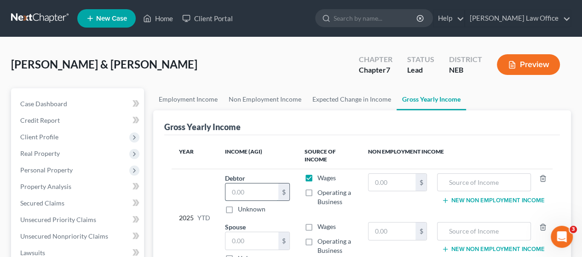
click at [249, 187] on input "text" at bounding box center [251, 191] width 53 height 17
type input "29,421.43"
click at [251, 243] on input "text" at bounding box center [251, 240] width 53 height 17
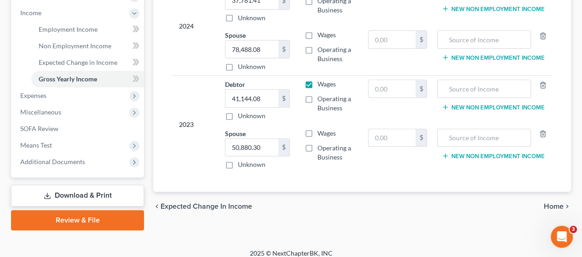
scroll to position [297, 0]
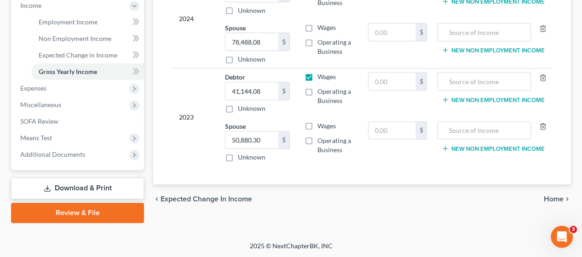
type input "75,161.26"
click at [551, 195] on span "Home" at bounding box center [553, 198] width 20 height 7
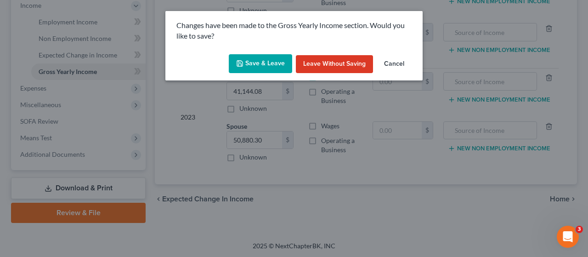
click at [262, 61] on button "Save & Leave" at bounding box center [260, 63] width 63 height 19
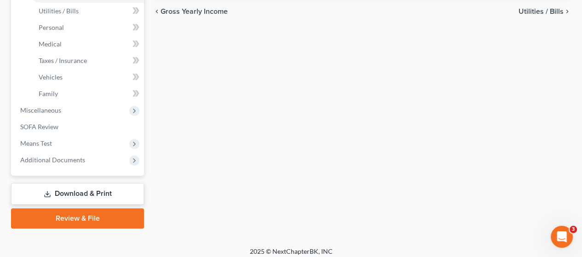
scroll to position [347, 0]
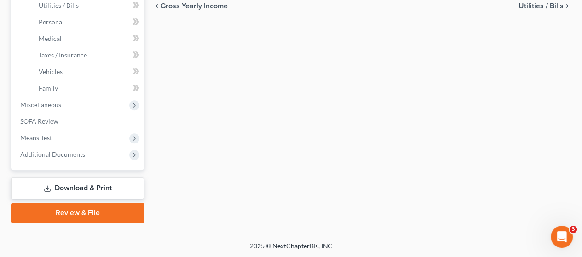
click at [96, 184] on link "Download & Print" at bounding box center [77, 188] width 133 height 22
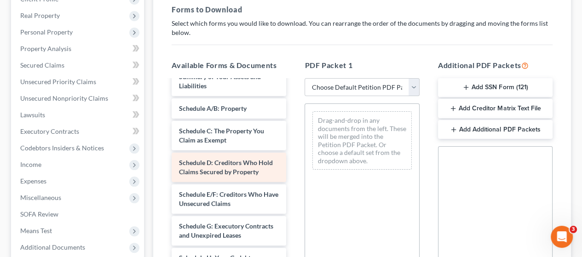
scroll to position [184, 0]
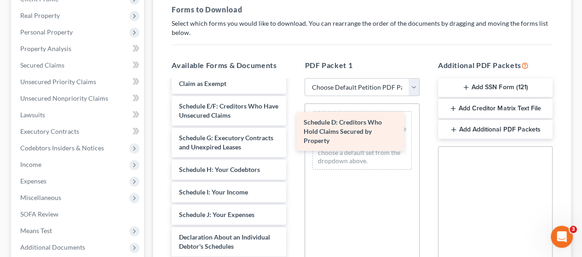
drag, startPoint x: 225, startPoint y: 134, endPoint x: 348, endPoint y: 129, distance: 122.8
click at [293, 129] on div "Schedule D: Creditors Who Hold Claims Secured by Property Declaration re: Elect…" at bounding box center [228, 204] width 129 height 614
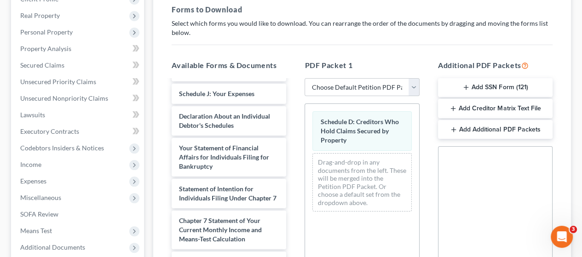
scroll to position [322, 0]
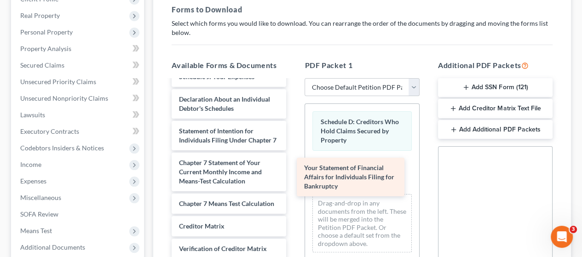
drag, startPoint x: 233, startPoint y: 154, endPoint x: 358, endPoint y: 172, distance: 126.8
click at [293, 172] on div "Your Statement of Financial Affairs for Individuals Filing for Bankruptcy Decla…" at bounding box center [228, 45] width 129 height 573
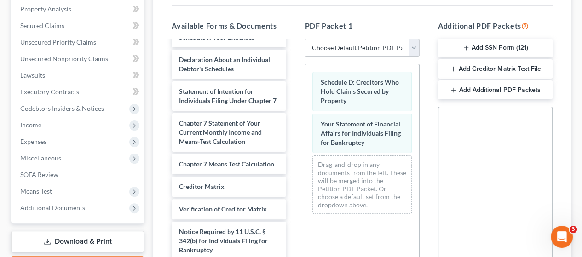
scroll to position [276, 0]
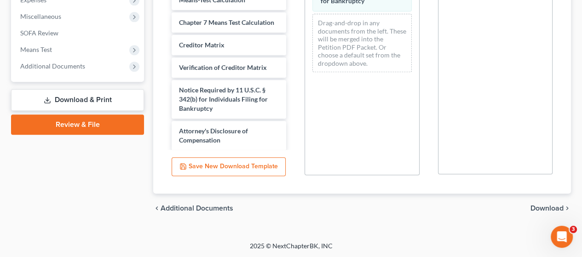
click at [547, 206] on span "Download" at bounding box center [546, 208] width 33 height 7
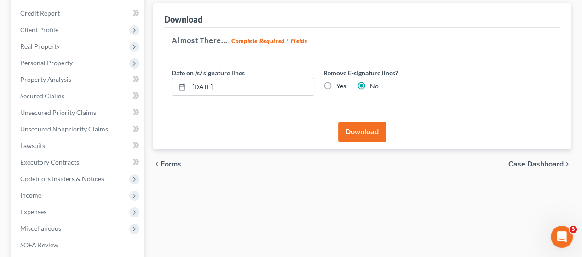
scroll to position [1, 0]
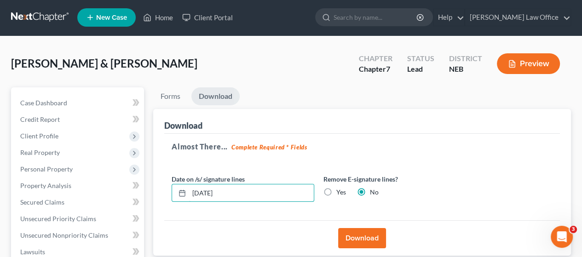
drag, startPoint x: 225, startPoint y: 187, endPoint x: 165, endPoint y: 191, distance: 59.5
click at [165, 191] on div "Almost There... Complete Required * Fields Date on /s/ signature lines [DATE] R…" at bounding box center [361, 177] width 395 height 87
click at [336, 191] on label "Yes" at bounding box center [341, 192] width 10 height 9
click at [340, 191] on input "Yes" at bounding box center [343, 191] width 6 height 6
radio input "true"
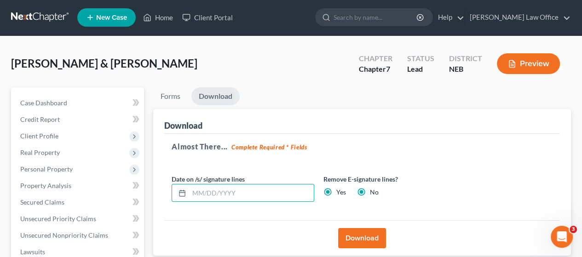
radio input "false"
click at [368, 236] on button "Download" at bounding box center [362, 238] width 48 height 20
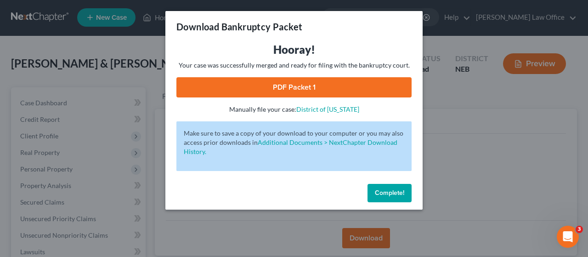
click at [349, 80] on link "PDF Packet 1" at bounding box center [294, 87] width 235 height 20
drag, startPoint x: 394, startPoint y: 187, endPoint x: 390, endPoint y: 197, distance: 11.4
click at [394, 187] on button "Complete!" at bounding box center [390, 193] width 44 height 18
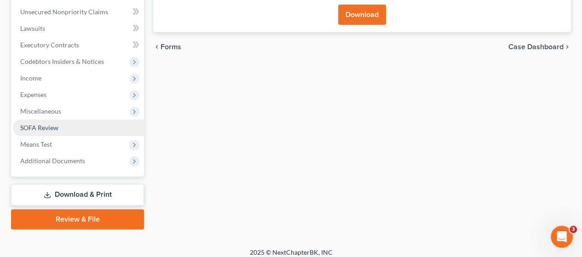
scroll to position [231, 0]
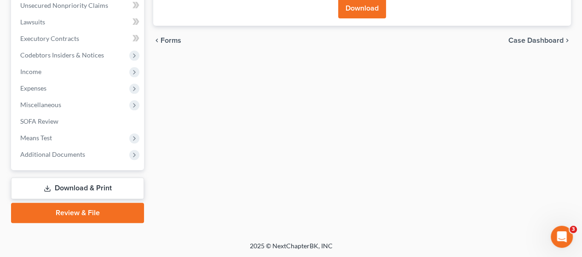
click at [81, 183] on link "Download & Print" at bounding box center [77, 188] width 133 height 22
click at [59, 103] on span "Miscellaneous" at bounding box center [40, 105] width 41 height 8
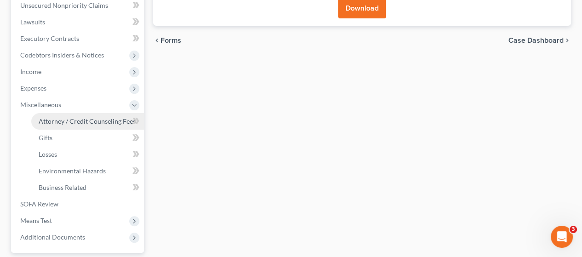
click at [79, 120] on span "Attorney / Credit Counseling Fees" at bounding box center [87, 121] width 97 height 8
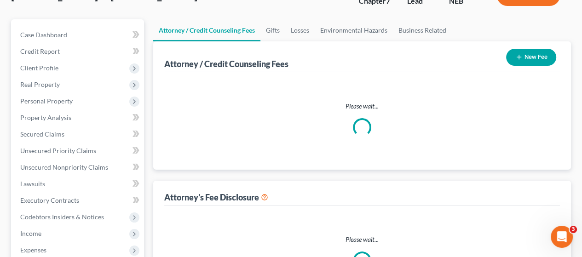
select select "0"
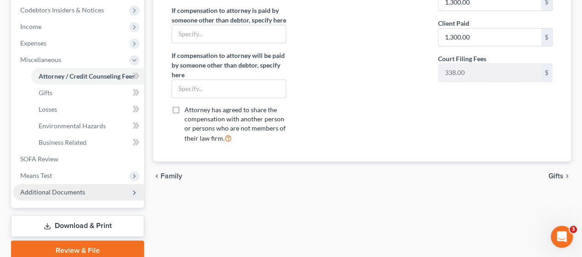
scroll to position [314, 0]
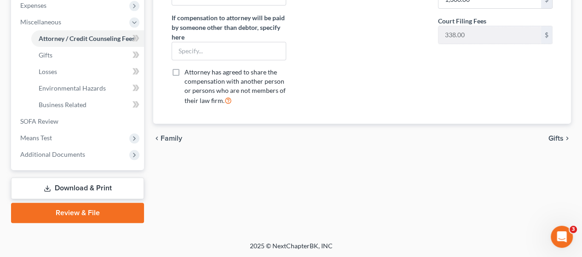
click at [103, 182] on link "Download & Print" at bounding box center [77, 188] width 133 height 22
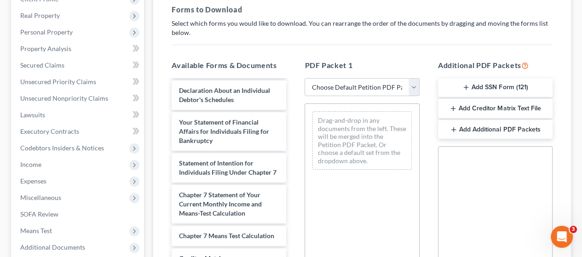
scroll to position [368, 0]
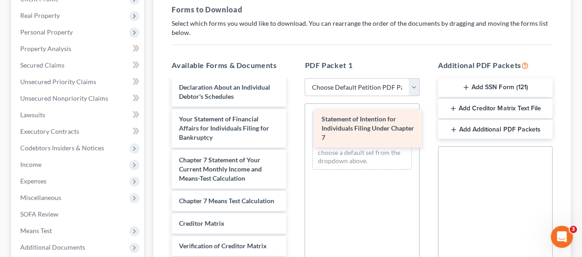
drag, startPoint x: 218, startPoint y: 190, endPoint x: 347, endPoint y: 134, distance: 140.4
click at [293, 126] on div "Statement of Intention for Individuals Filing Under Chapter 7 Declaration re: E…" at bounding box center [228, 22] width 129 height 614
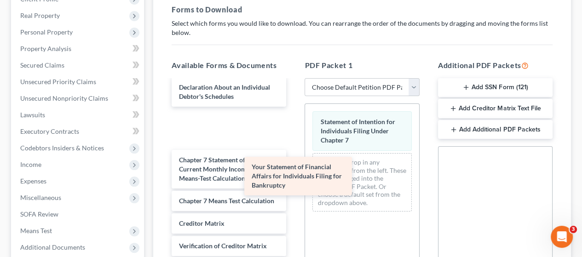
scroll to position [361, 0]
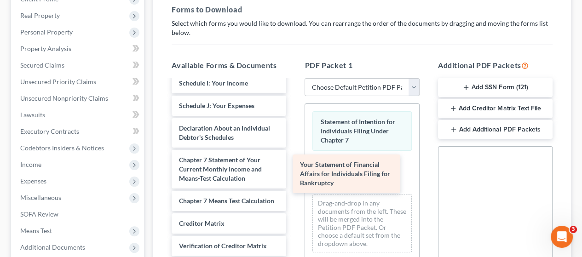
drag, startPoint x: 222, startPoint y: 149, endPoint x: 344, endPoint y: 171, distance: 124.6
click at [293, 167] on div "Your Statement of Financial Affairs for Individuals Filing for Bankruptcy Decla…" at bounding box center [228, 42] width 129 height 573
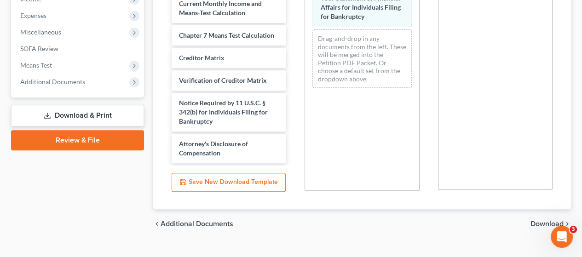
scroll to position [319, 0]
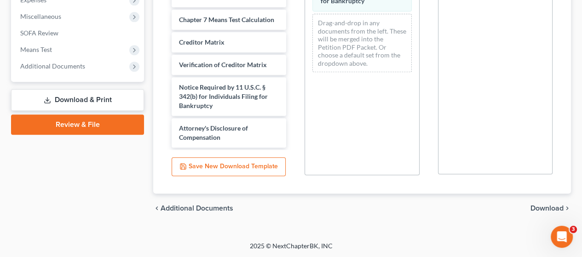
click at [546, 202] on div "chevron_left Additional Documents Download chevron_right" at bounding box center [361, 208] width 417 height 29
click at [548, 205] on span "Download" at bounding box center [546, 208] width 33 height 7
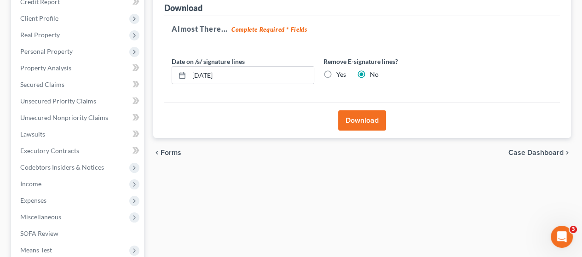
scroll to position [0, 0]
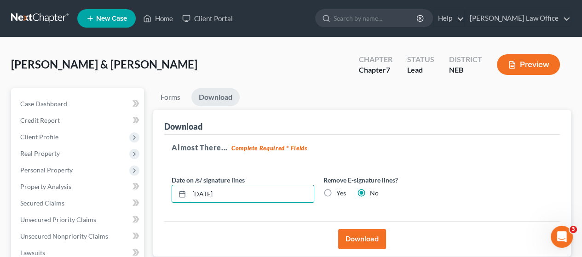
drag, startPoint x: 235, startPoint y: 190, endPoint x: 152, endPoint y: 187, distance: 83.3
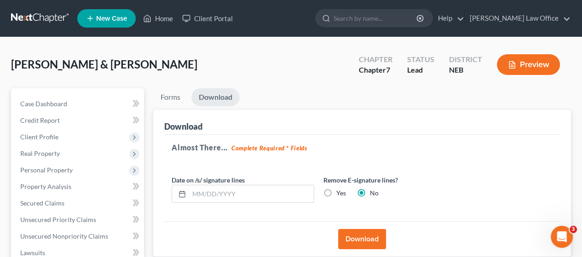
drag, startPoint x: 328, startPoint y: 191, endPoint x: 367, endPoint y: 220, distance: 48.9
click at [336, 192] on label "Yes" at bounding box center [341, 192] width 10 height 9
click at [340, 192] on input "Yes" at bounding box center [343, 191] width 6 height 6
radio input "true"
radio input "false"
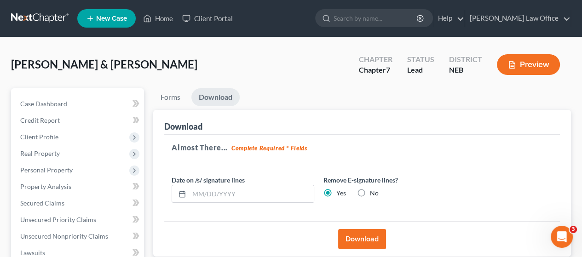
click at [357, 237] on button "Download" at bounding box center [362, 239] width 48 height 20
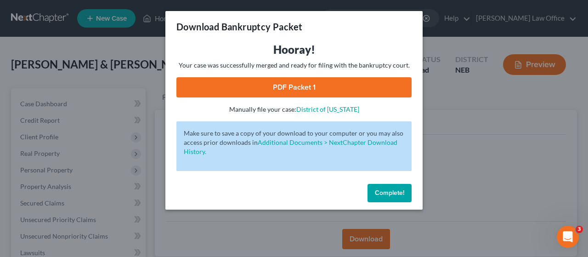
click at [339, 87] on link "PDF Packet 1" at bounding box center [294, 87] width 235 height 20
click at [396, 191] on span "Complete!" at bounding box center [389, 193] width 29 height 8
